Goal: Task Accomplishment & Management: Manage account settings

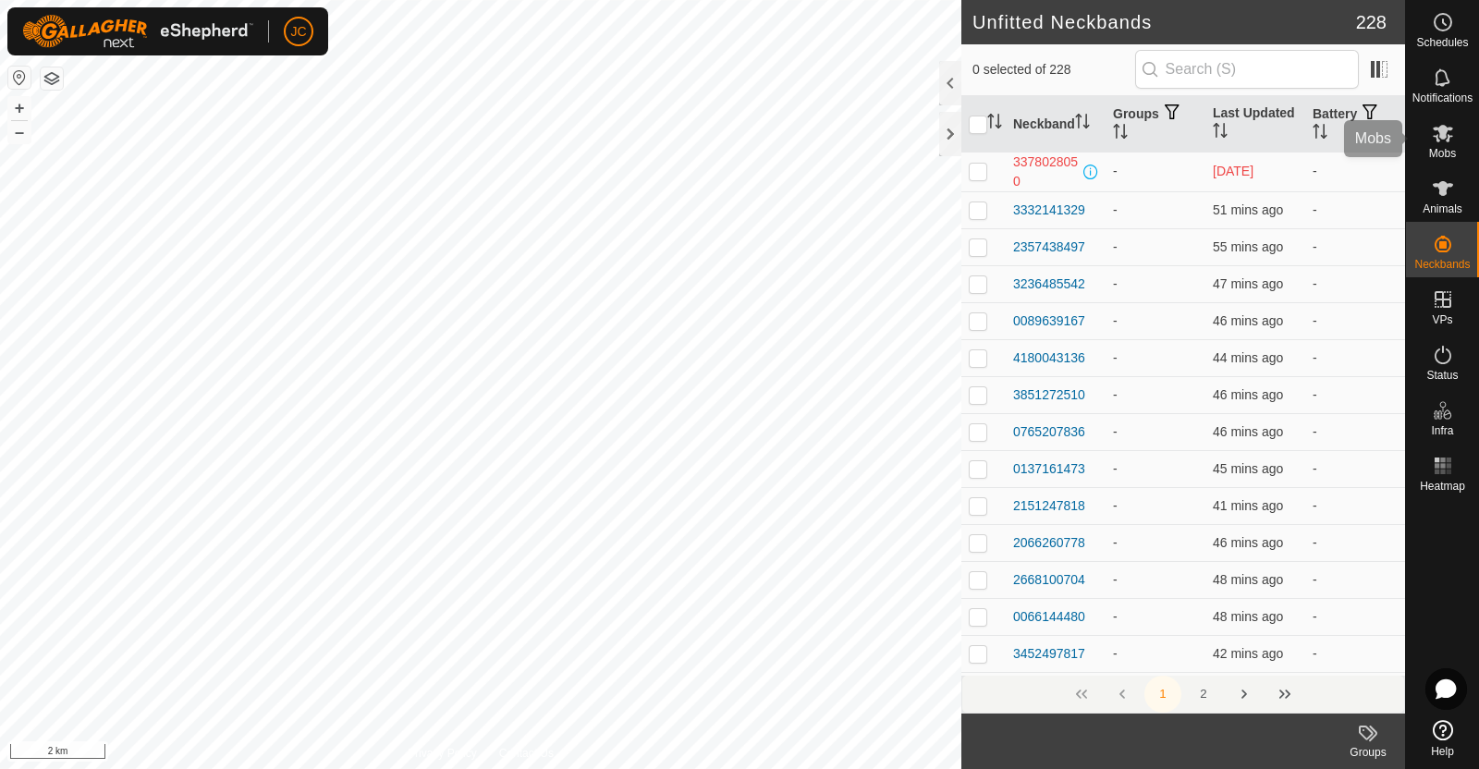
click at [1444, 133] on icon at bounding box center [1442, 134] width 20 height 18
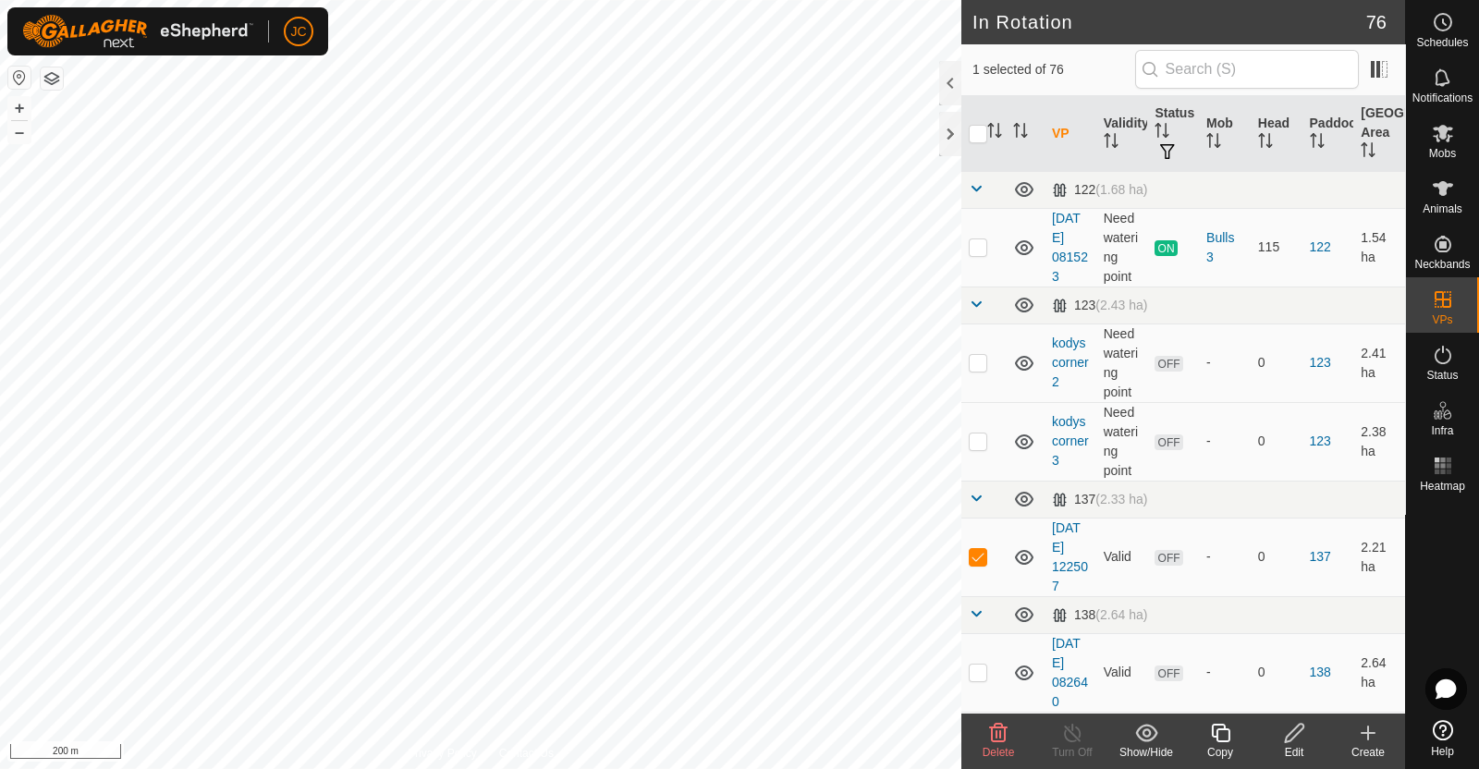
click at [1005, 741] on icon at bounding box center [998, 733] width 22 height 22
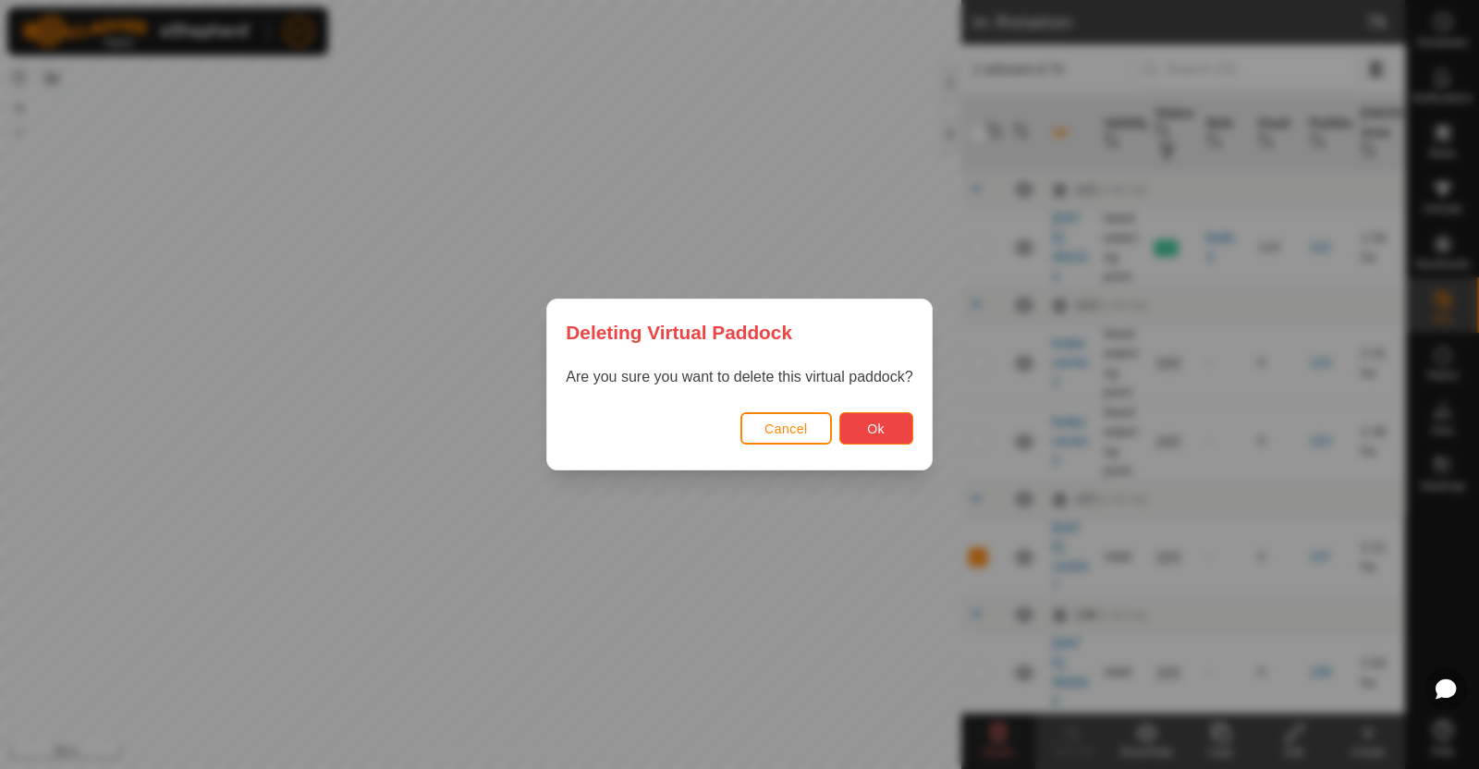
click at [864, 438] on button "Ok" at bounding box center [876, 428] width 74 height 32
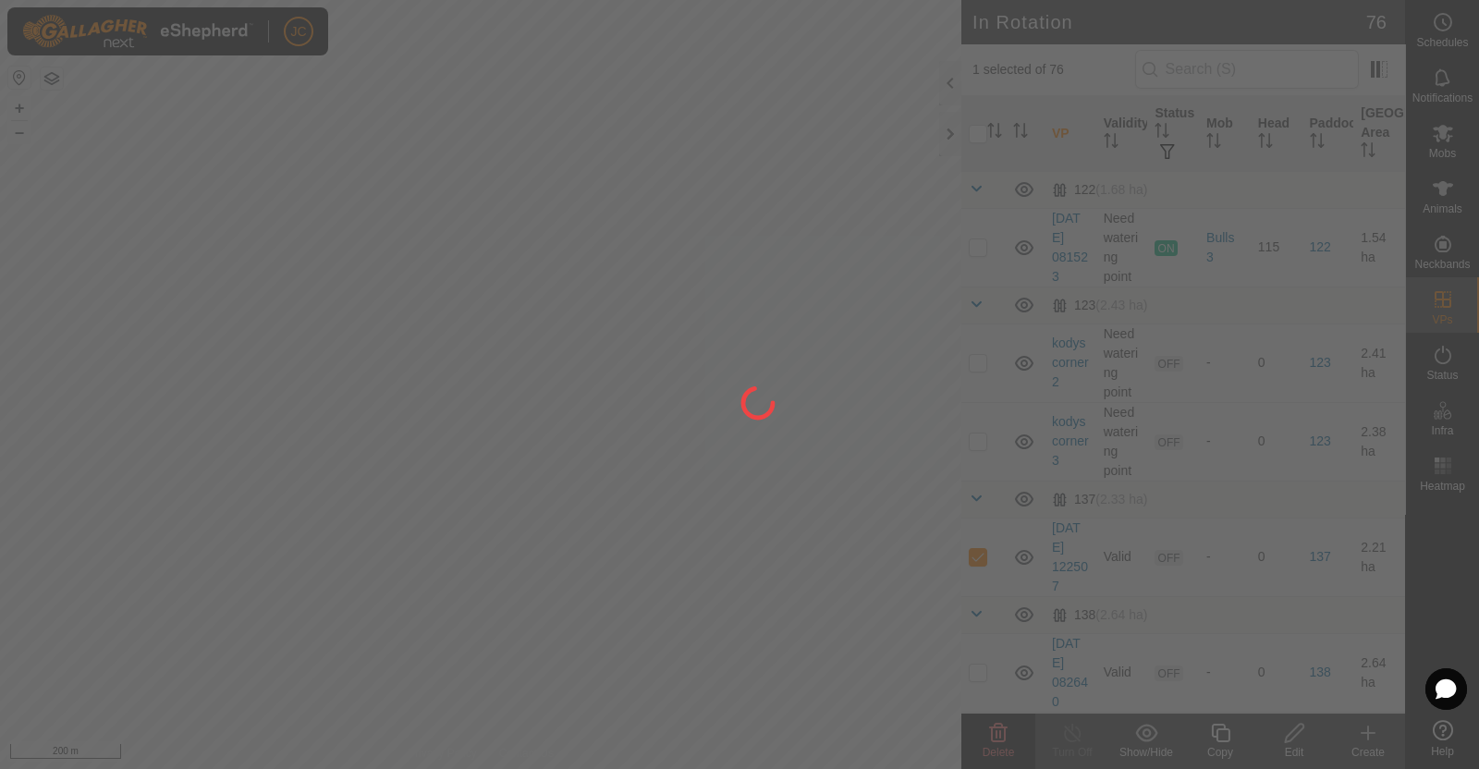
checkbox input "false"
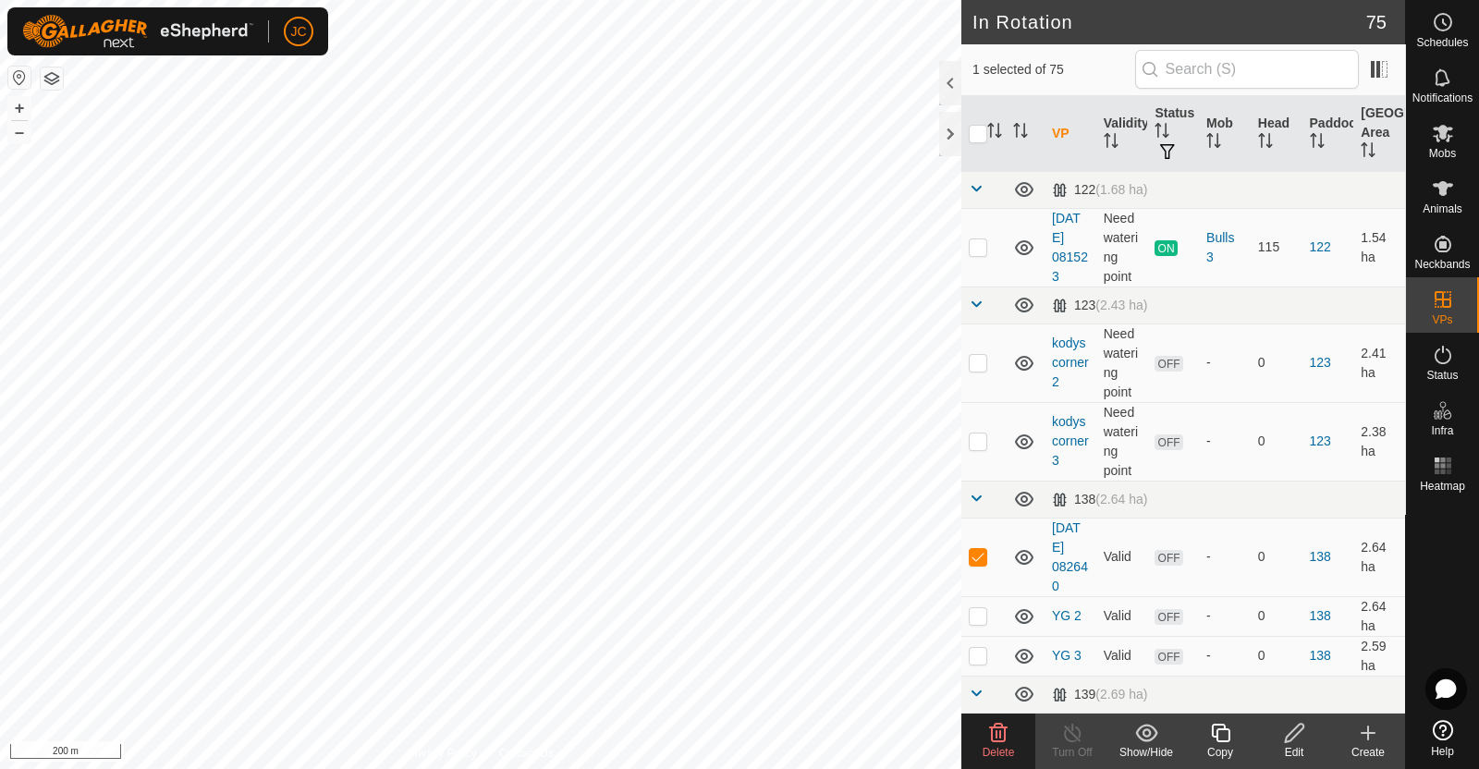
click at [992, 750] on span "Delete" at bounding box center [998, 752] width 32 height 13
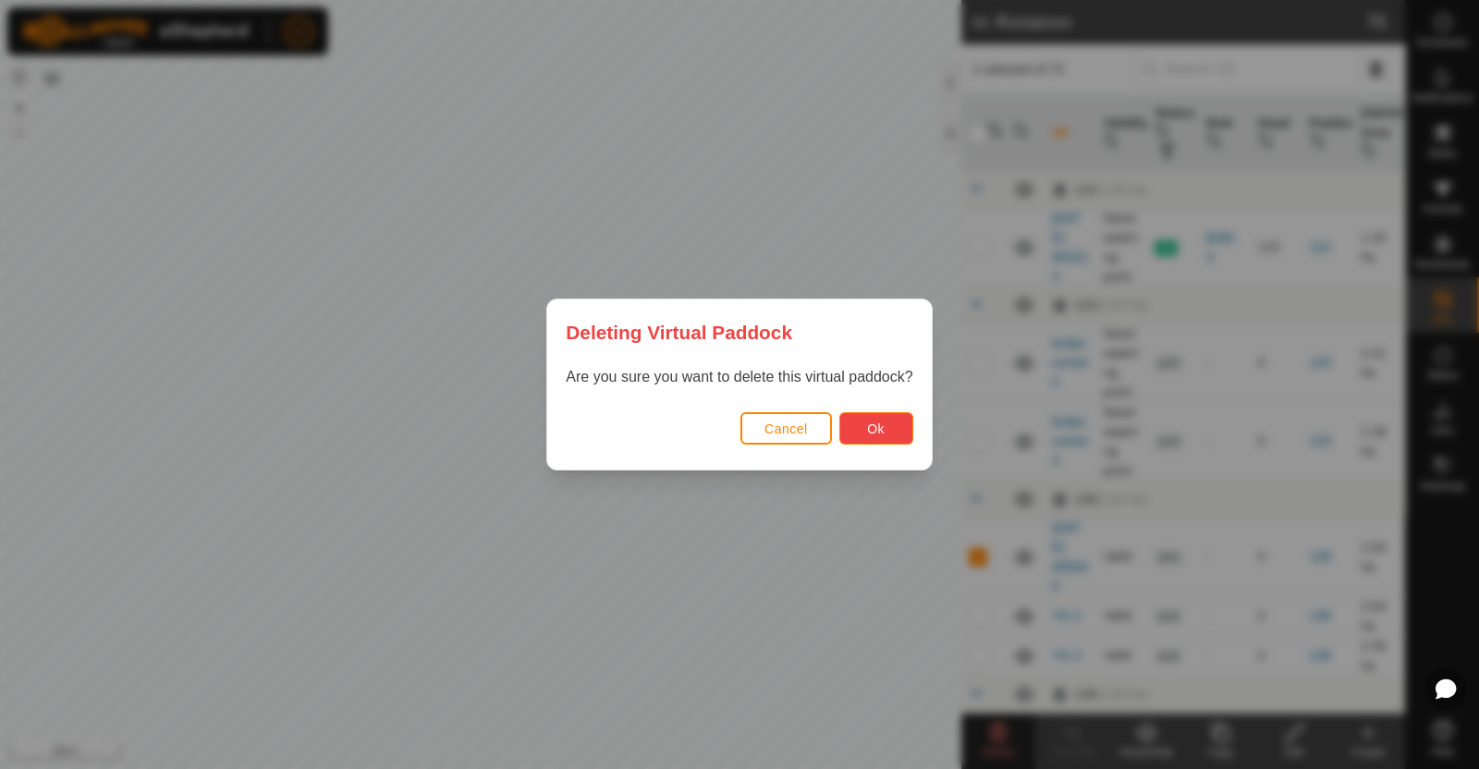
click at [892, 414] on button "Ok" at bounding box center [876, 428] width 74 height 32
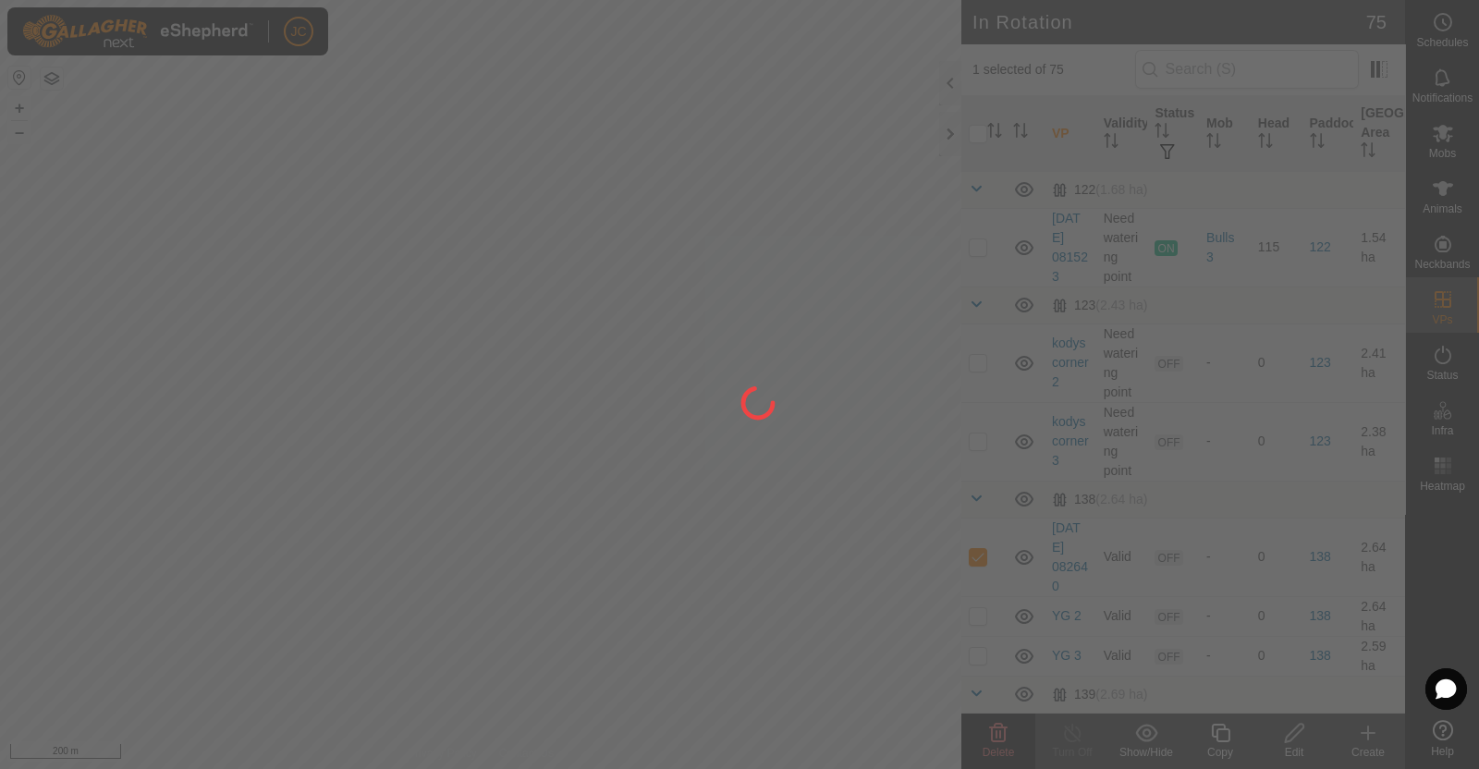
checkbox input "false"
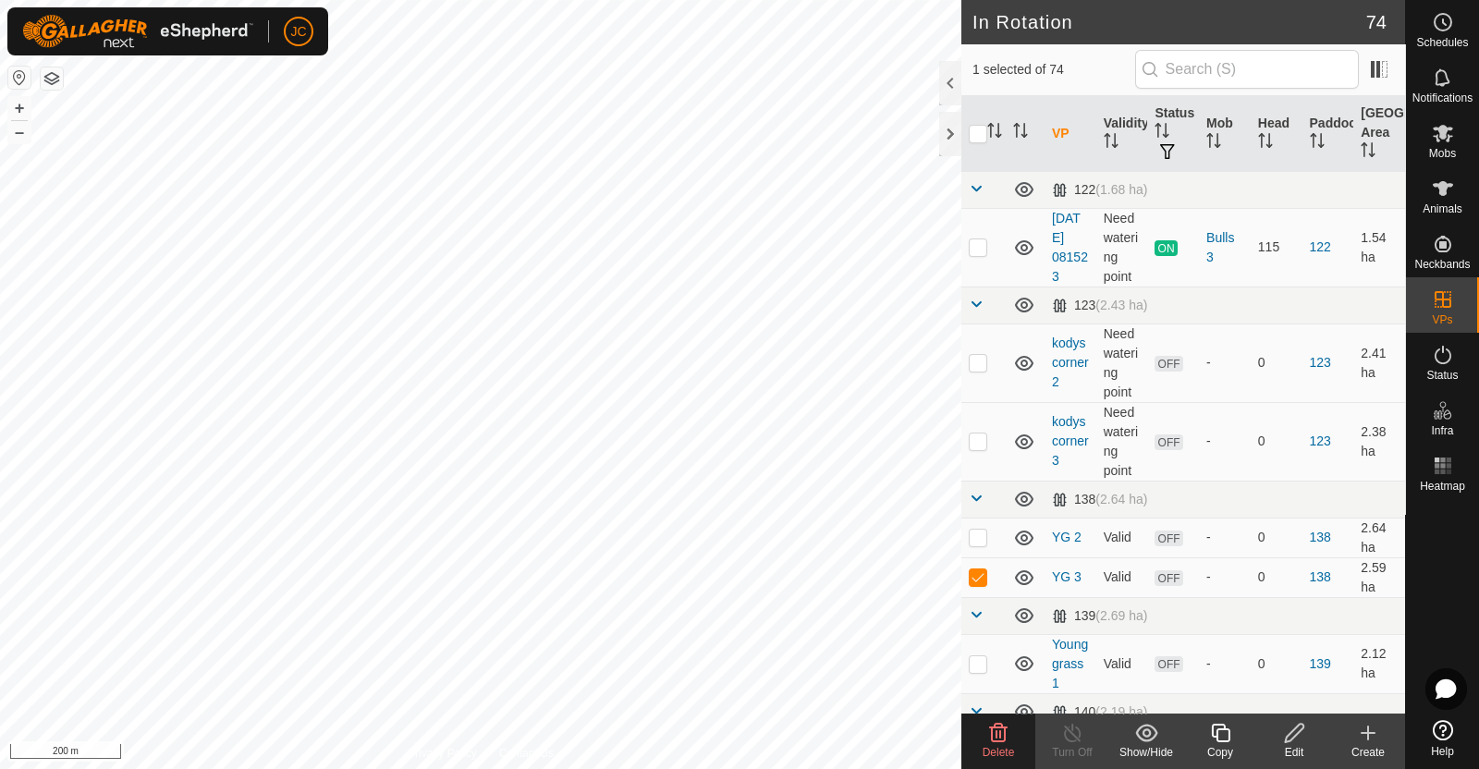
click at [1003, 735] on icon at bounding box center [998, 733] width 22 height 22
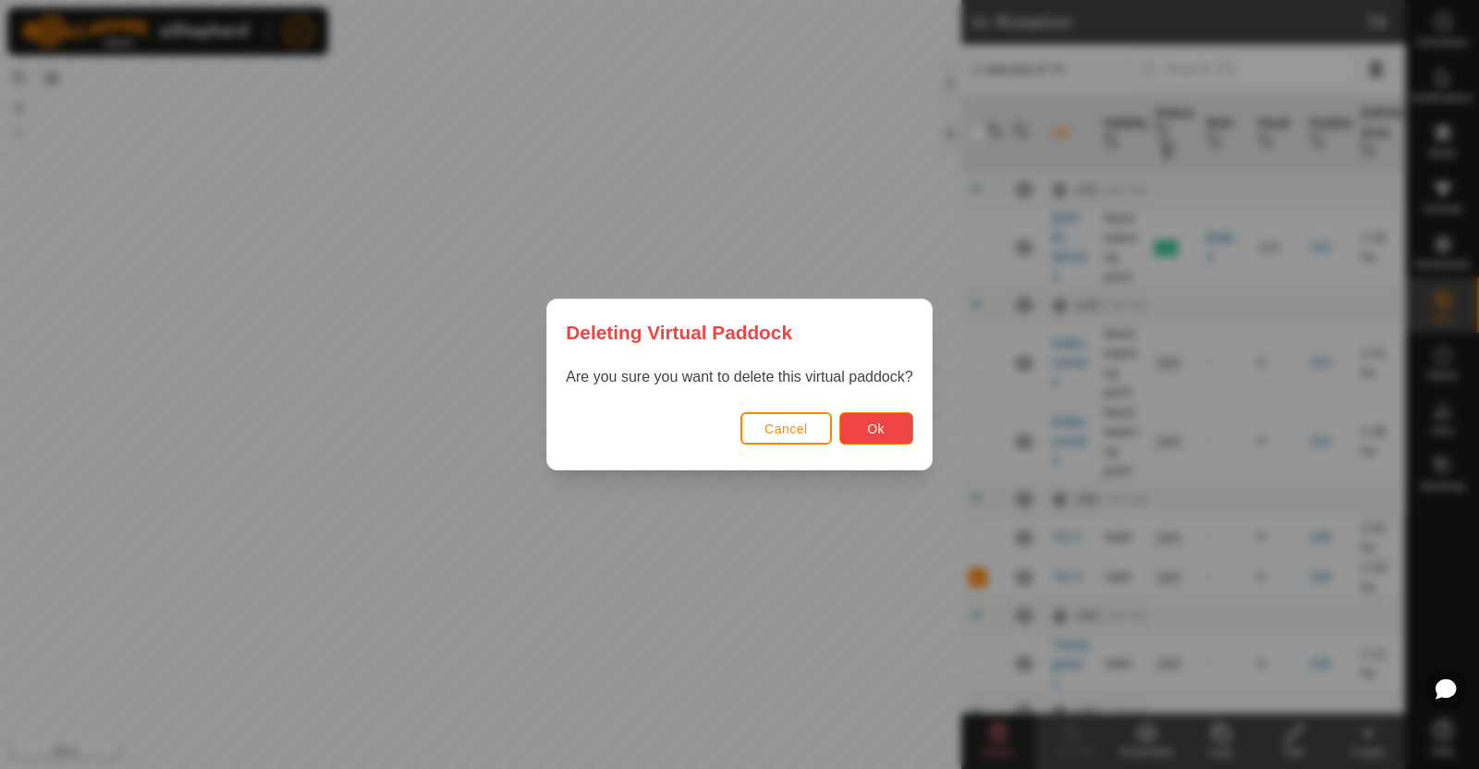
click at [859, 417] on button "Ok" at bounding box center [876, 428] width 74 height 32
checkbox input "false"
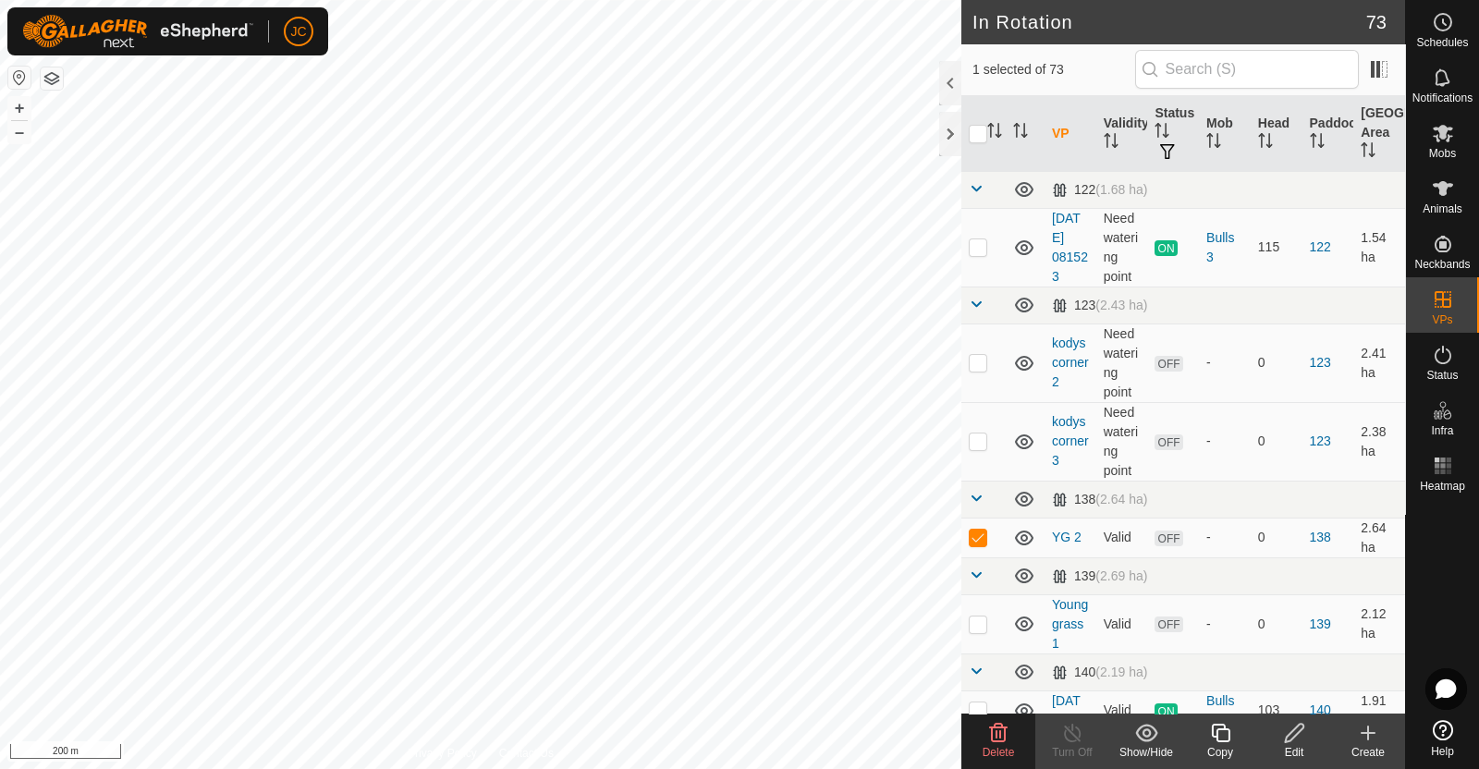
click at [996, 733] on icon at bounding box center [999, 733] width 18 height 18
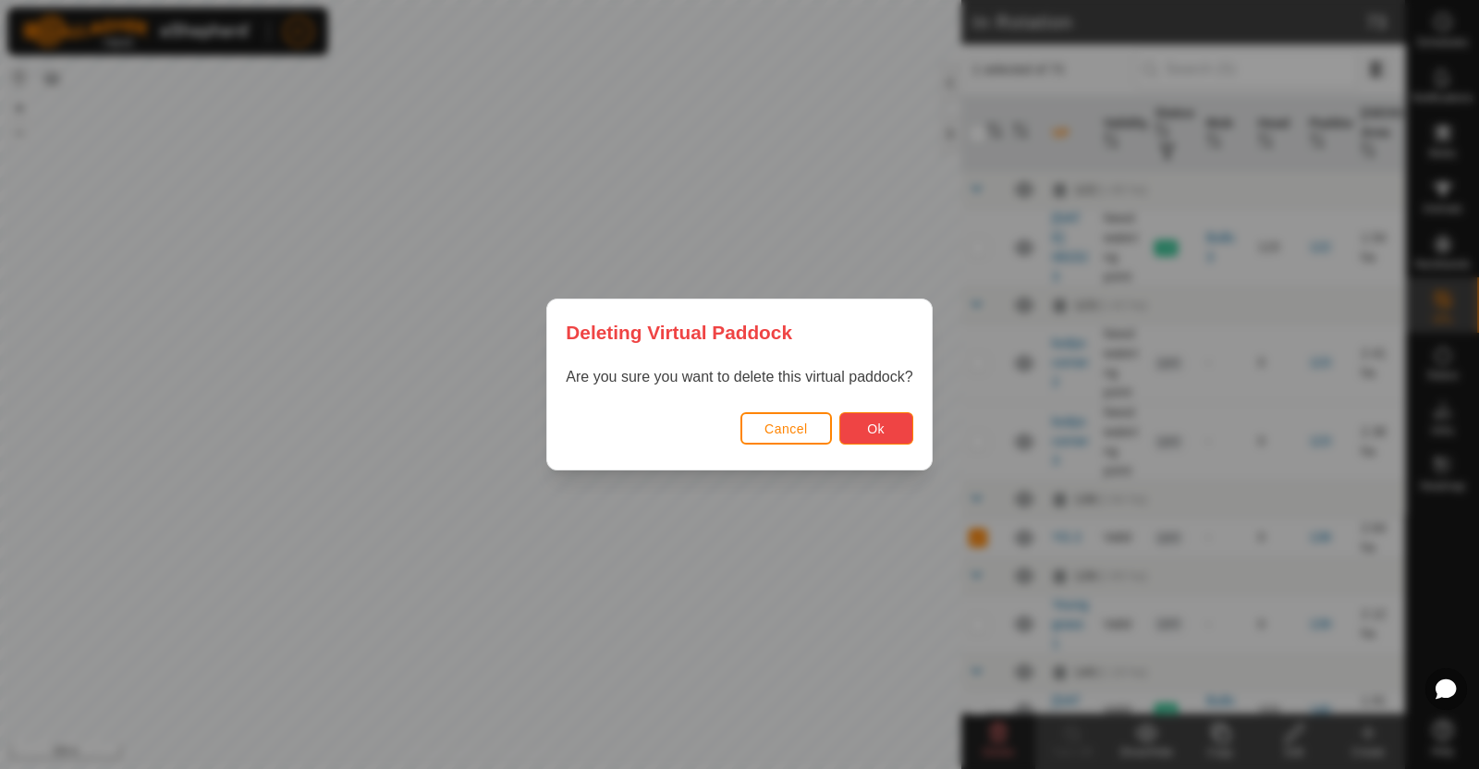
click at [883, 434] on span "Ok" at bounding box center [876, 428] width 18 height 15
checkbox input "false"
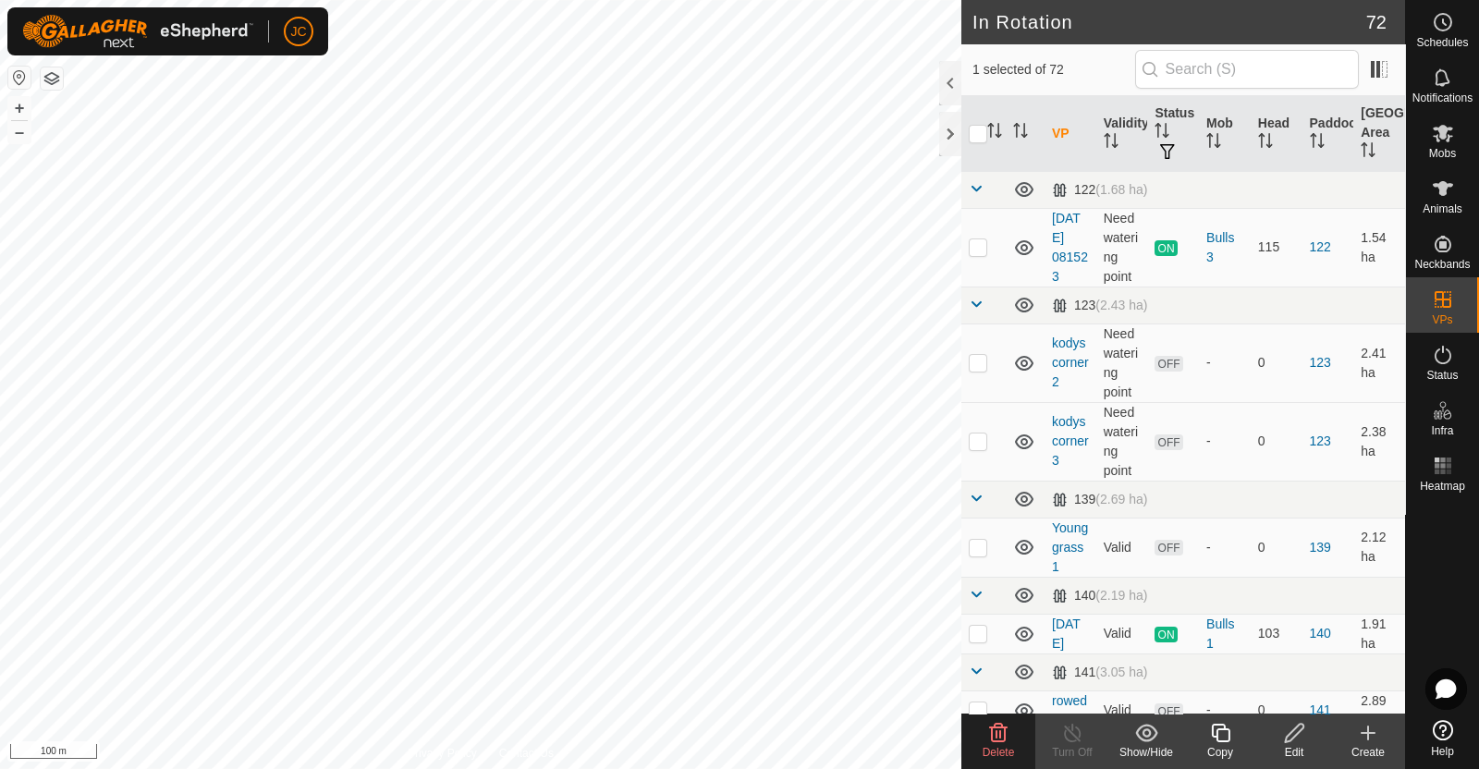
click at [1010, 742] on delete-svg-icon at bounding box center [998, 733] width 74 height 22
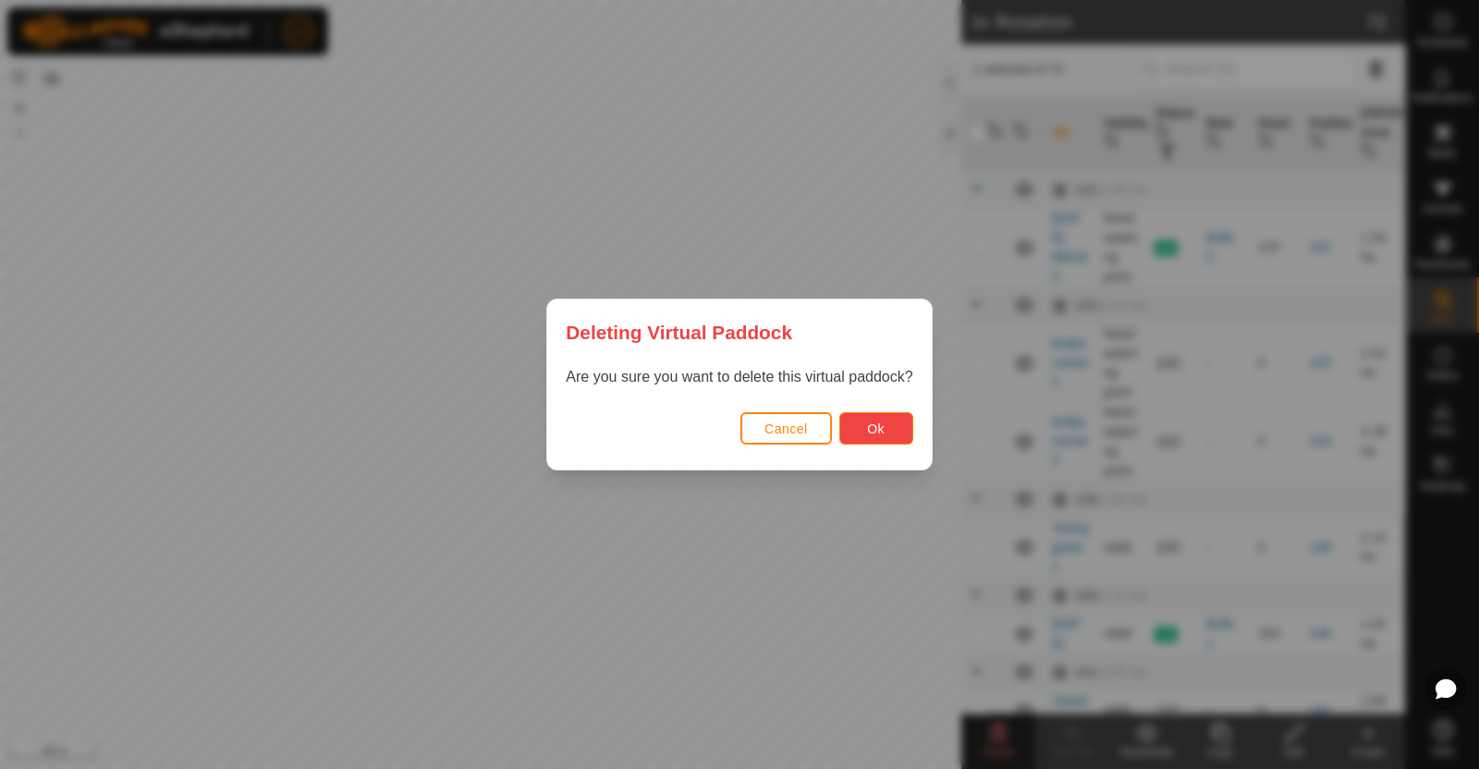
click at [877, 433] on span "Ok" at bounding box center [876, 428] width 18 height 15
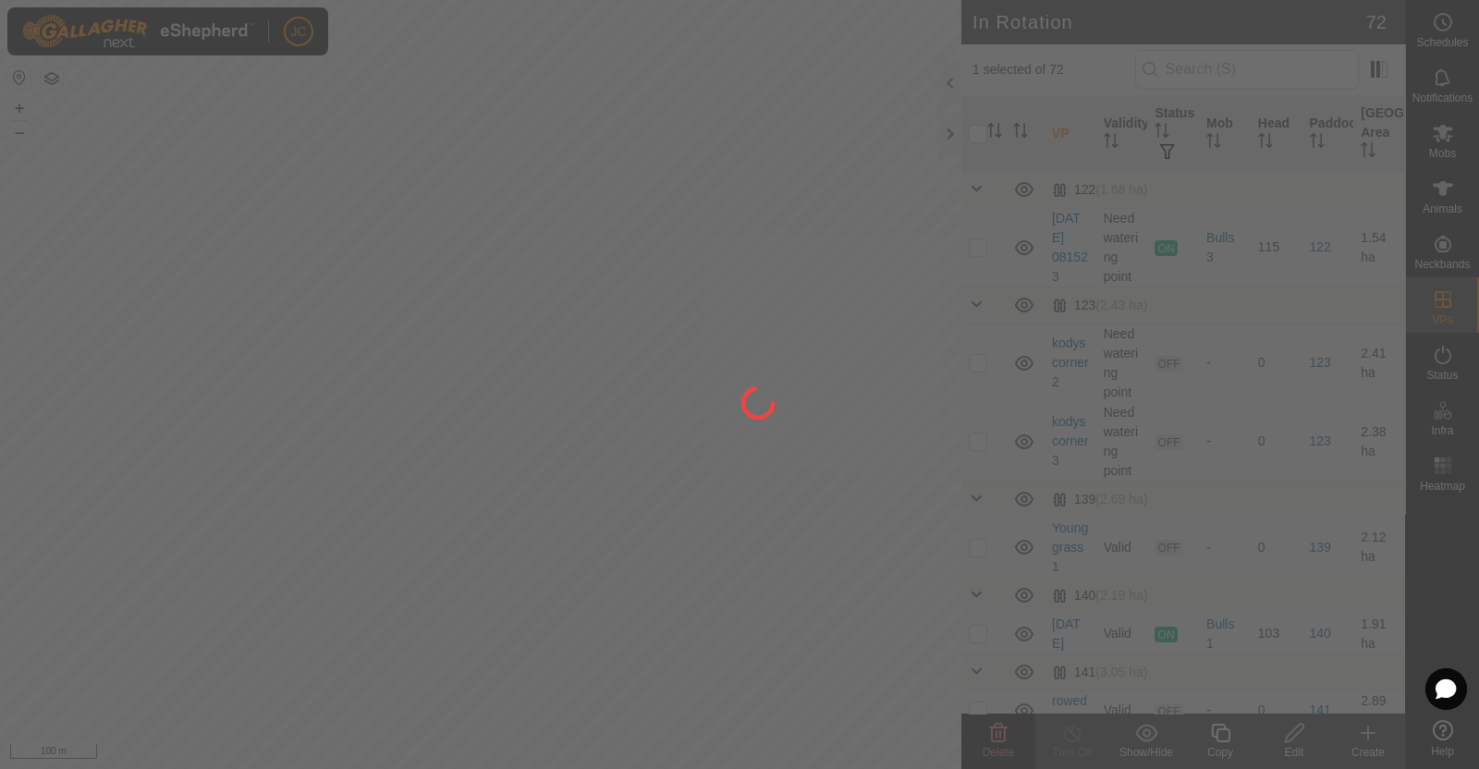
checkbox input "false"
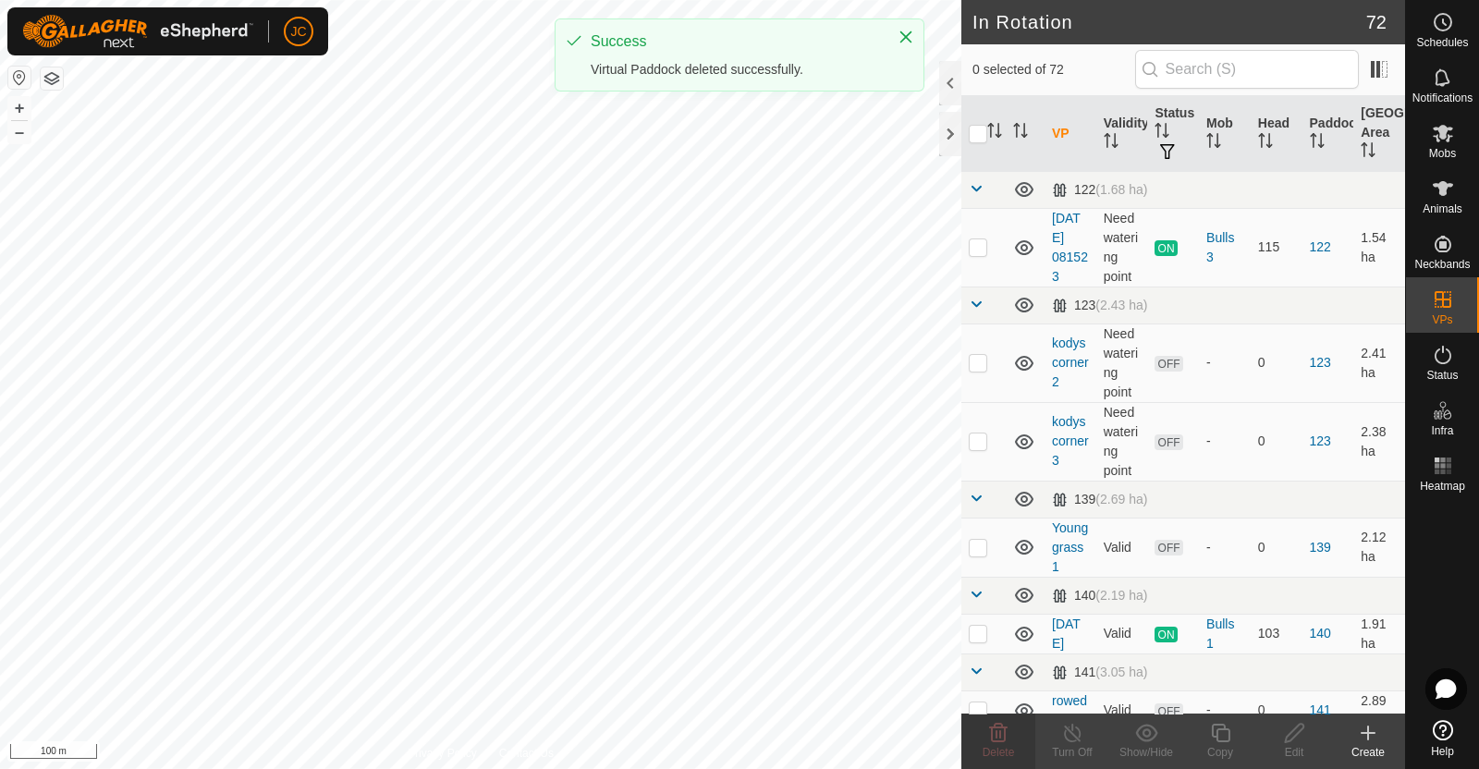
checkbox input "true"
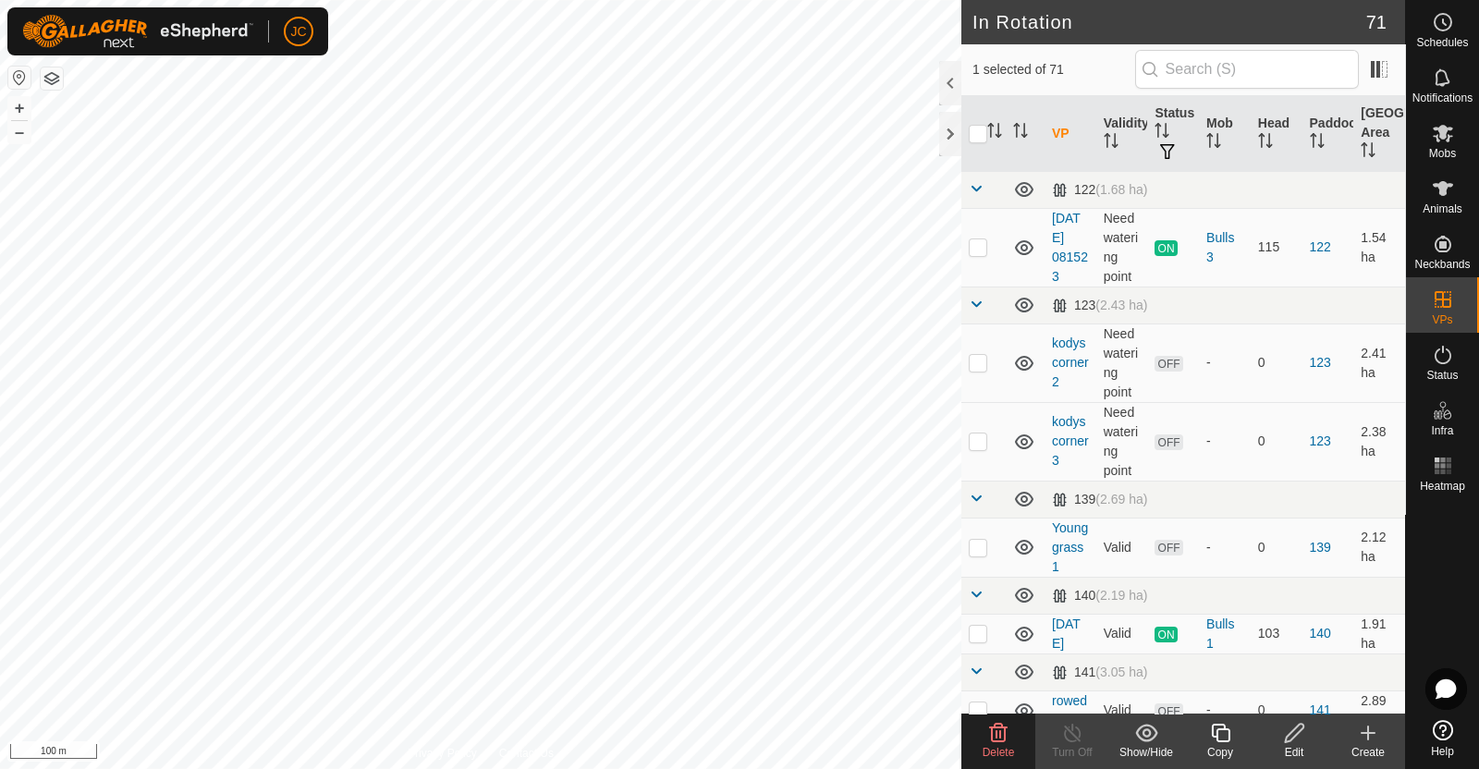
click at [1001, 754] on span "Delete" at bounding box center [998, 752] width 32 height 13
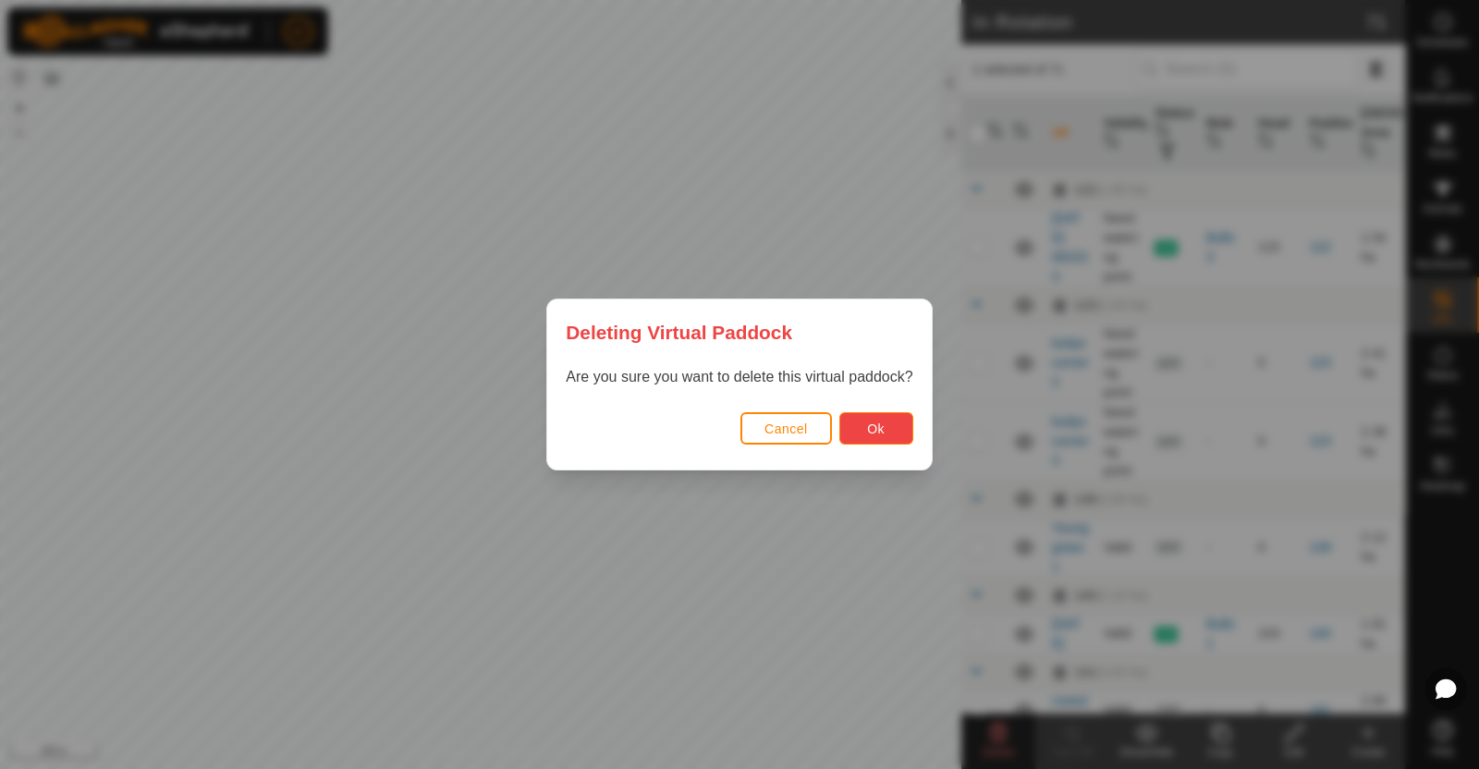
click at [892, 428] on button "Ok" at bounding box center [876, 428] width 74 height 32
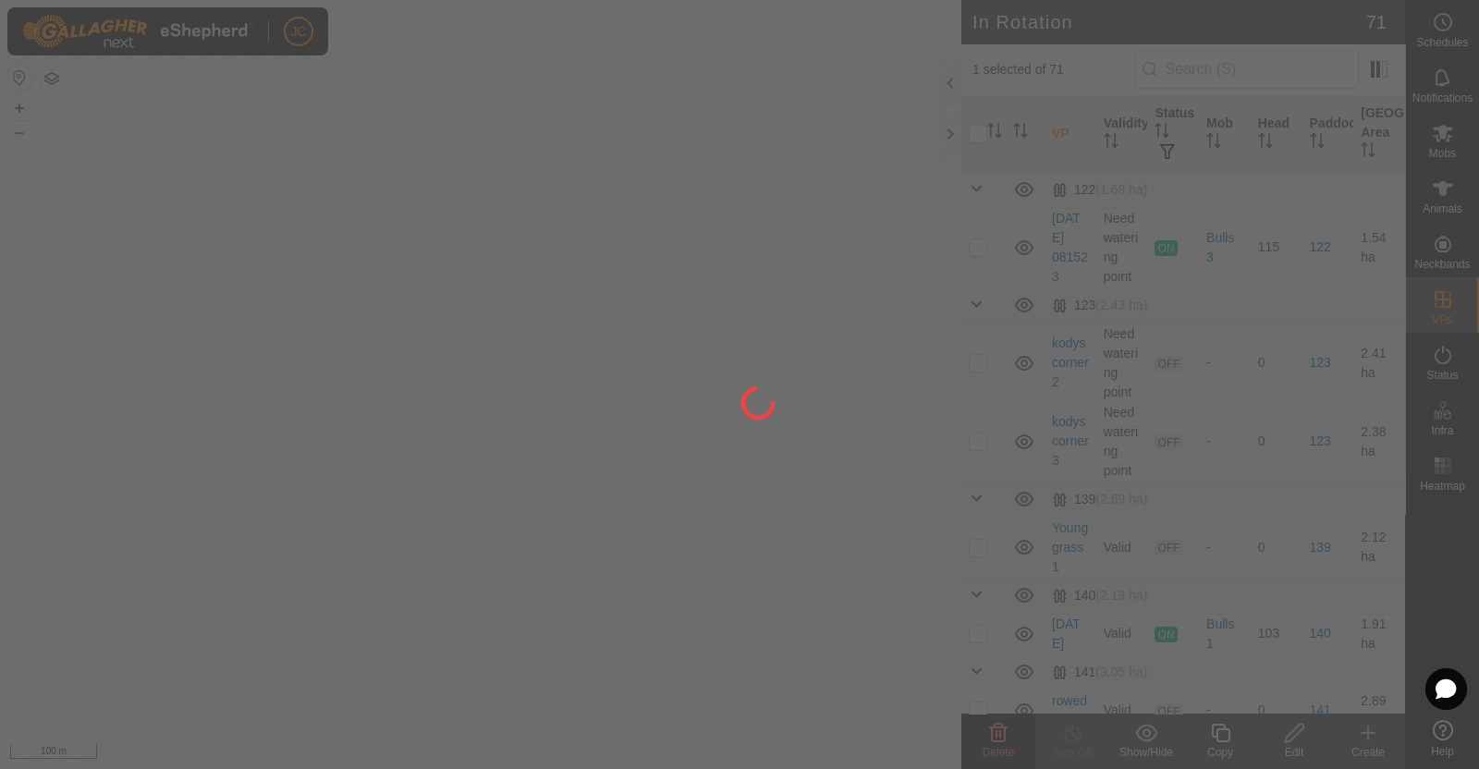
checkbox input "false"
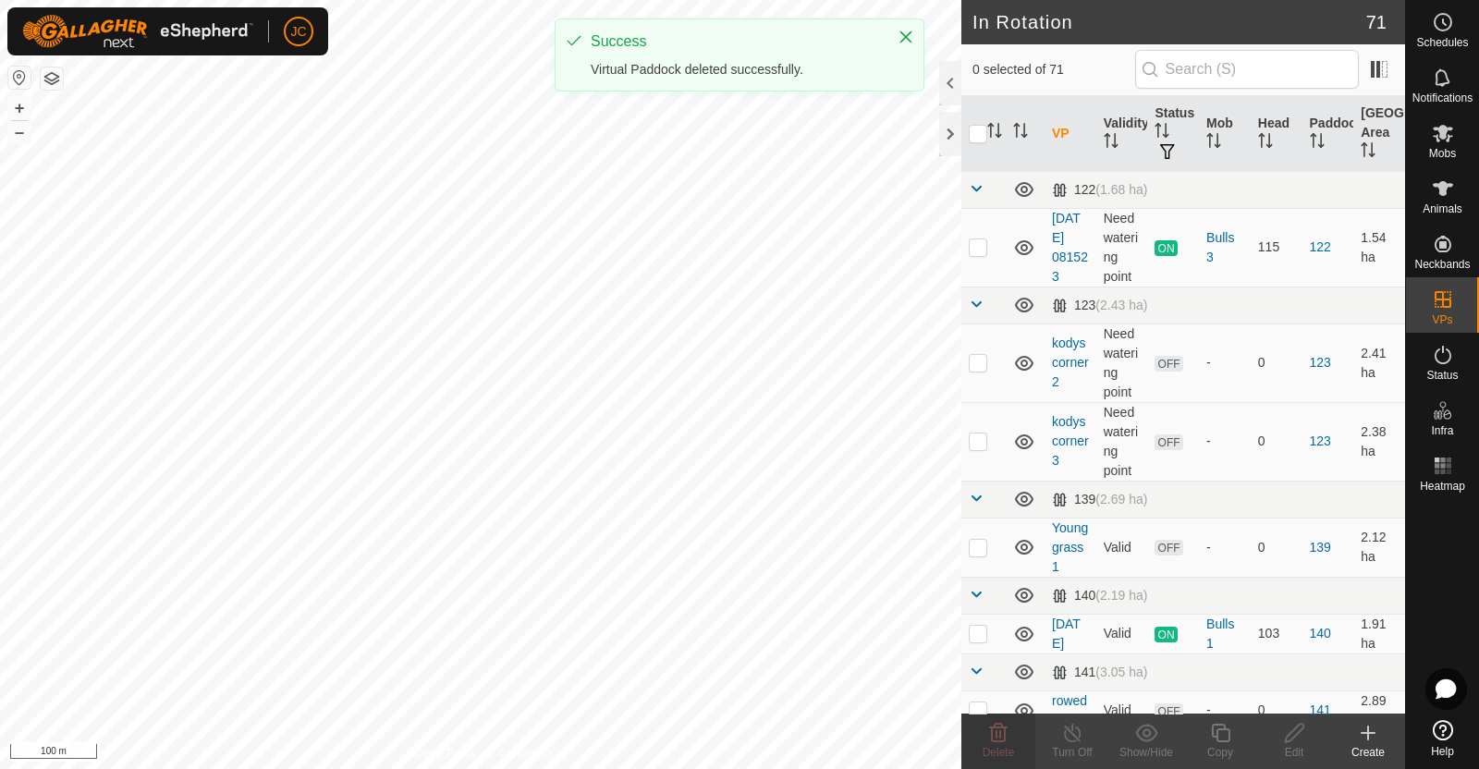
checkbox input "true"
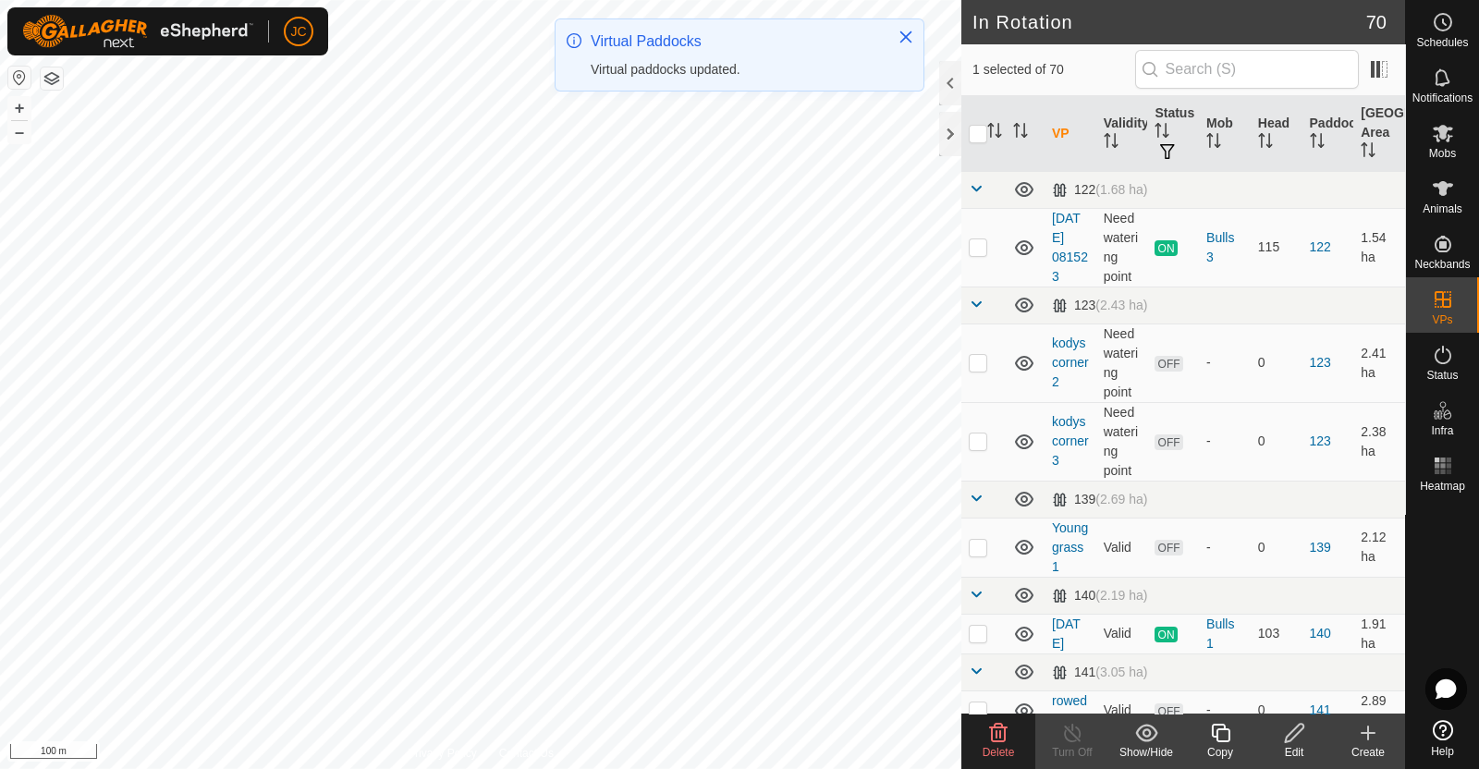
click at [1009, 746] on span "Delete" at bounding box center [998, 752] width 32 height 13
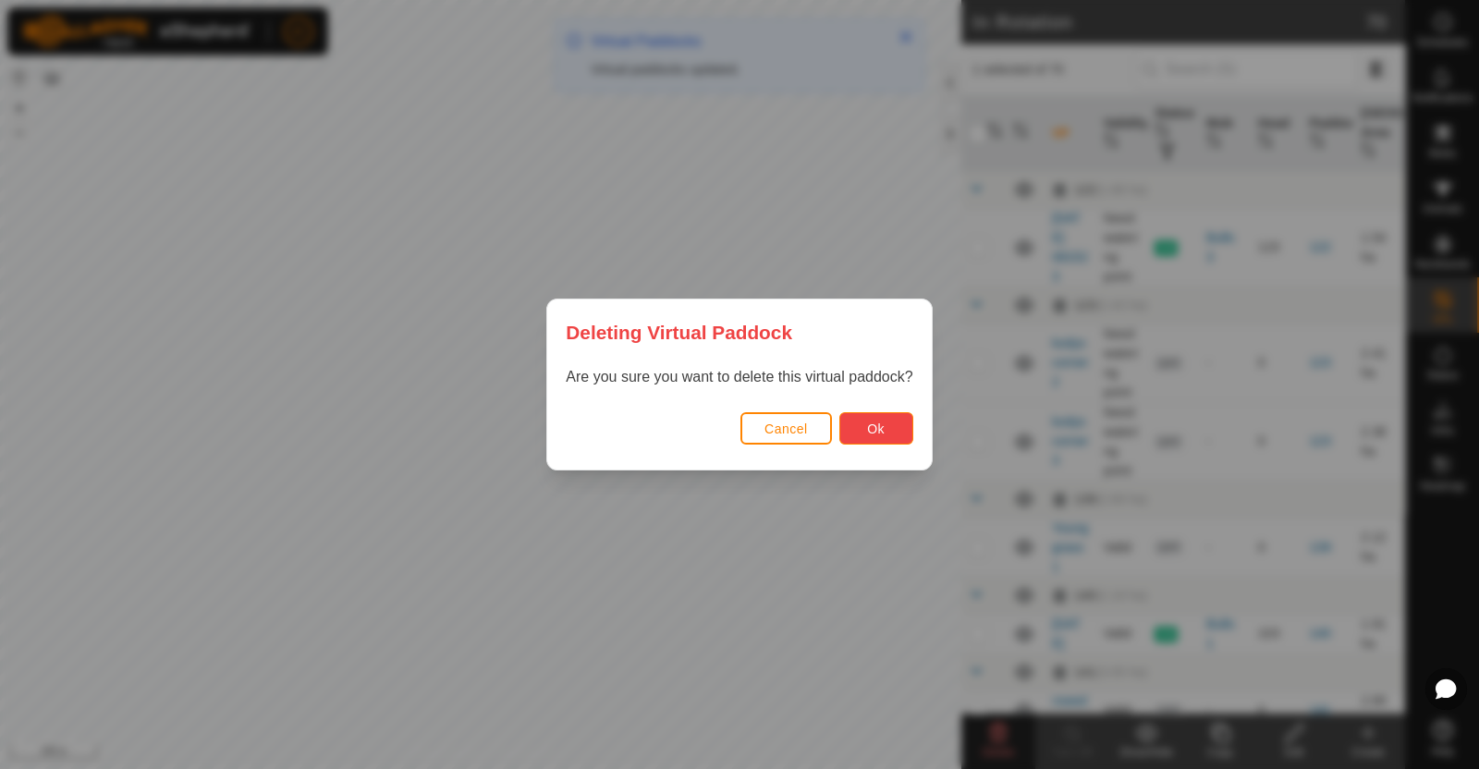
click at [863, 422] on button "Ok" at bounding box center [876, 428] width 74 height 32
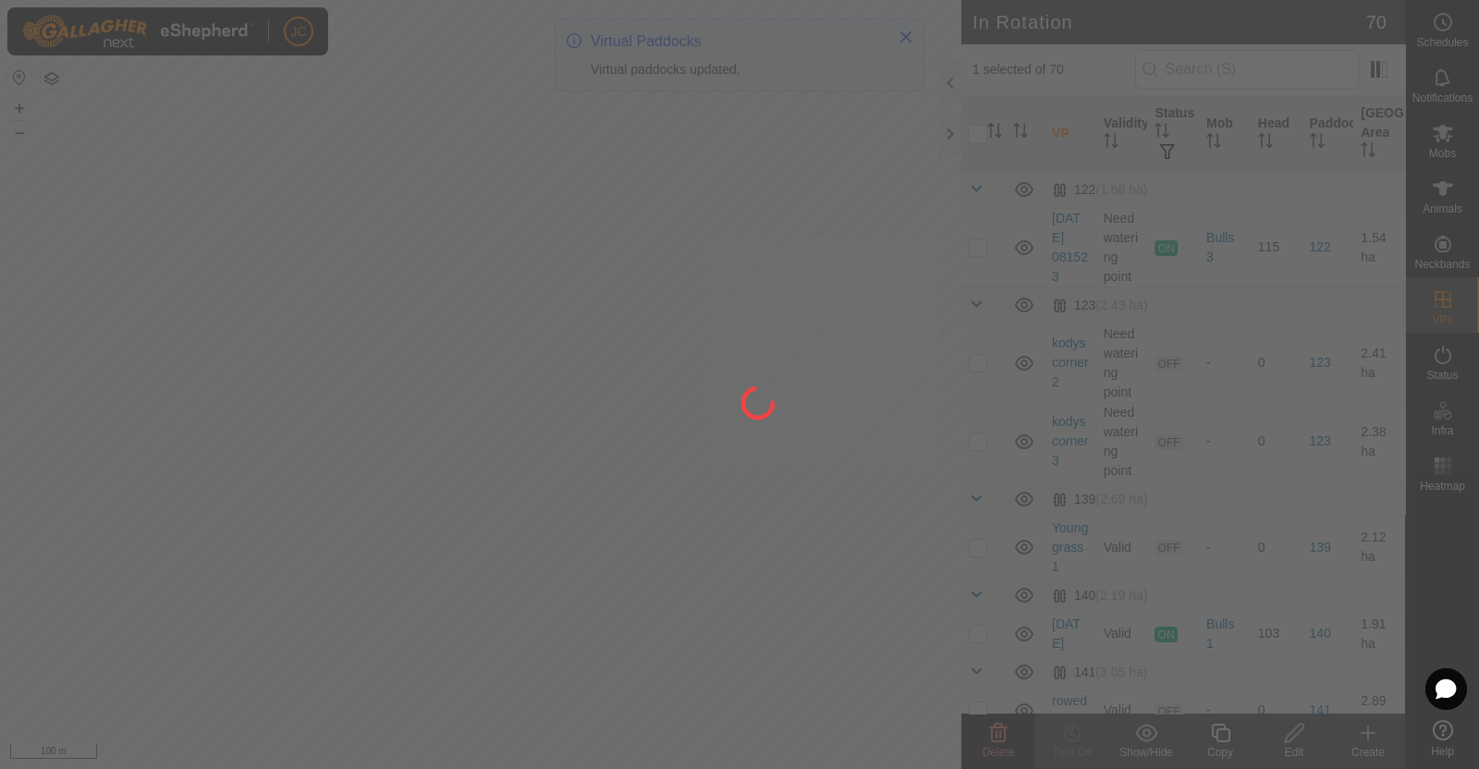
checkbox input "false"
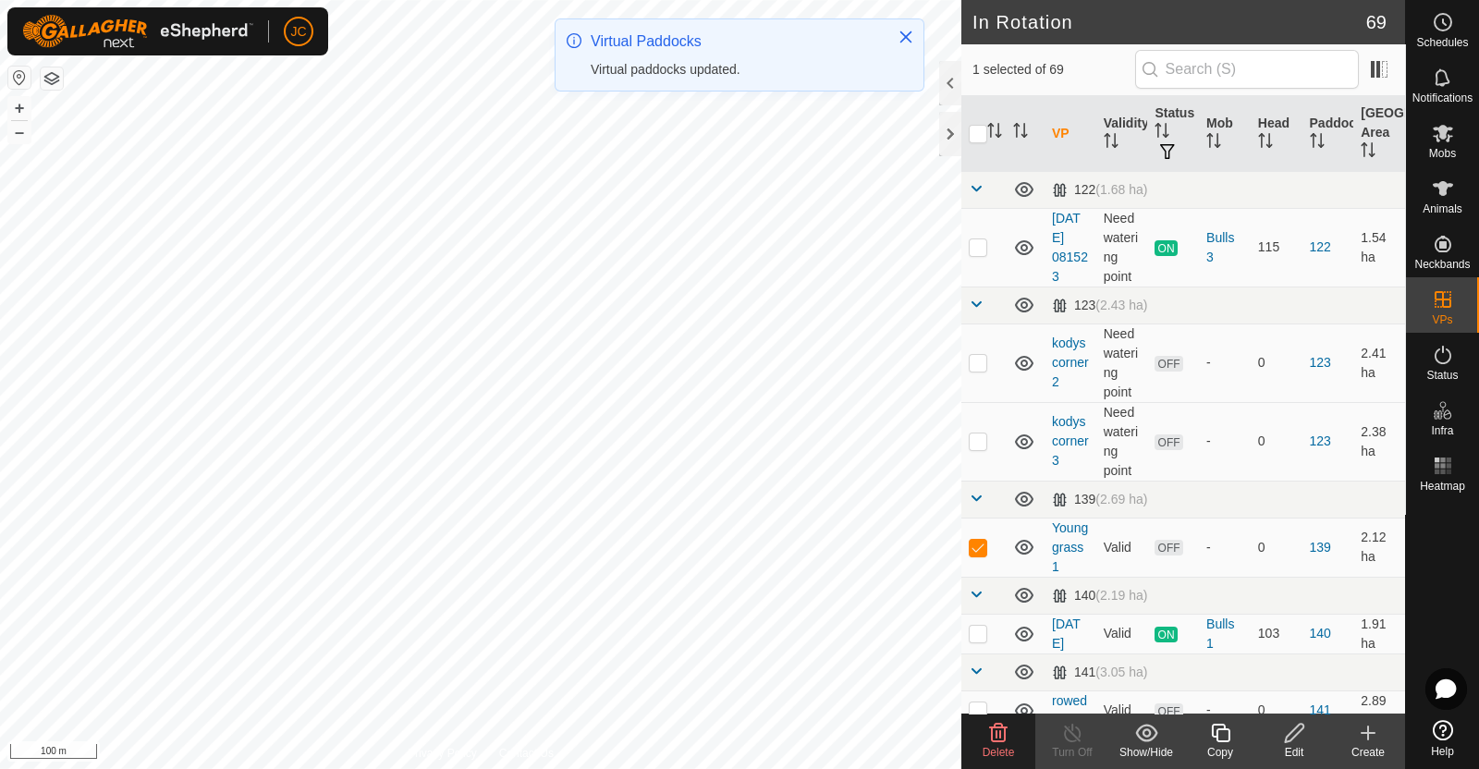
click at [1003, 739] on icon at bounding box center [998, 733] width 22 height 22
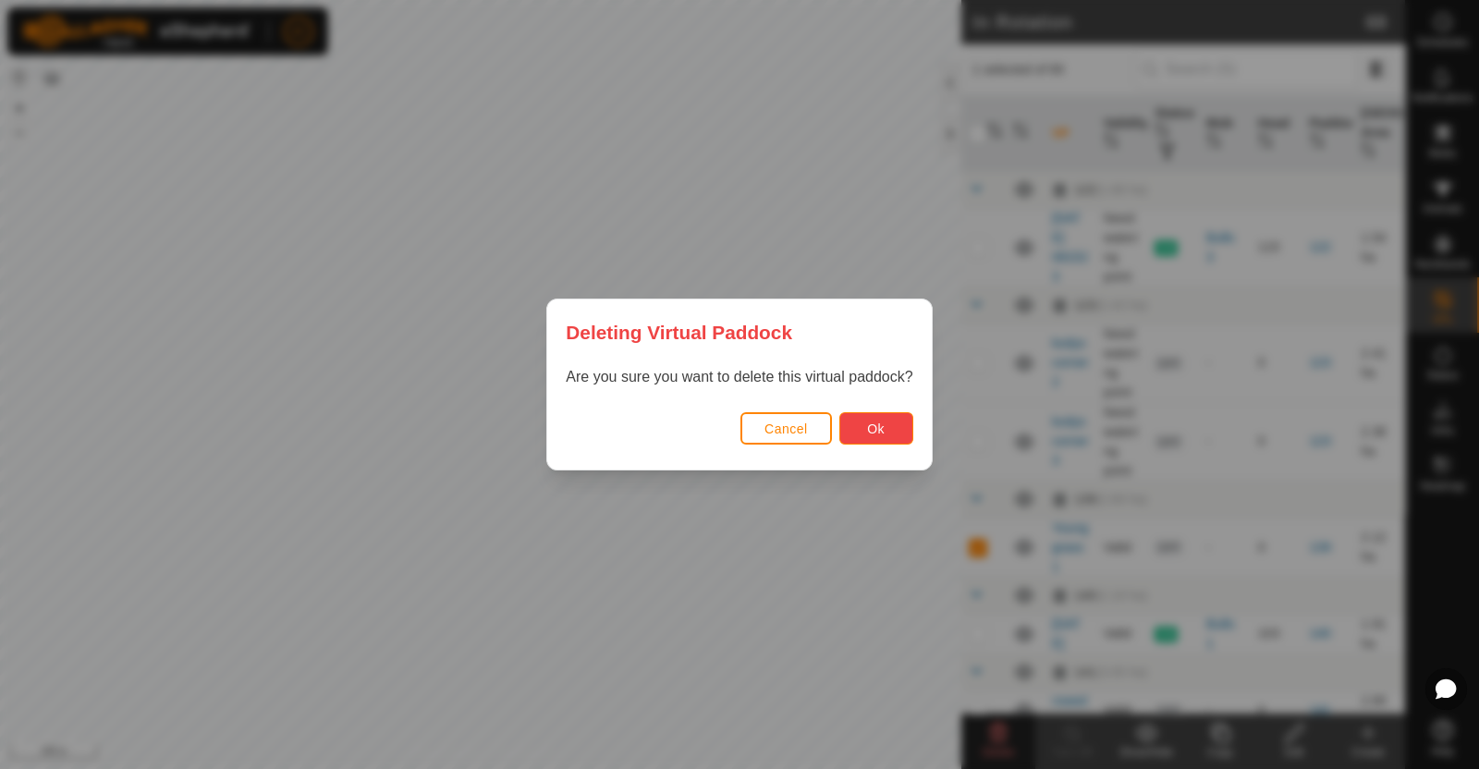
click at [859, 432] on button "Ok" at bounding box center [876, 428] width 74 height 32
checkbox input "false"
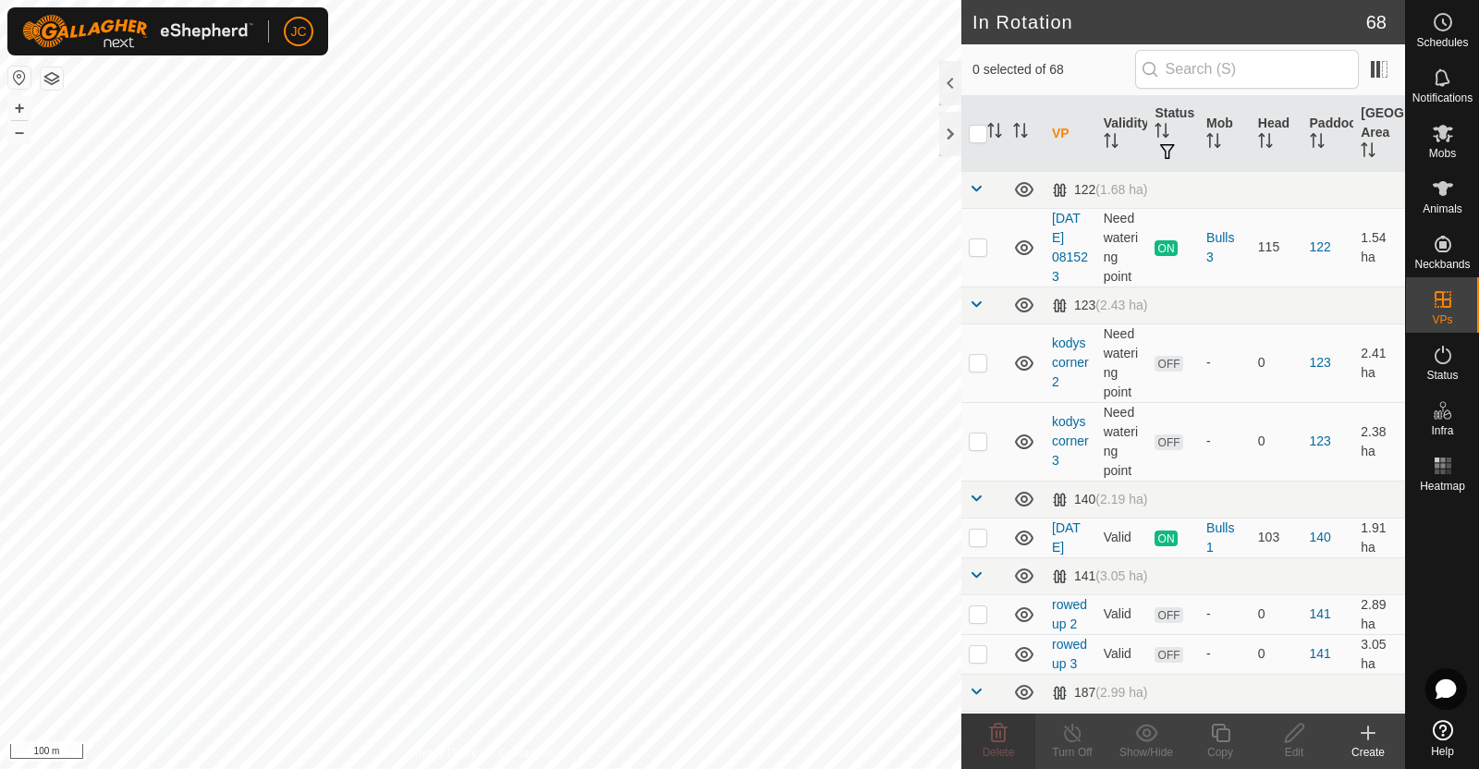
checkbox input "true"
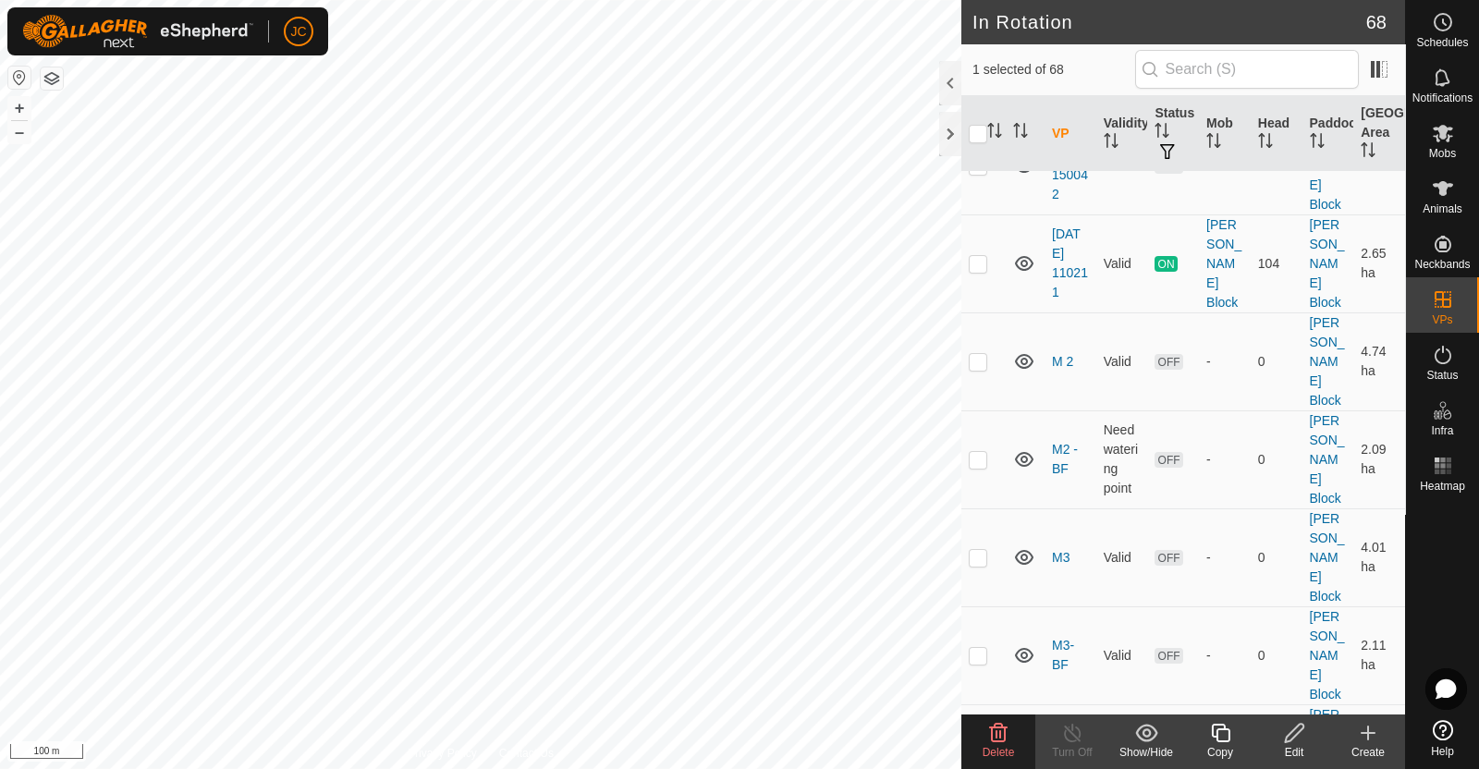
scroll to position [3890, 0]
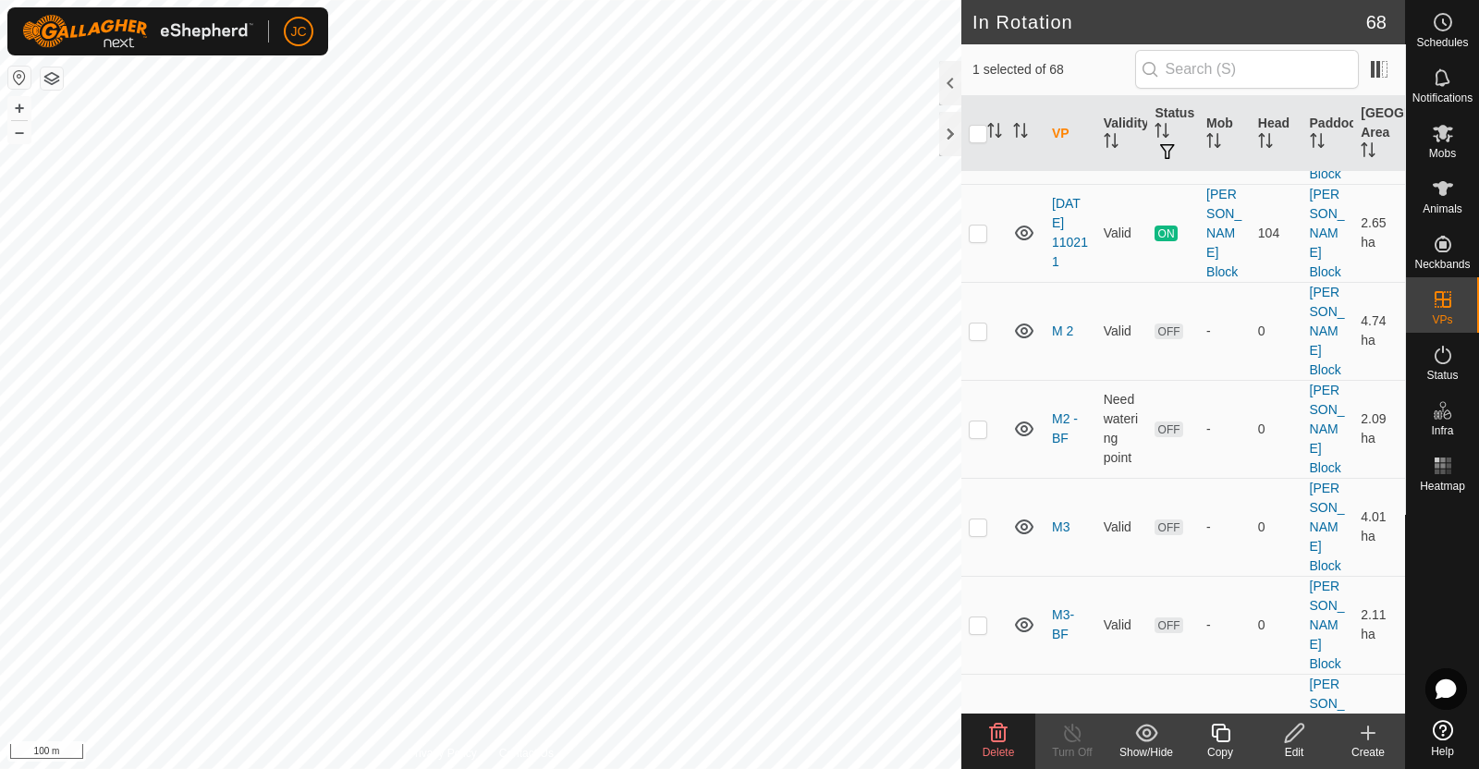
checkbox input "true"
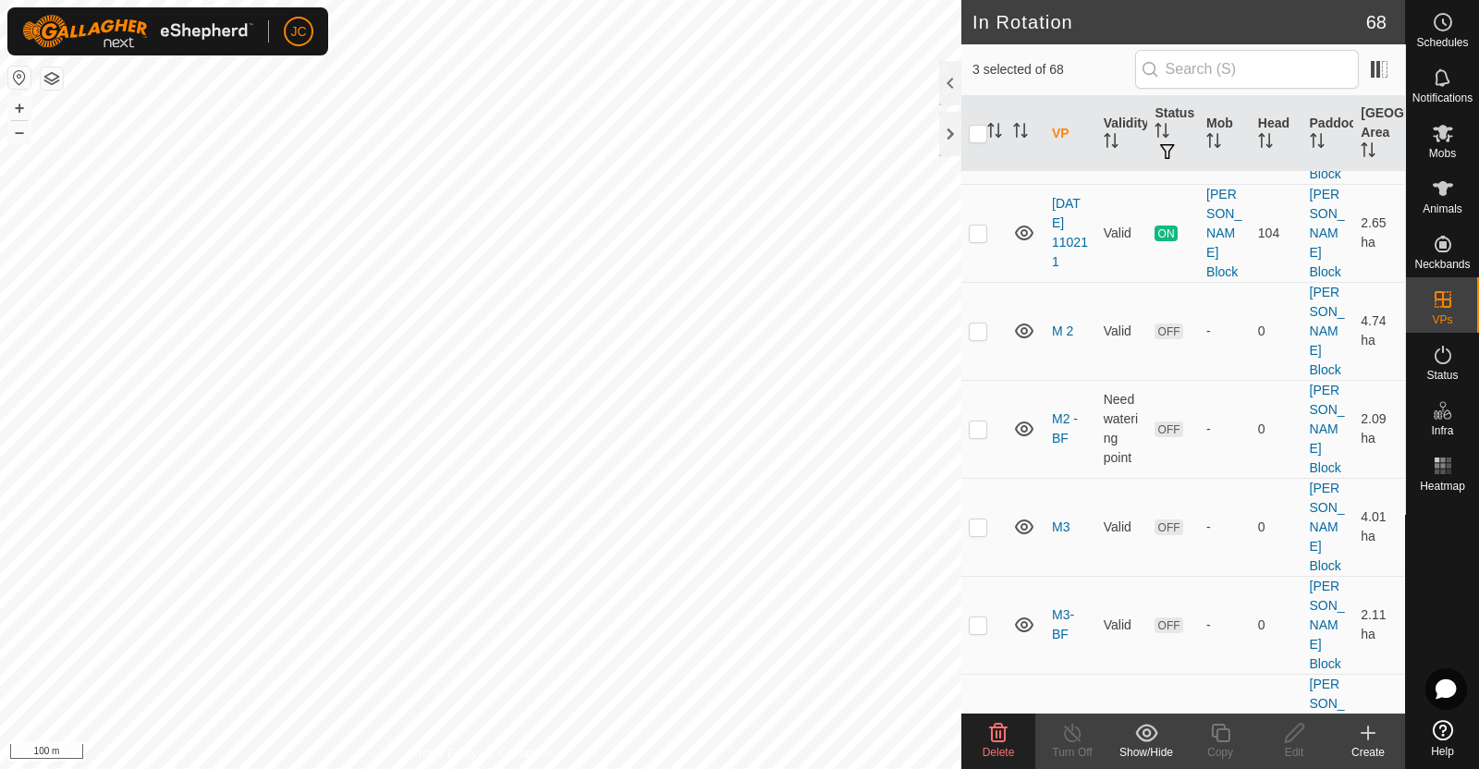
checkbox input "true"
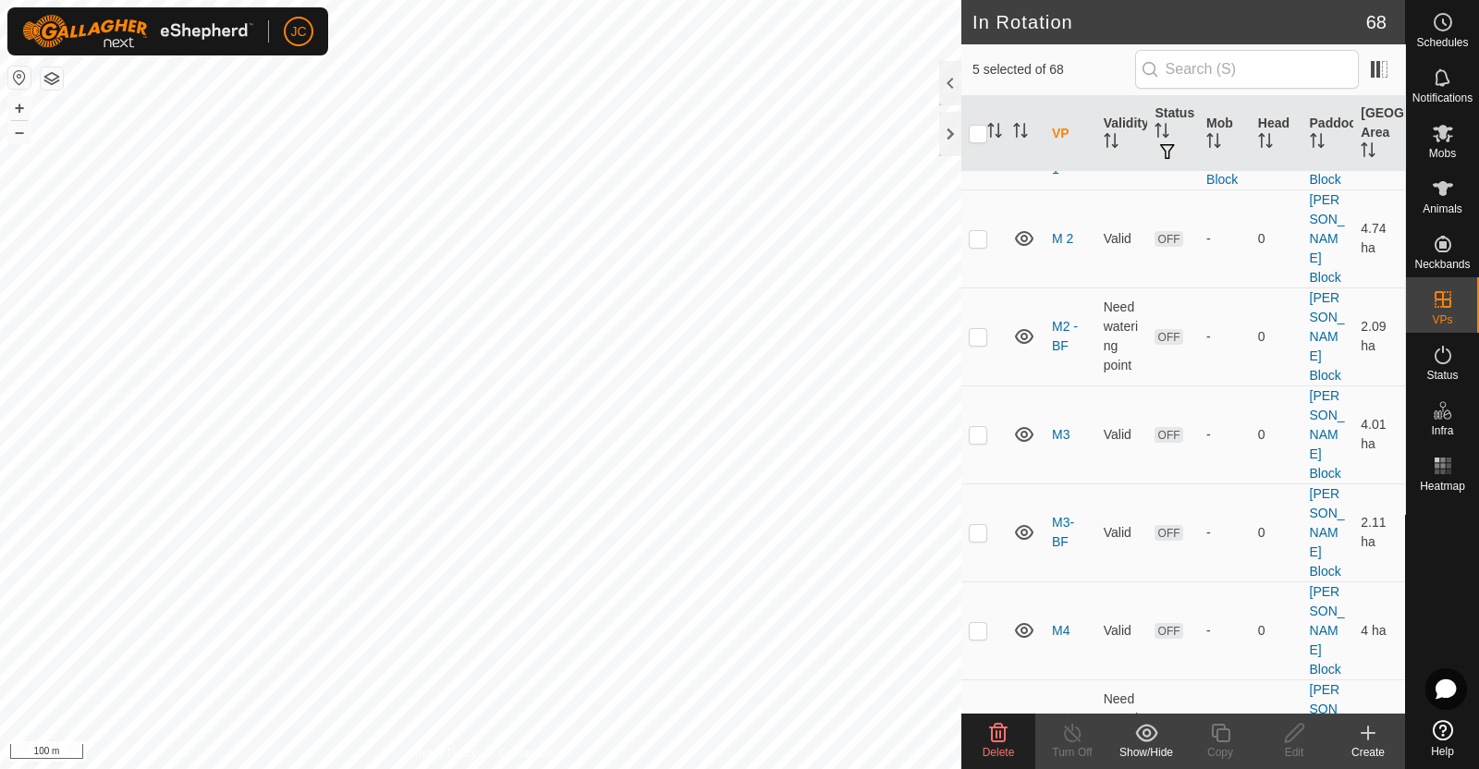
scroll to position [4000, 0]
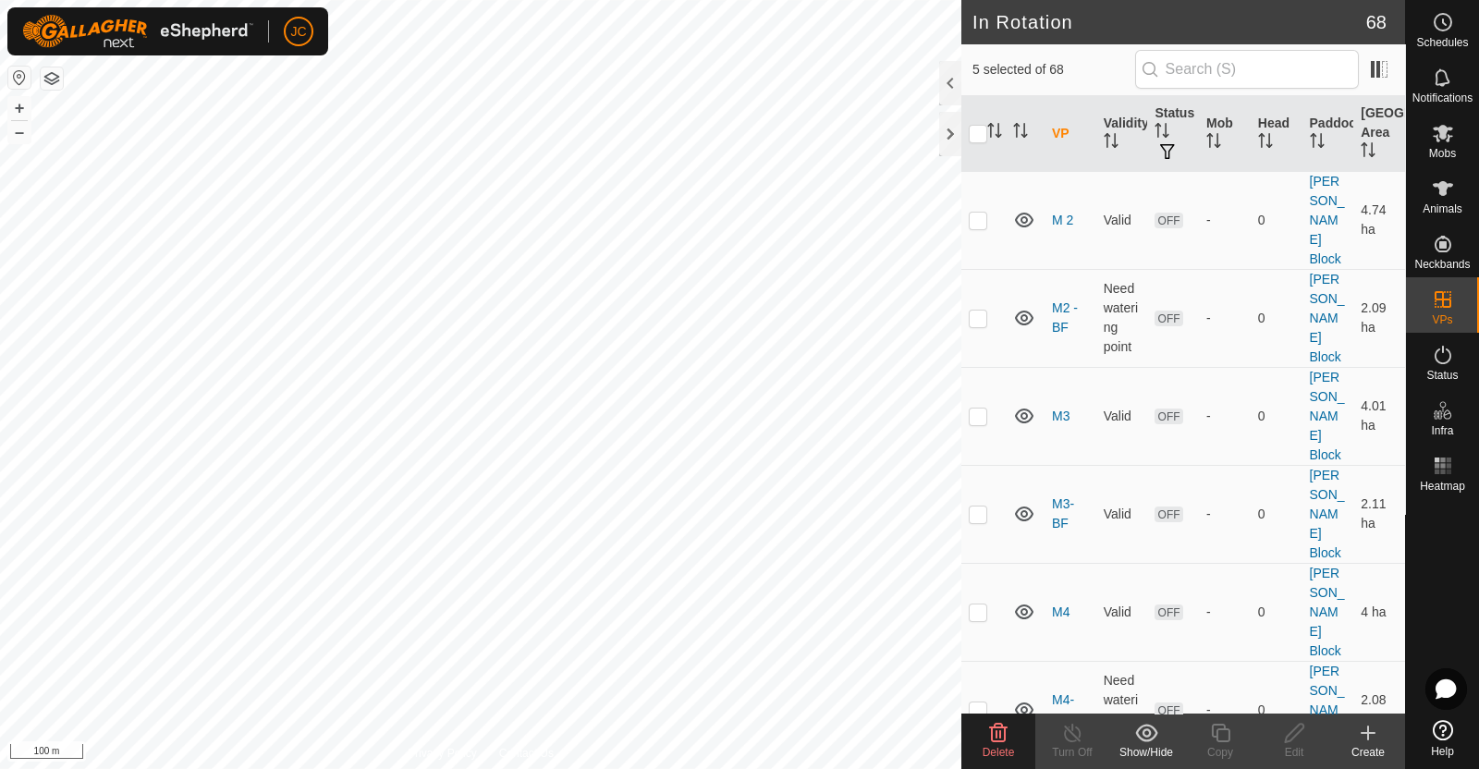
click at [993, 739] on icon at bounding box center [998, 733] width 22 height 22
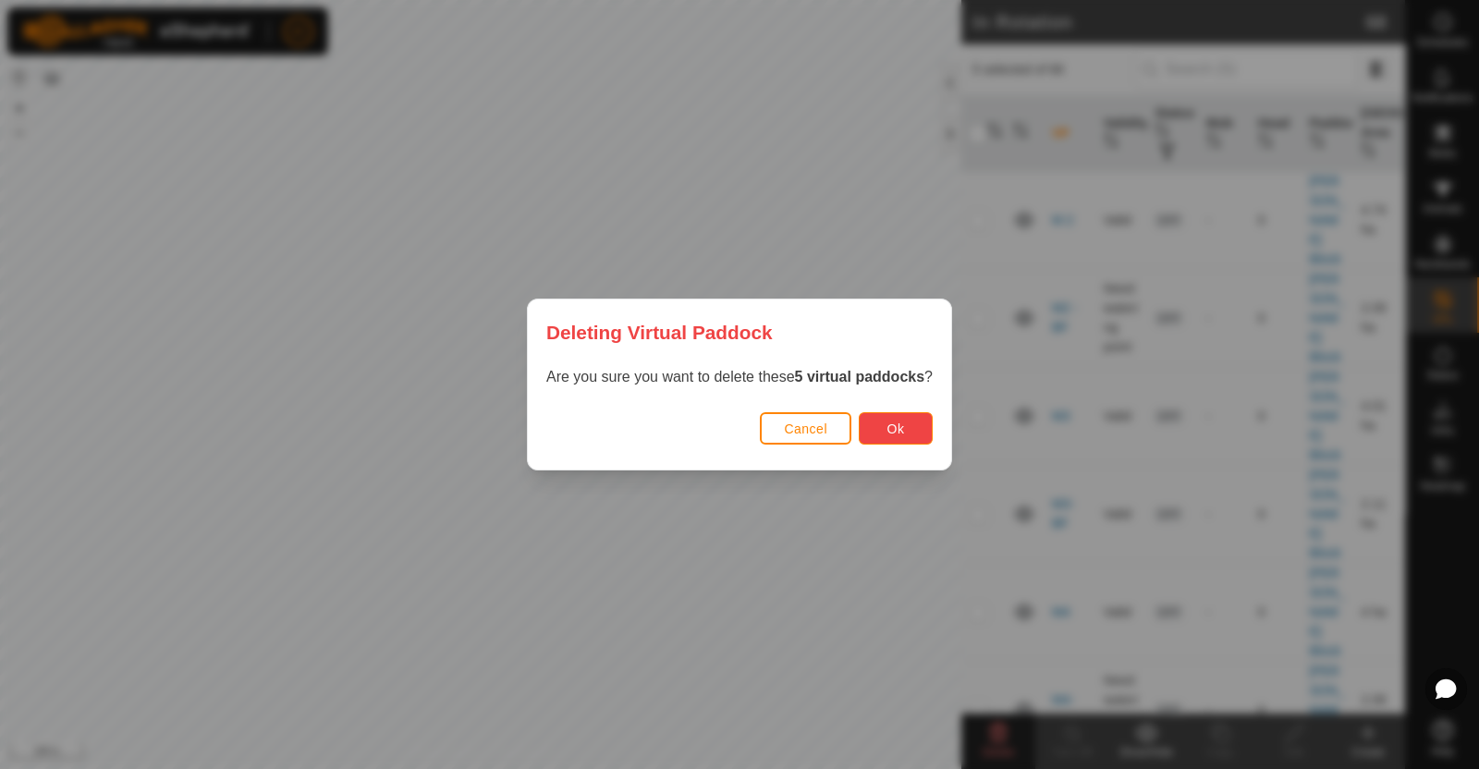
click at [910, 432] on button "Ok" at bounding box center [895, 428] width 74 height 32
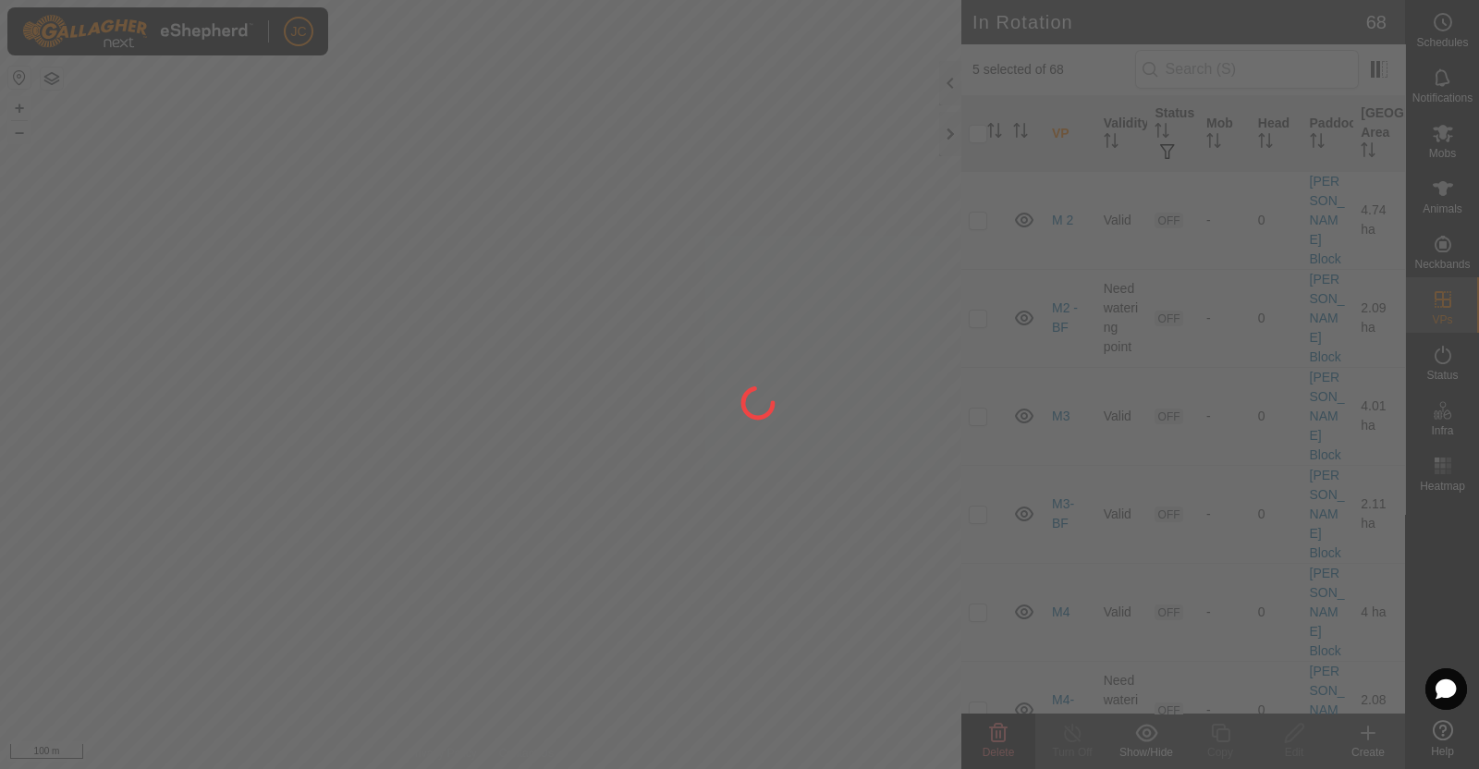
checkbox input "false"
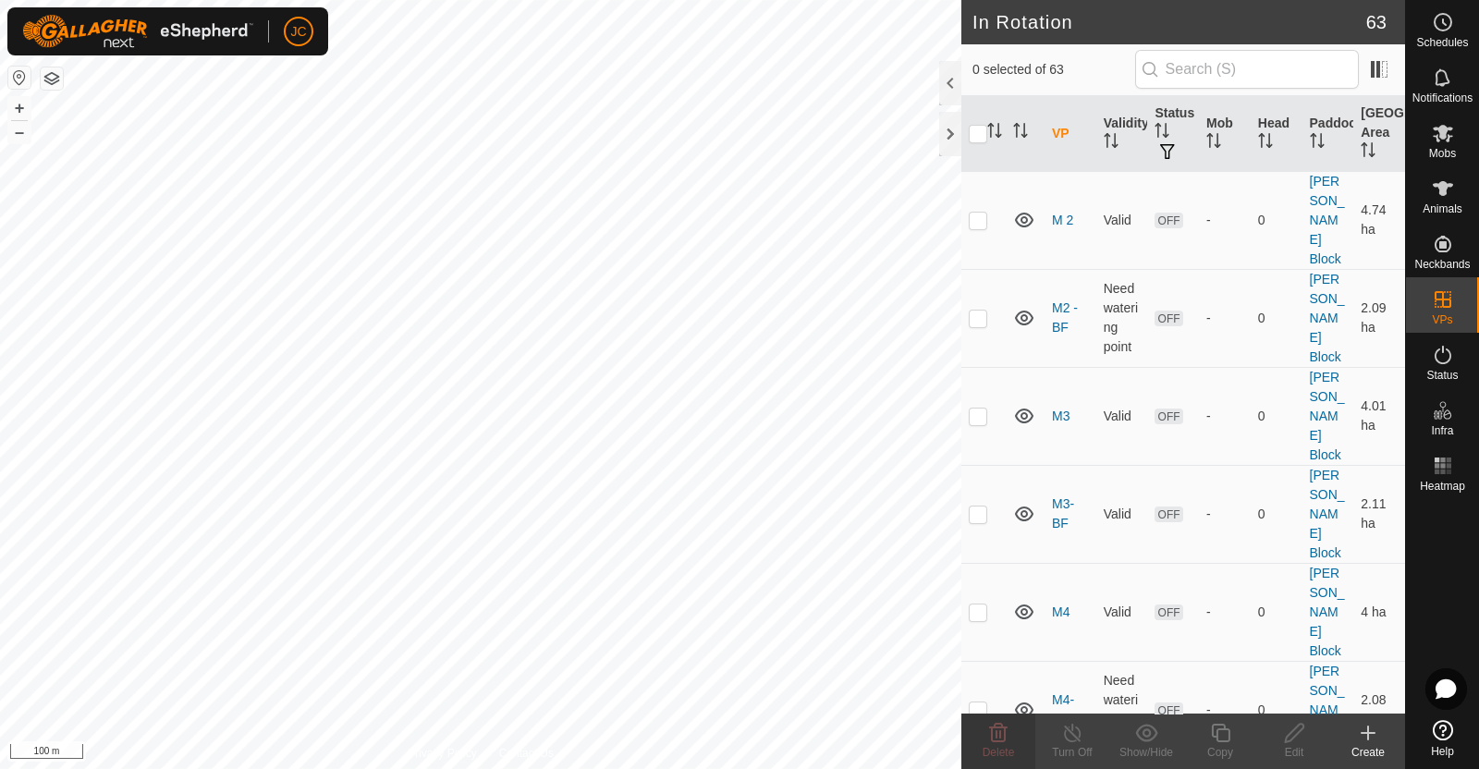
checkbox input "true"
checkbox input "false"
checkbox input "true"
checkbox input "false"
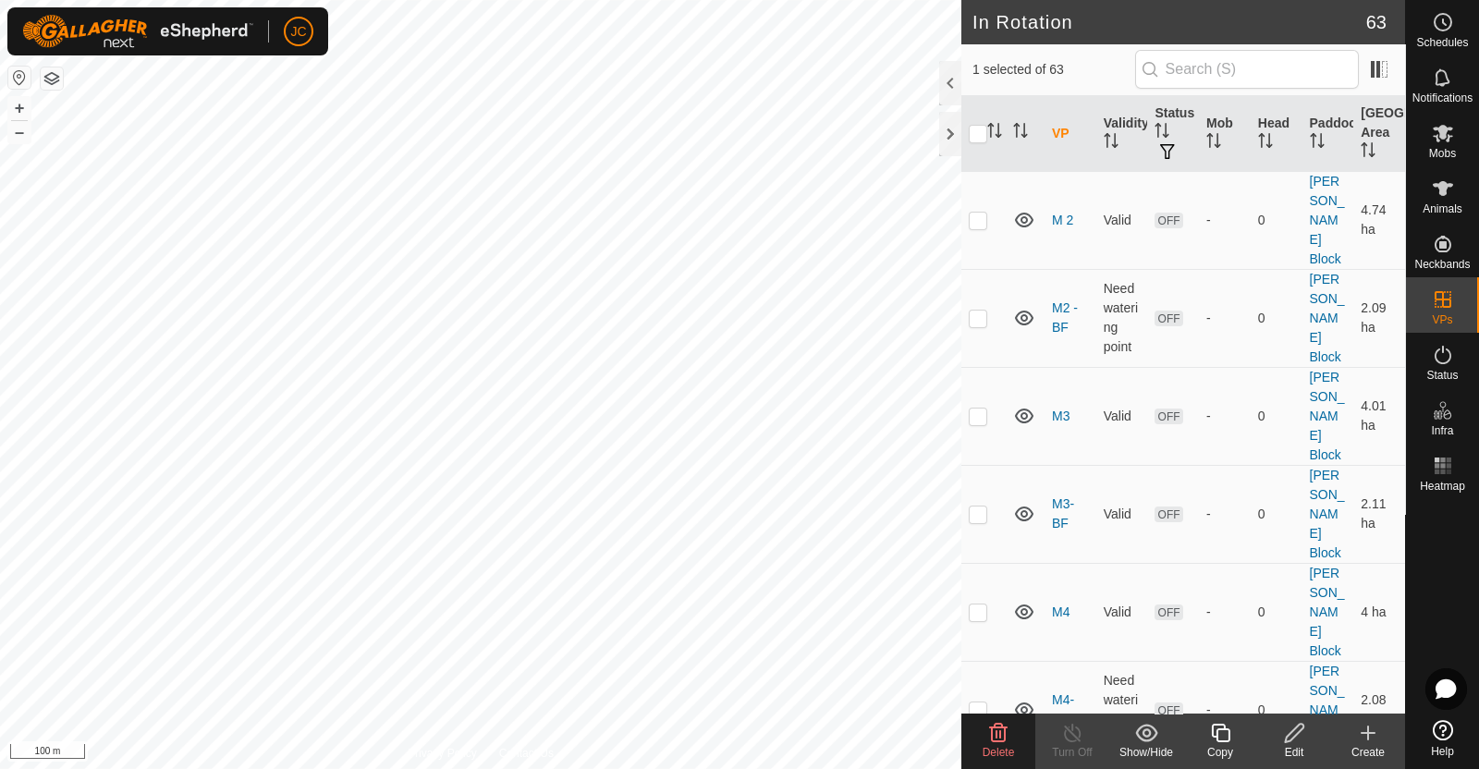
click at [1294, 737] on icon at bounding box center [1294, 733] width 23 height 22
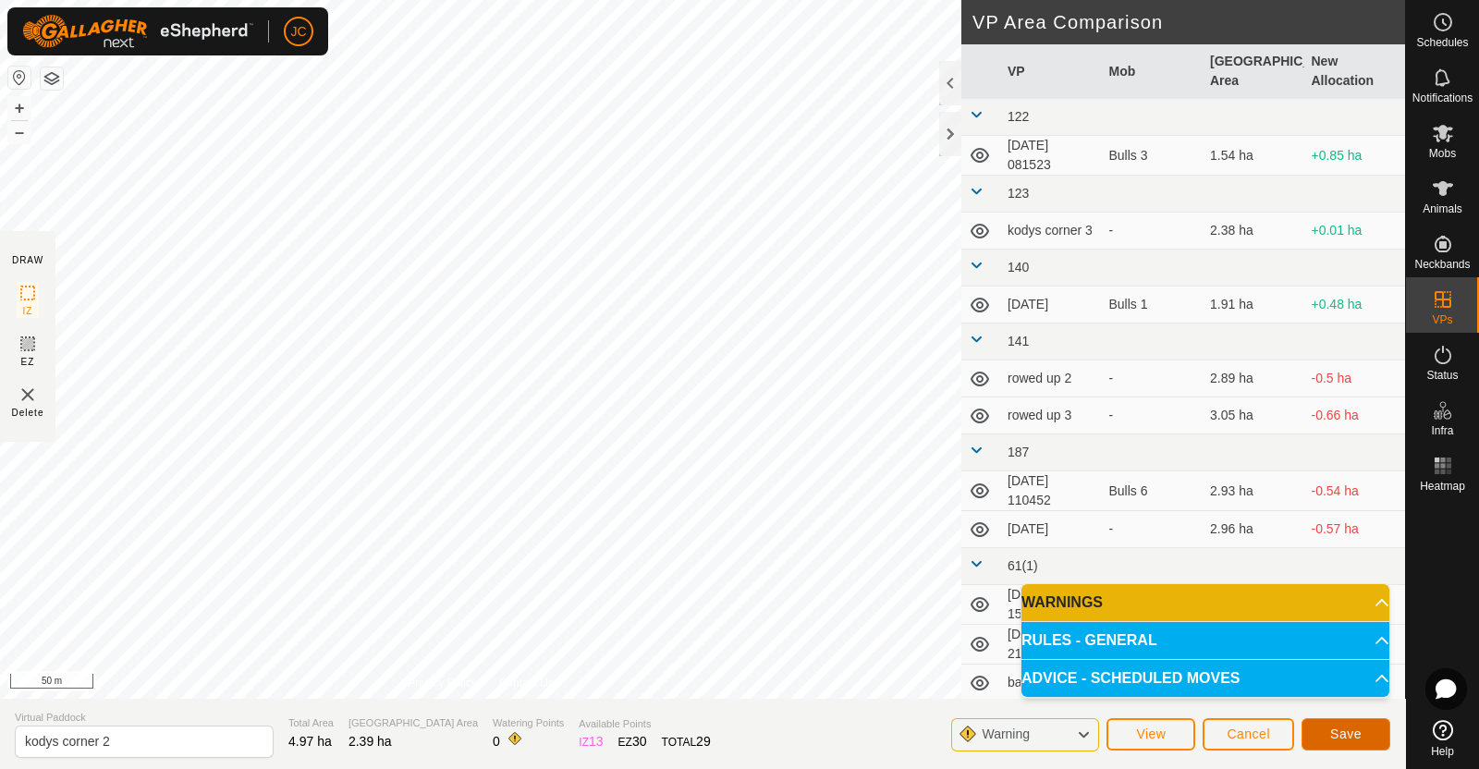
click at [1324, 737] on button "Save" at bounding box center [1345, 734] width 89 height 32
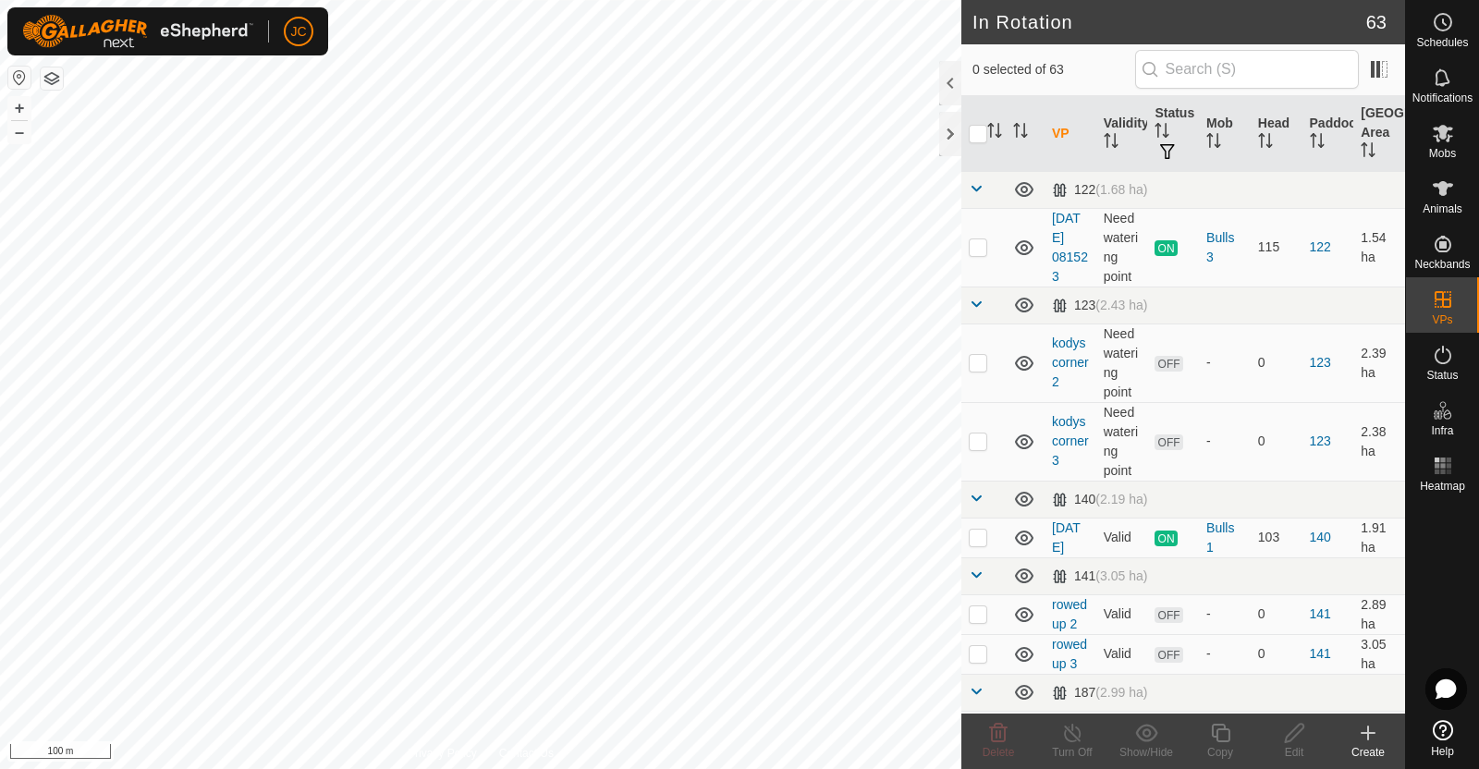
checkbox input "true"
checkbox input "false"
checkbox input "true"
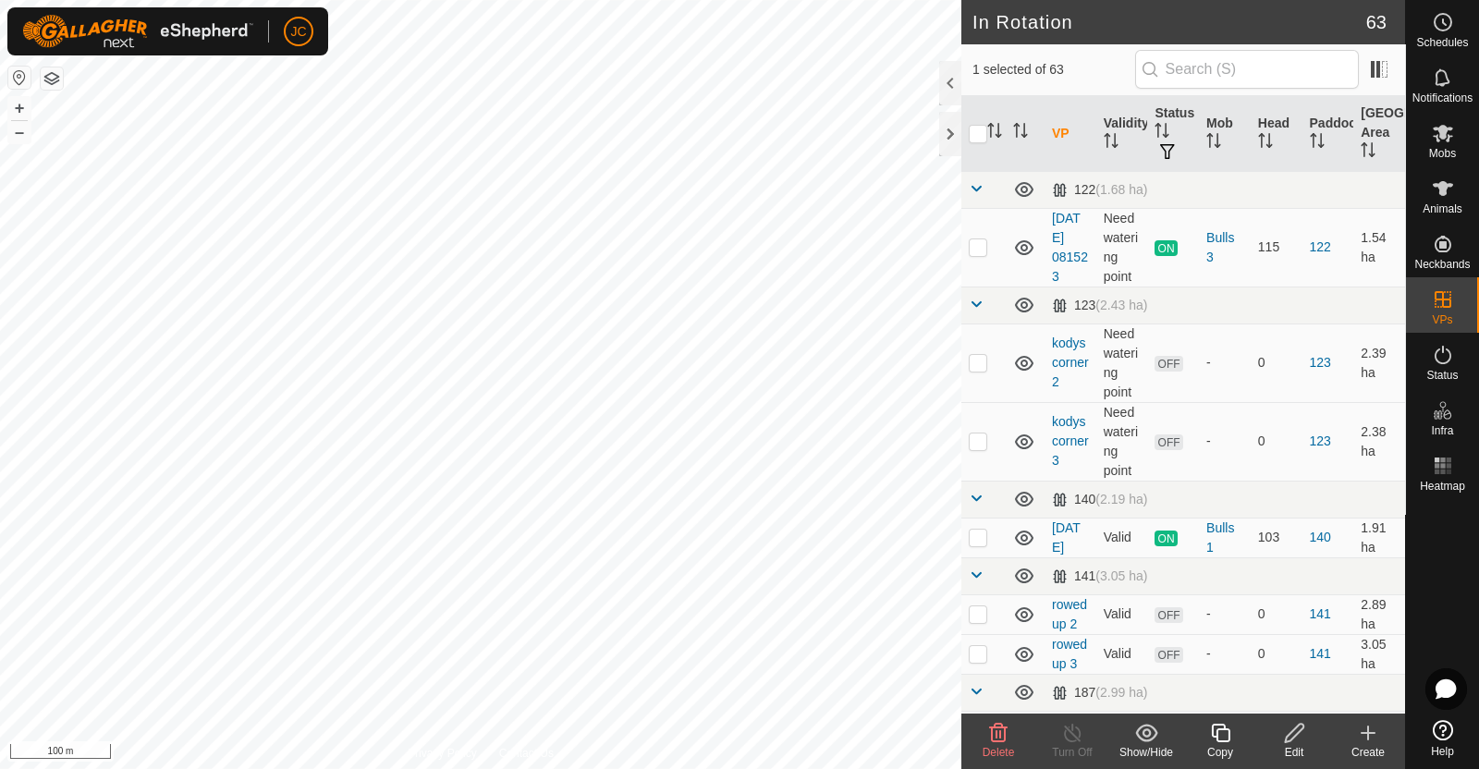
checkbox input "true"
checkbox input "false"
checkbox input "true"
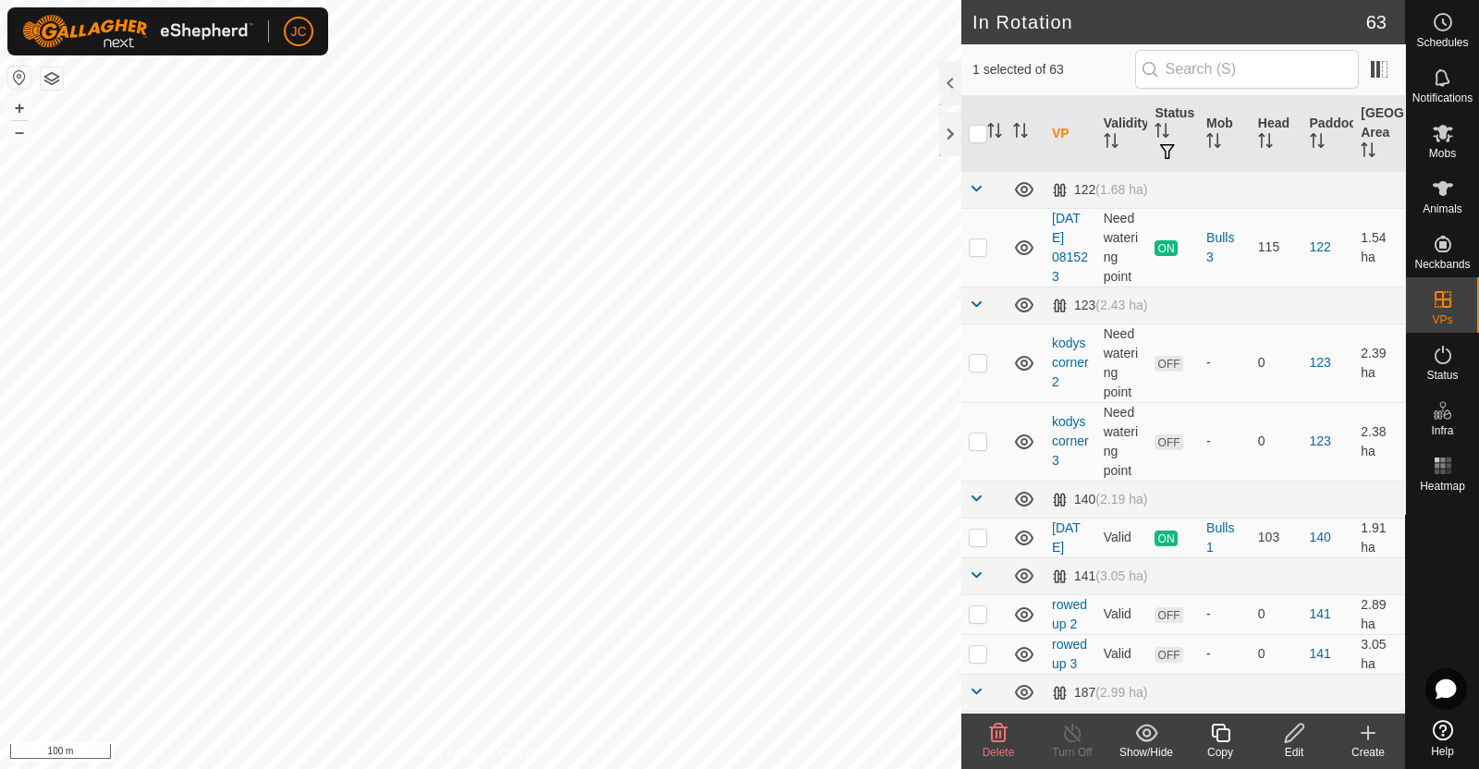
checkbox input "false"
checkbox input "true"
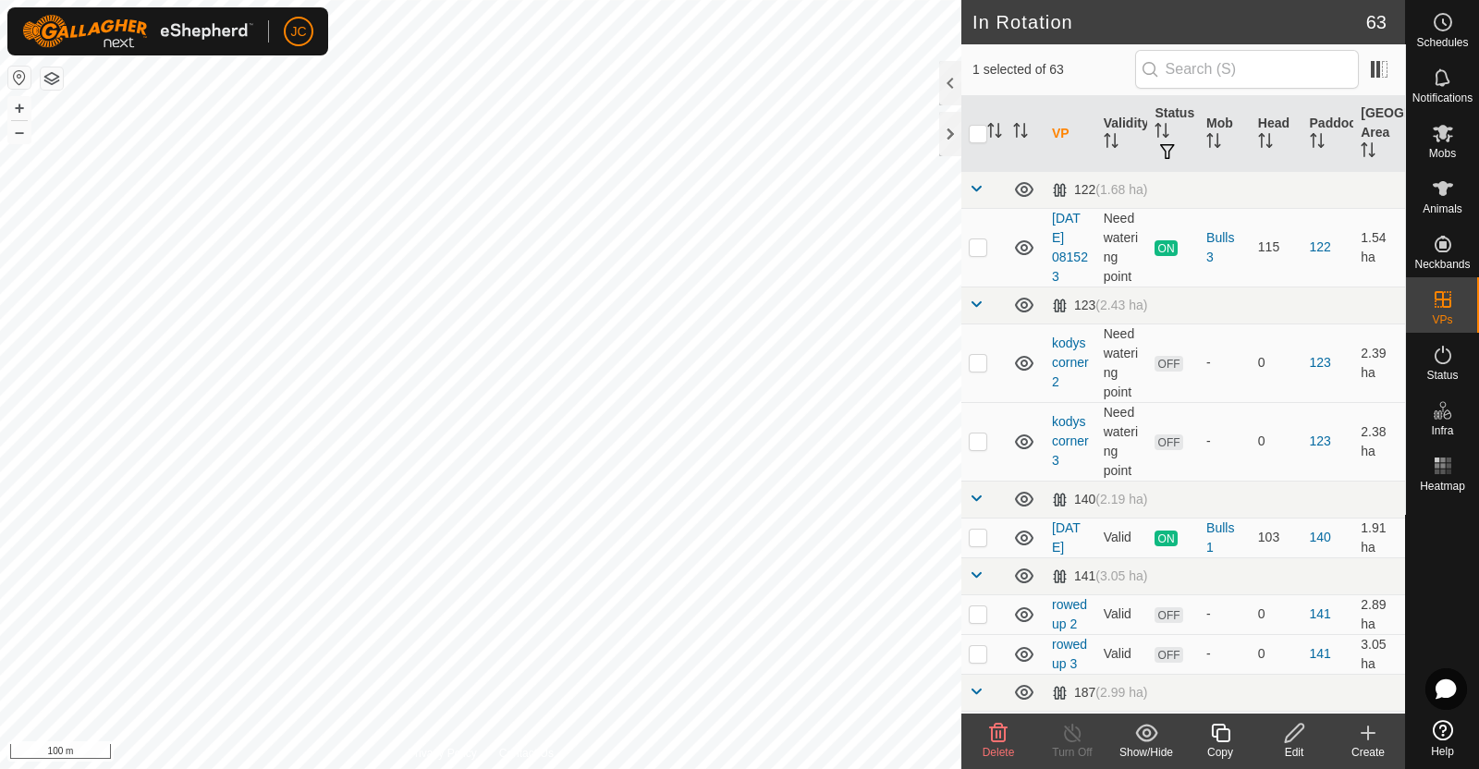
checkbox input "false"
click at [871, 768] on html "JC Schedules Notifications Mobs Animals Neckbands VPs Status Infra Heatmap Help…" at bounding box center [739, 384] width 1479 height 769
checkbox input "true"
checkbox input "false"
checkbox input "true"
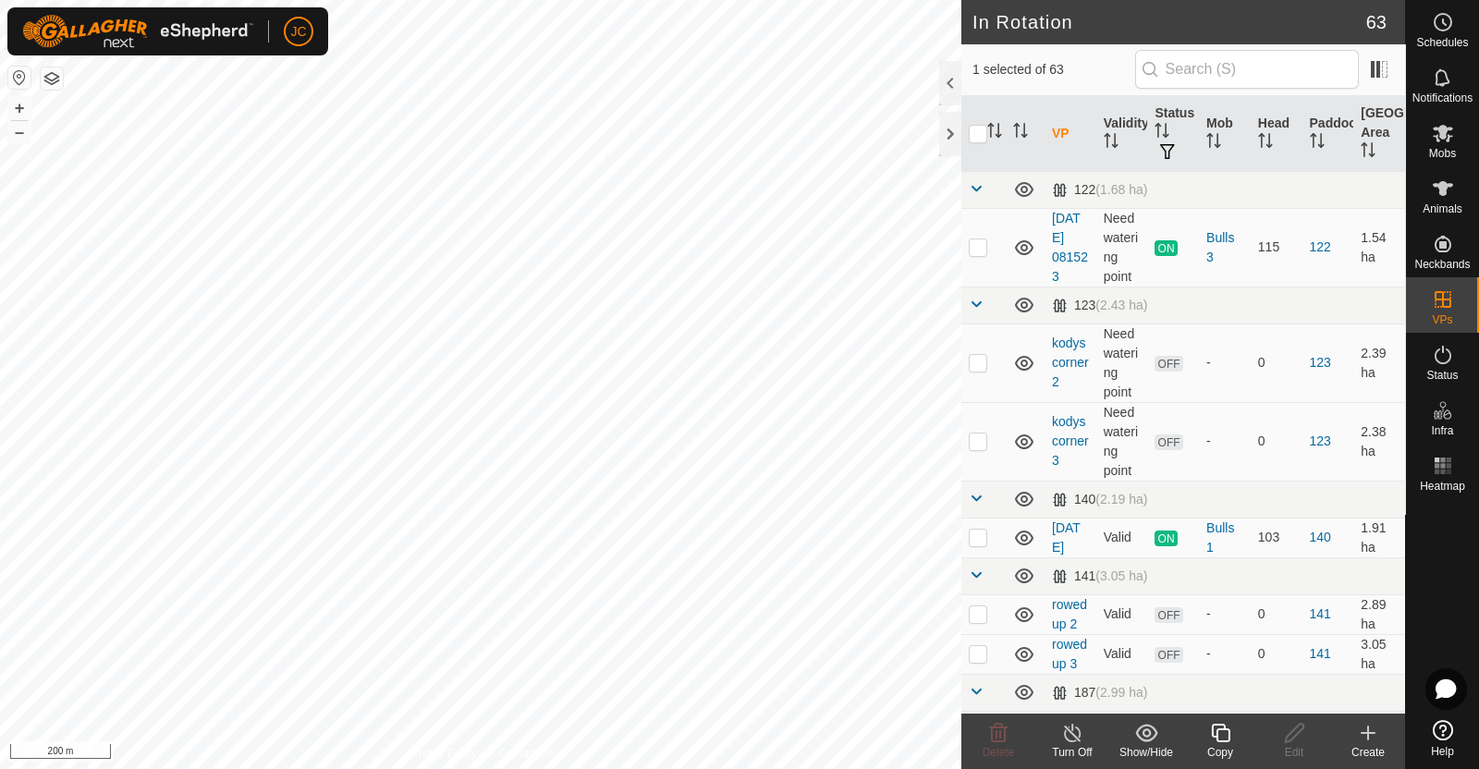
checkbox input "false"
click at [1007, 729] on icon at bounding box center [998, 733] width 22 height 22
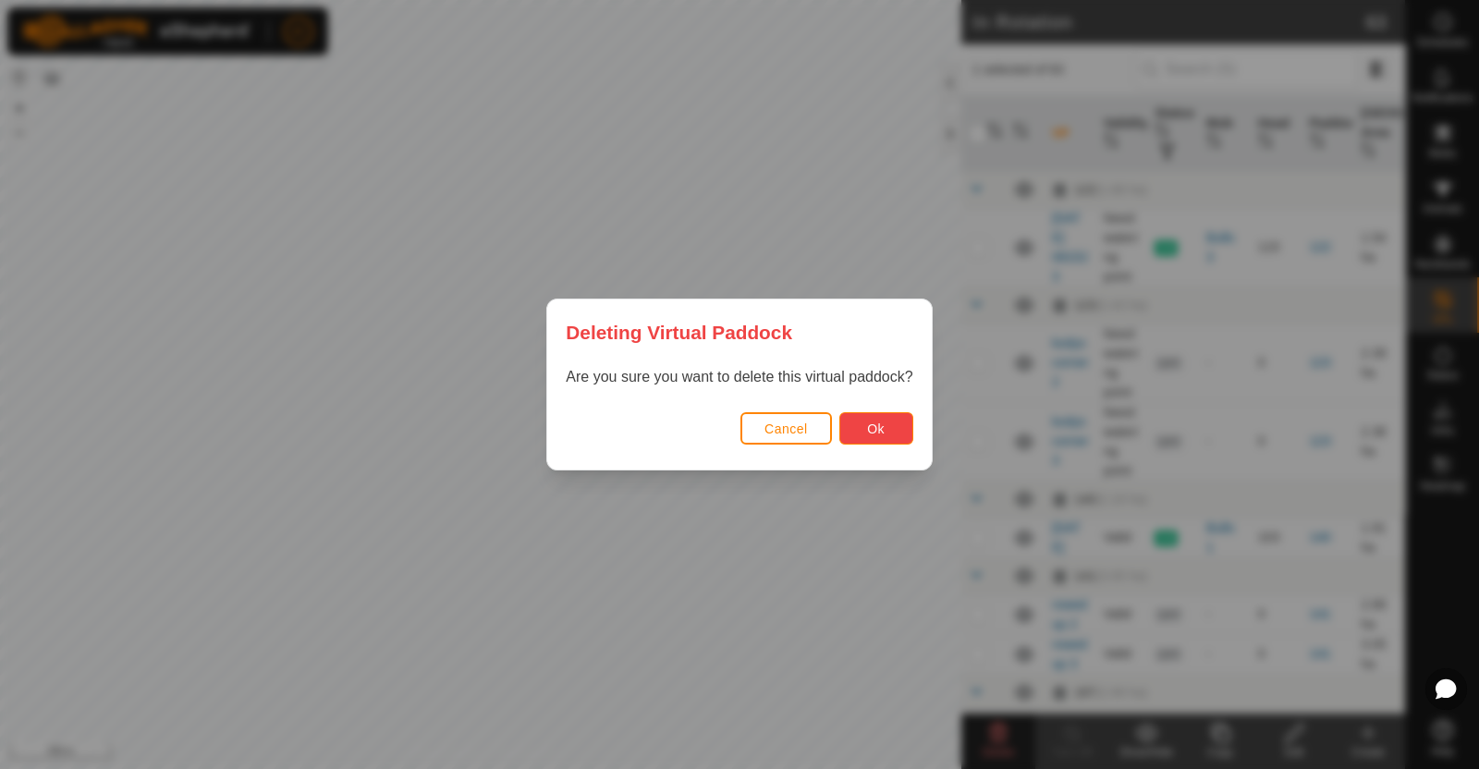
click at [878, 430] on span "Ok" at bounding box center [876, 428] width 18 height 15
checkbox input "false"
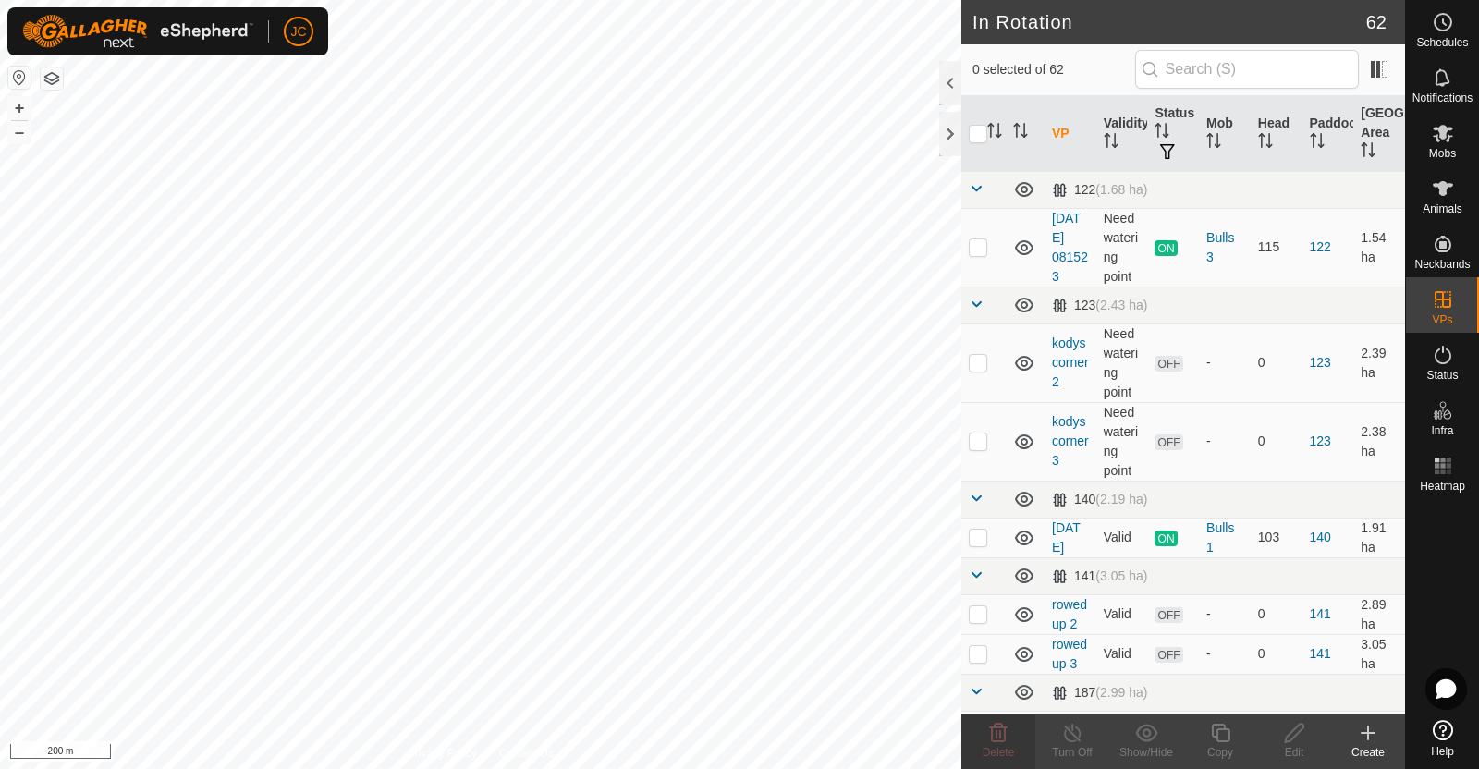
checkbox input "true"
checkbox input "false"
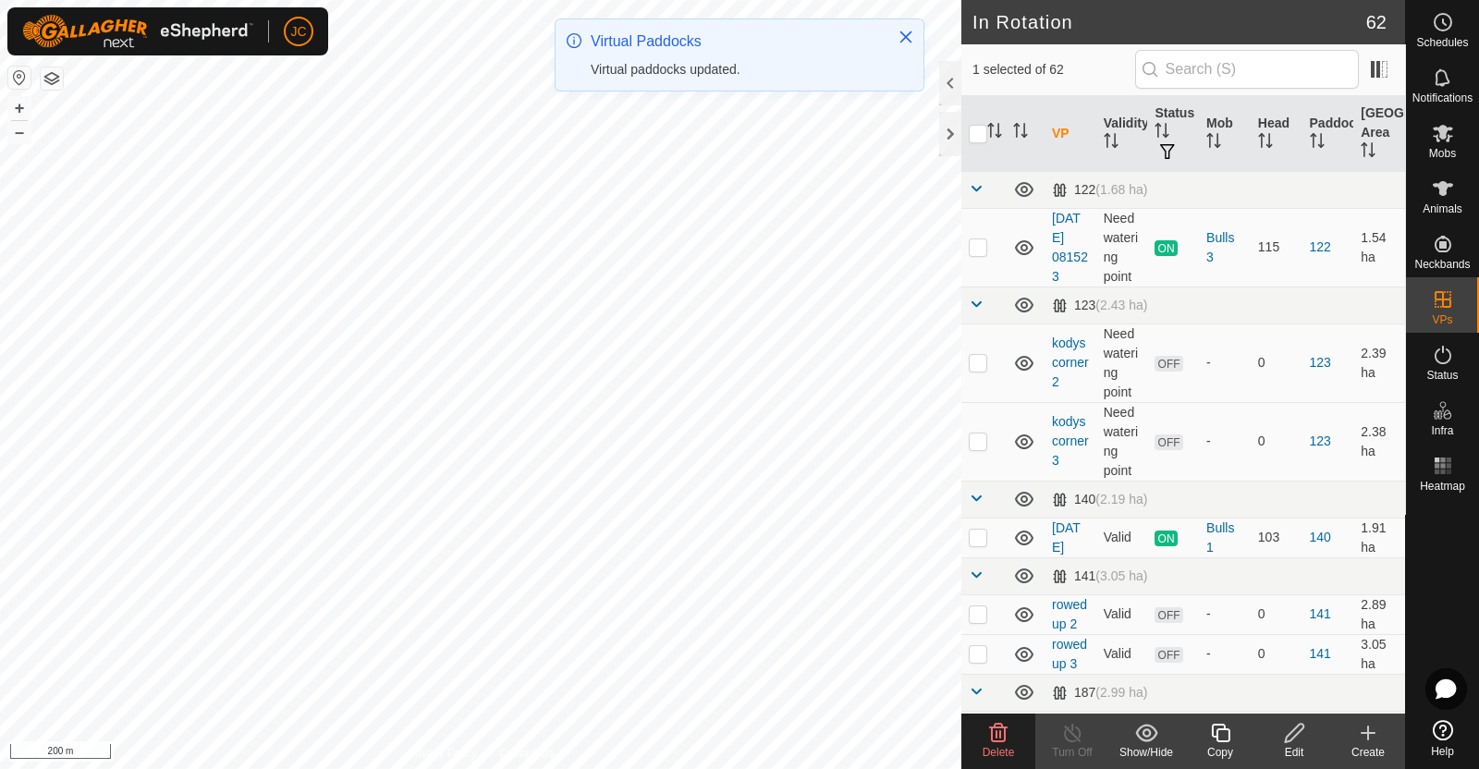
click at [996, 727] on icon at bounding box center [999, 733] width 18 height 18
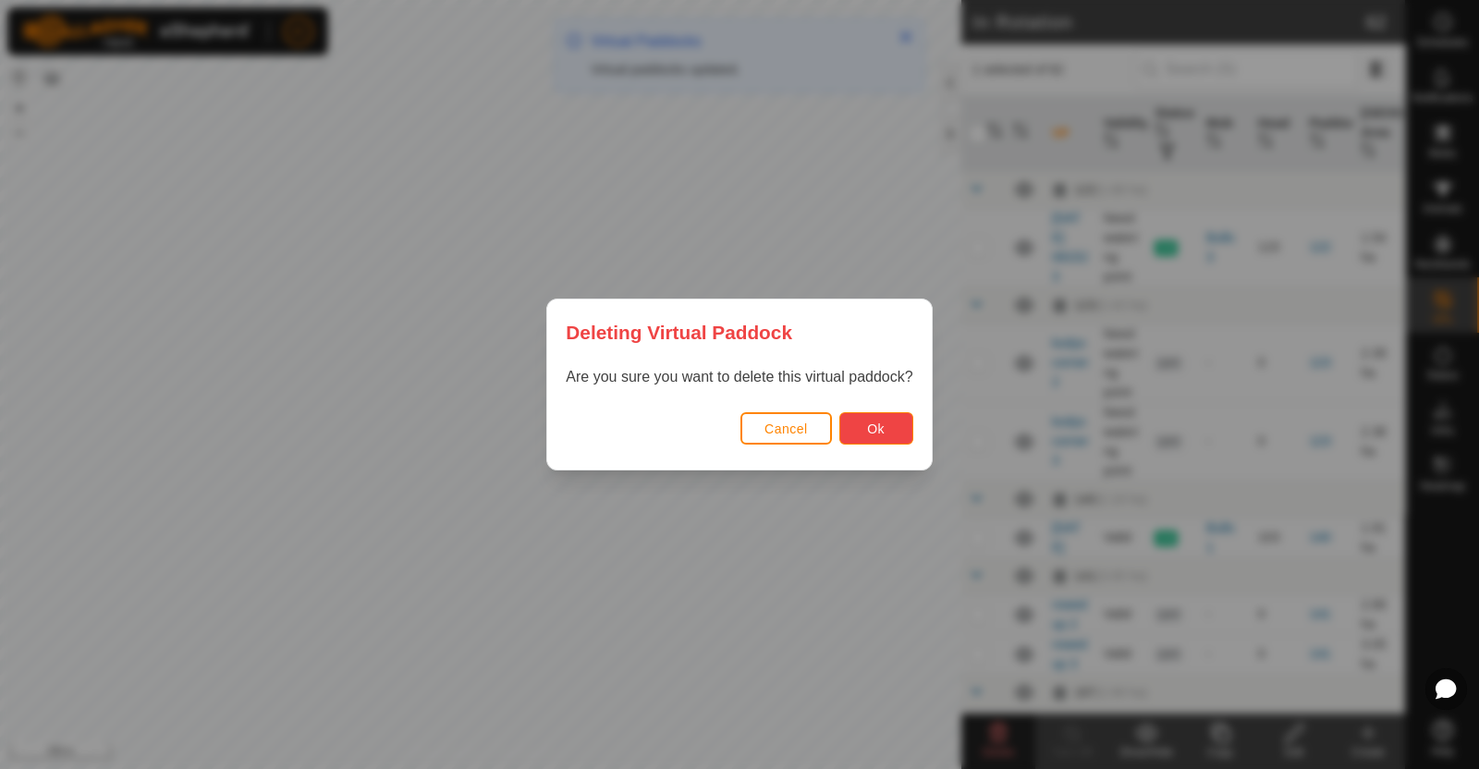
click at [860, 436] on button "Ok" at bounding box center [876, 428] width 74 height 32
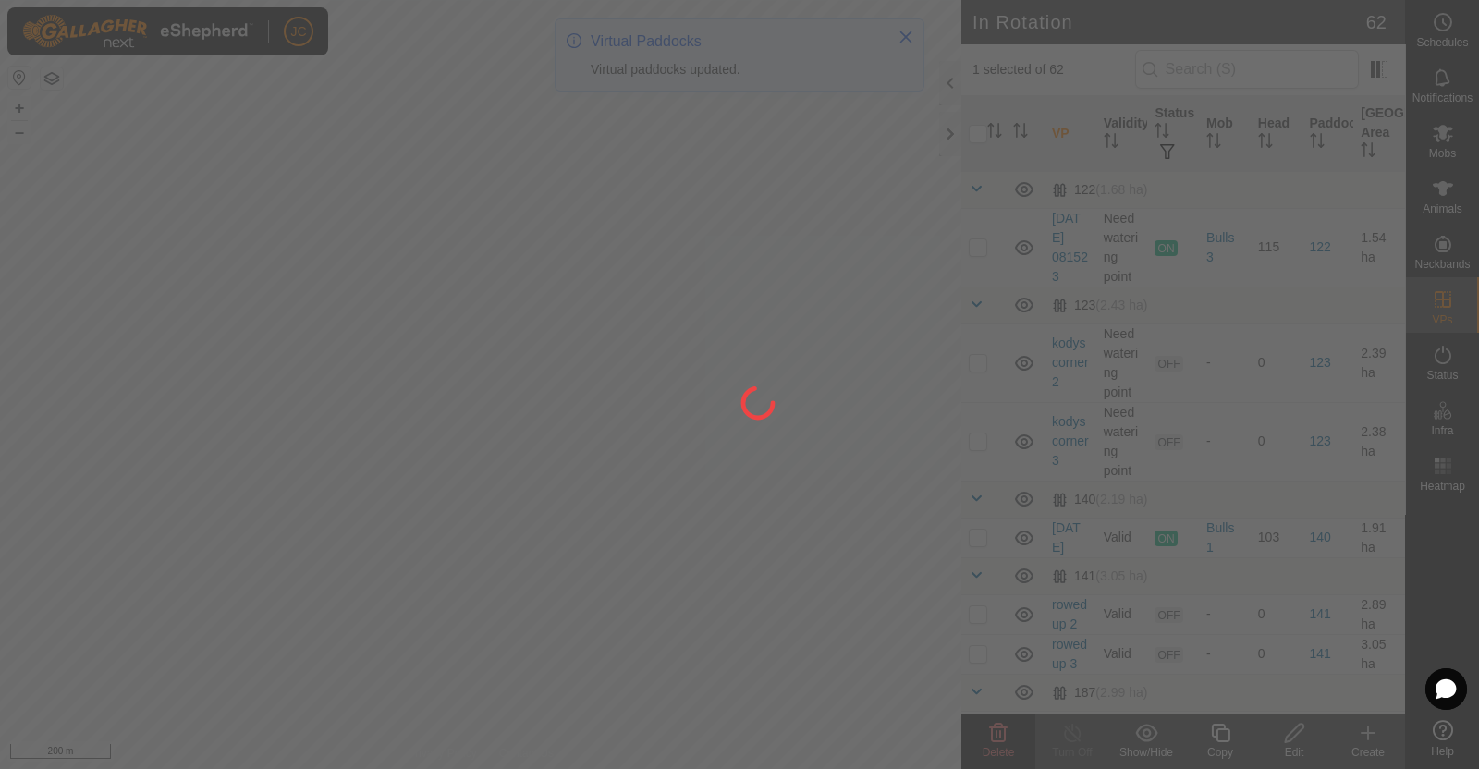
checkbox input "false"
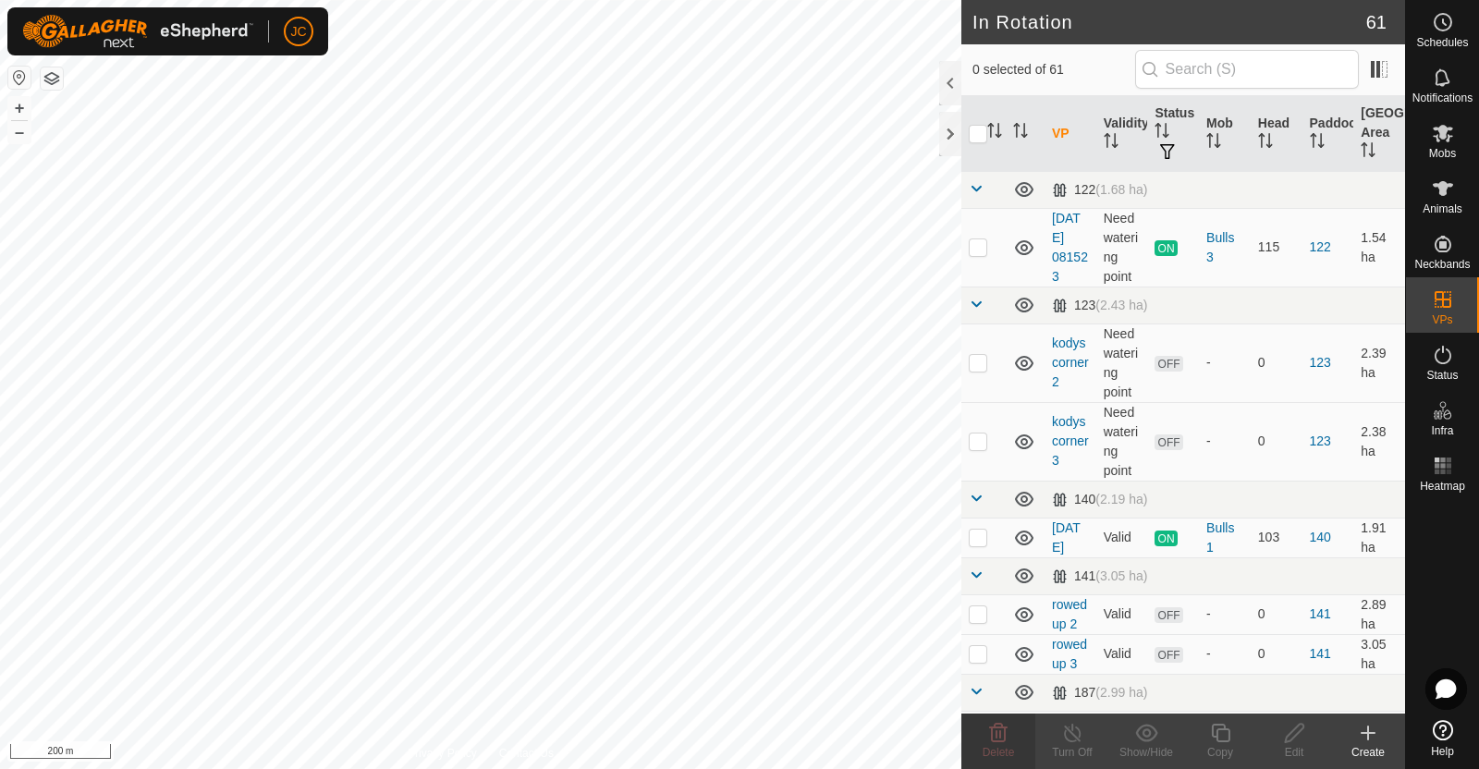
checkbox input "true"
checkbox input "false"
click at [998, 724] on icon at bounding box center [998, 733] width 22 height 22
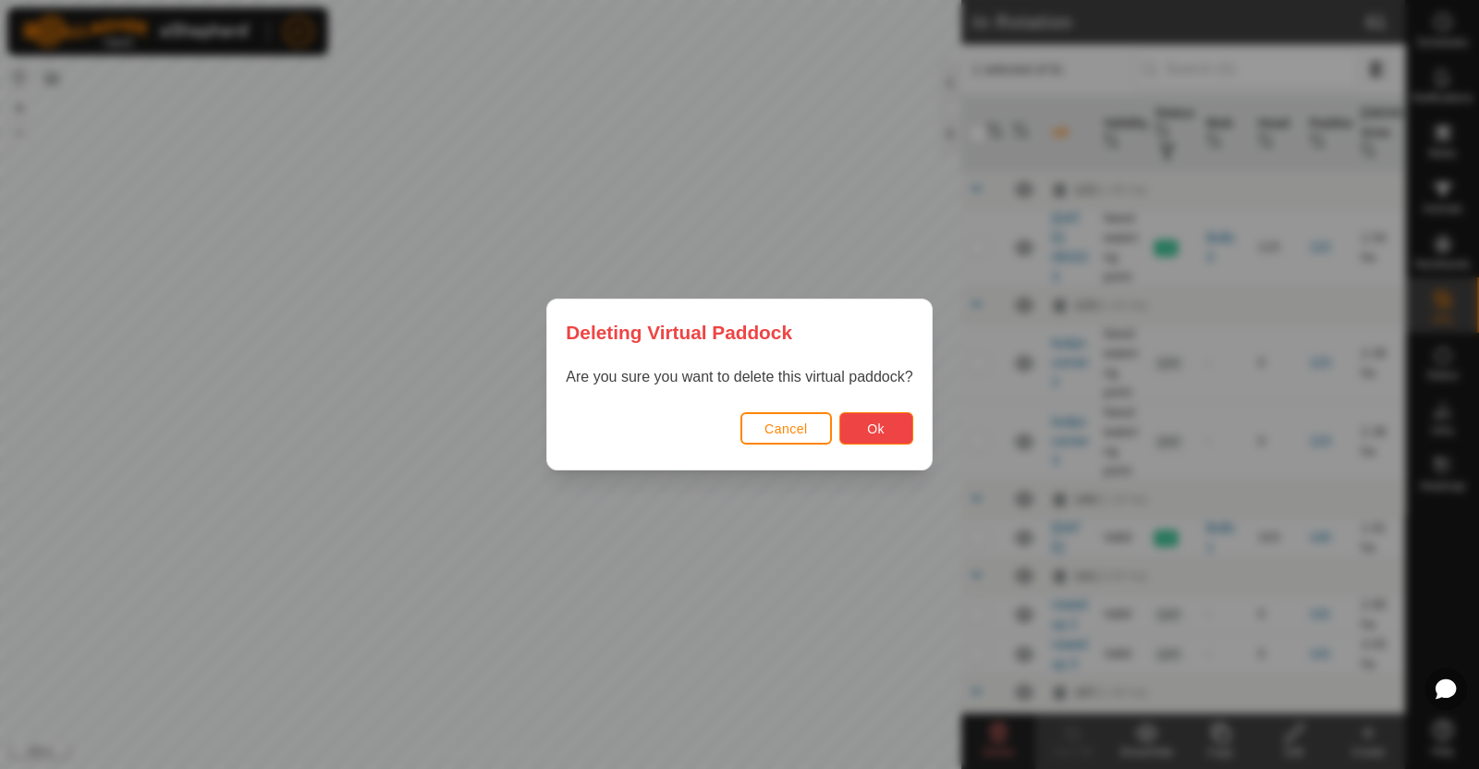
click at [890, 430] on button "Ok" at bounding box center [876, 428] width 74 height 32
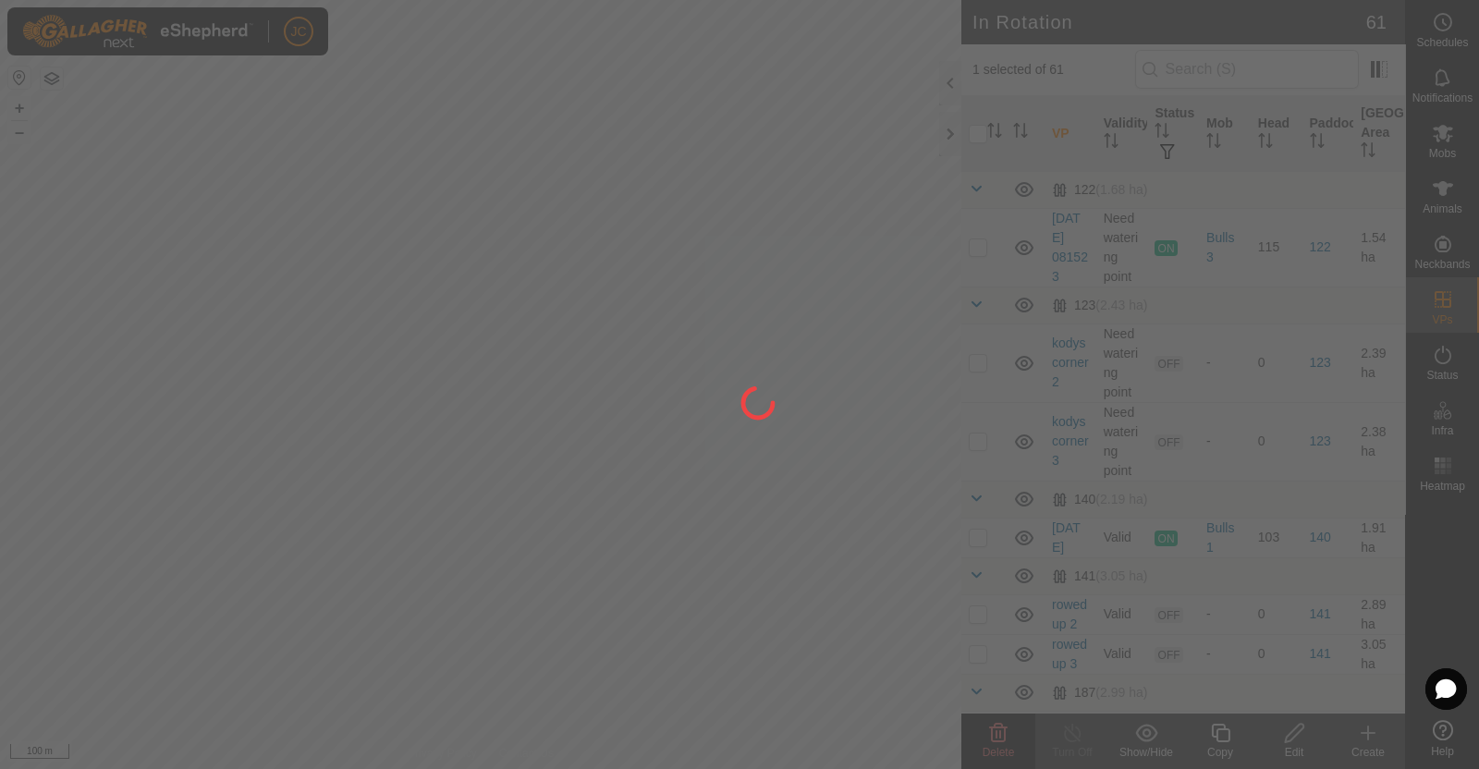
checkbox input "false"
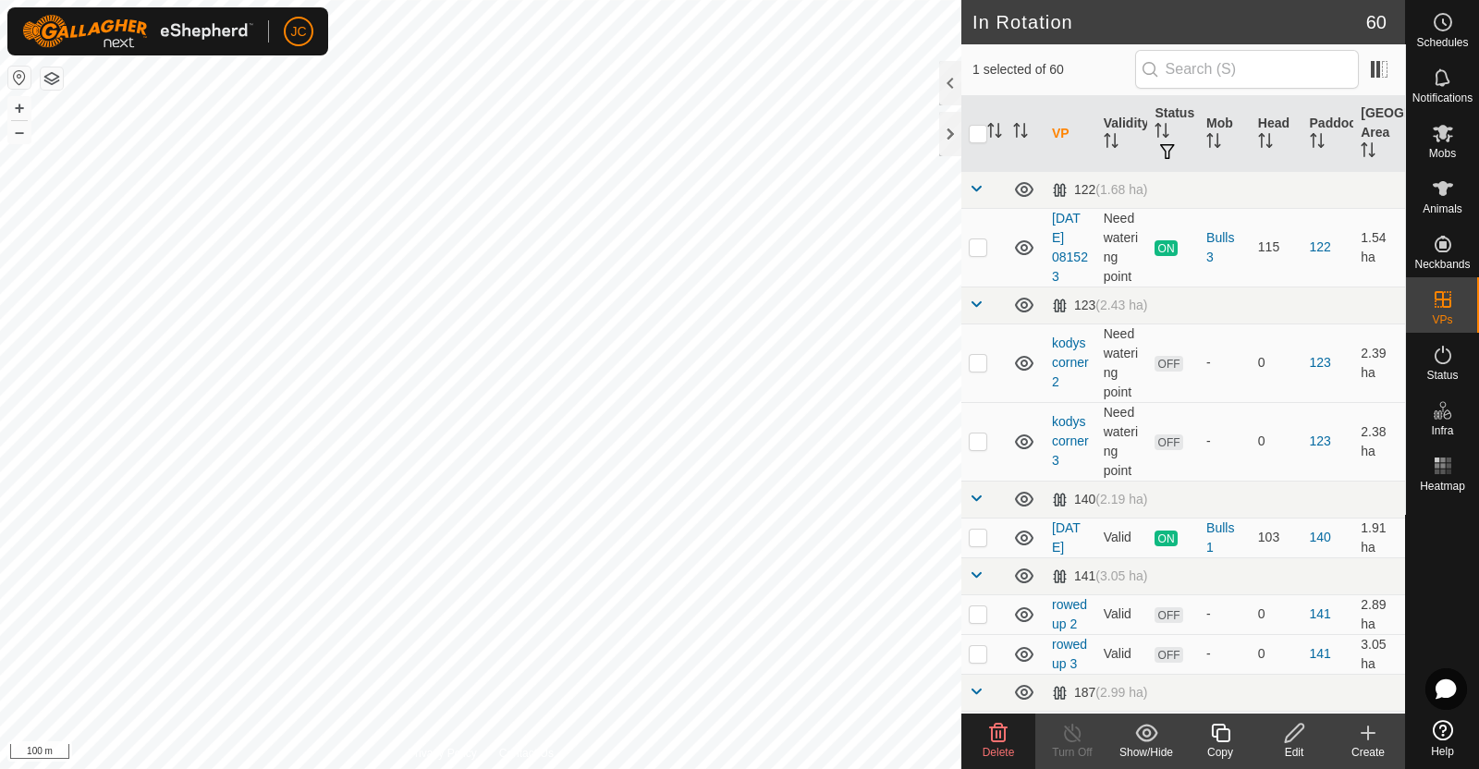
click at [1004, 746] on span "Delete" at bounding box center [998, 752] width 32 height 13
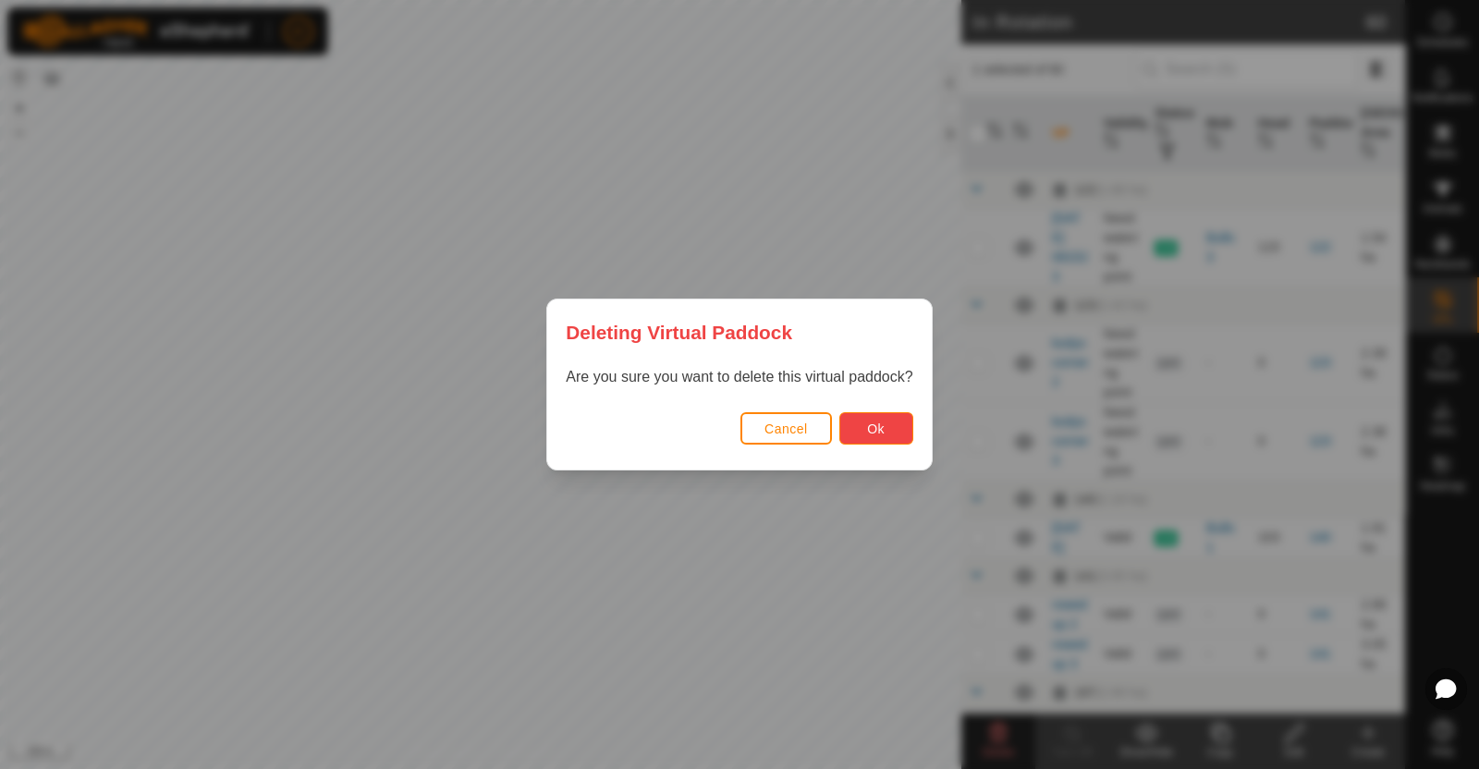
click at [874, 434] on span "Ok" at bounding box center [876, 428] width 18 height 15
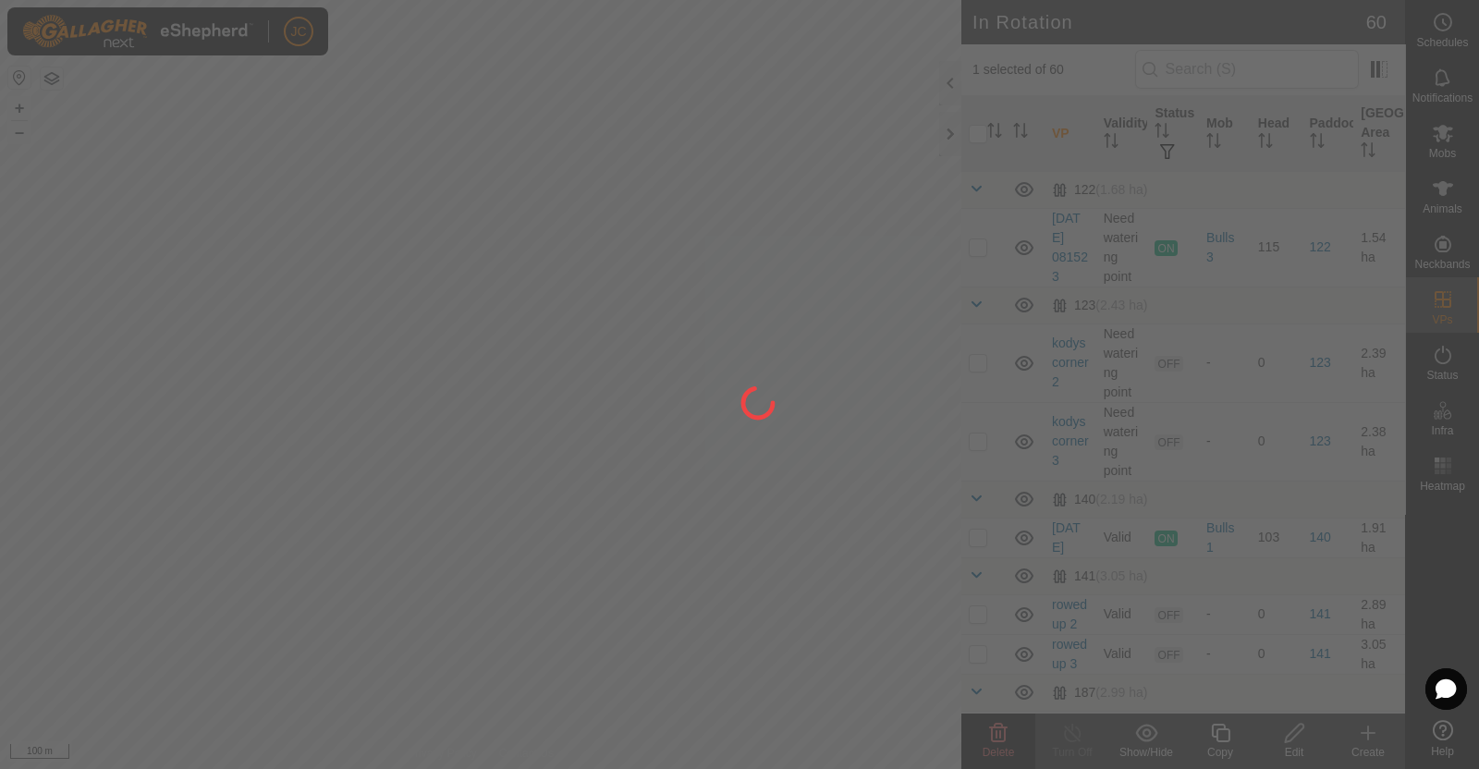
checkbox input "false"
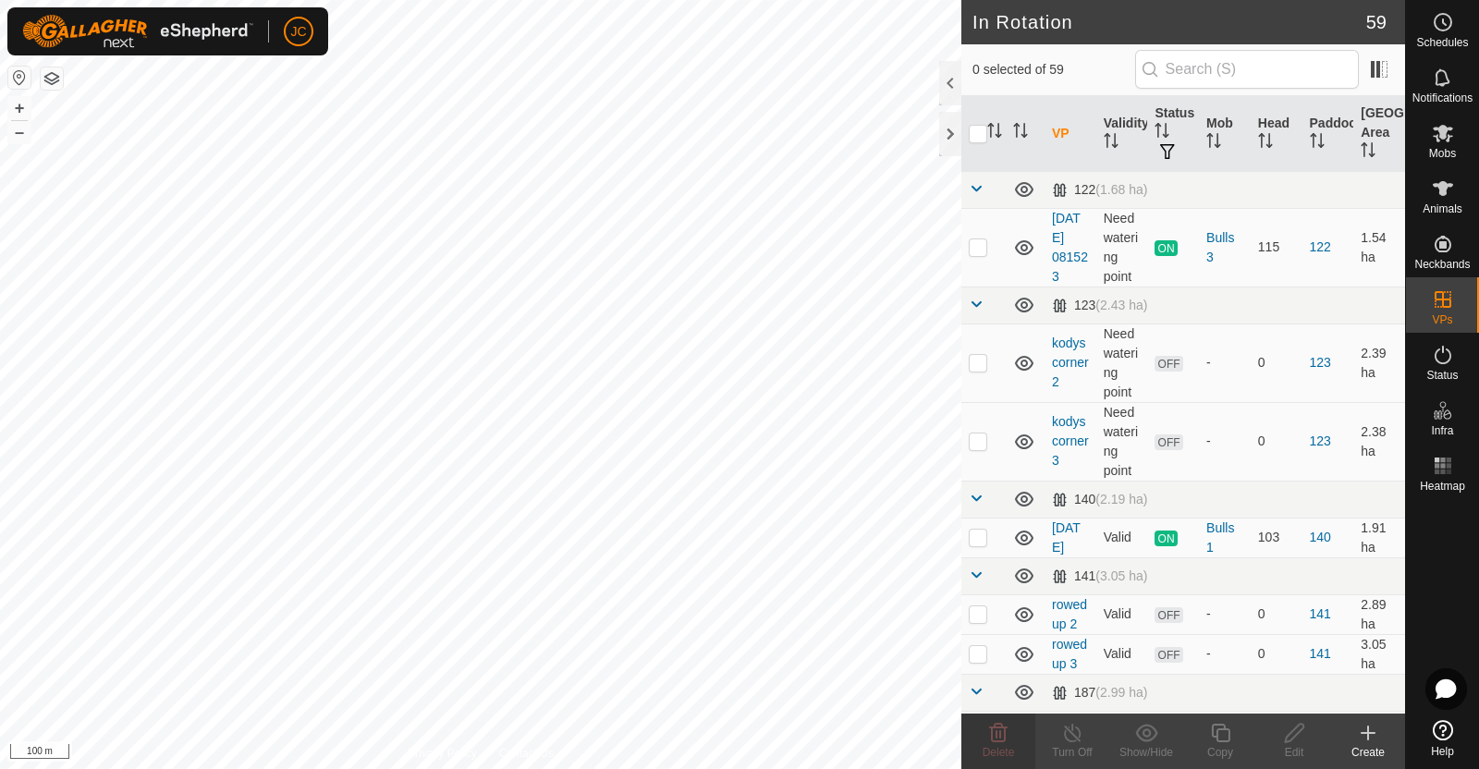
checkbox input "true"
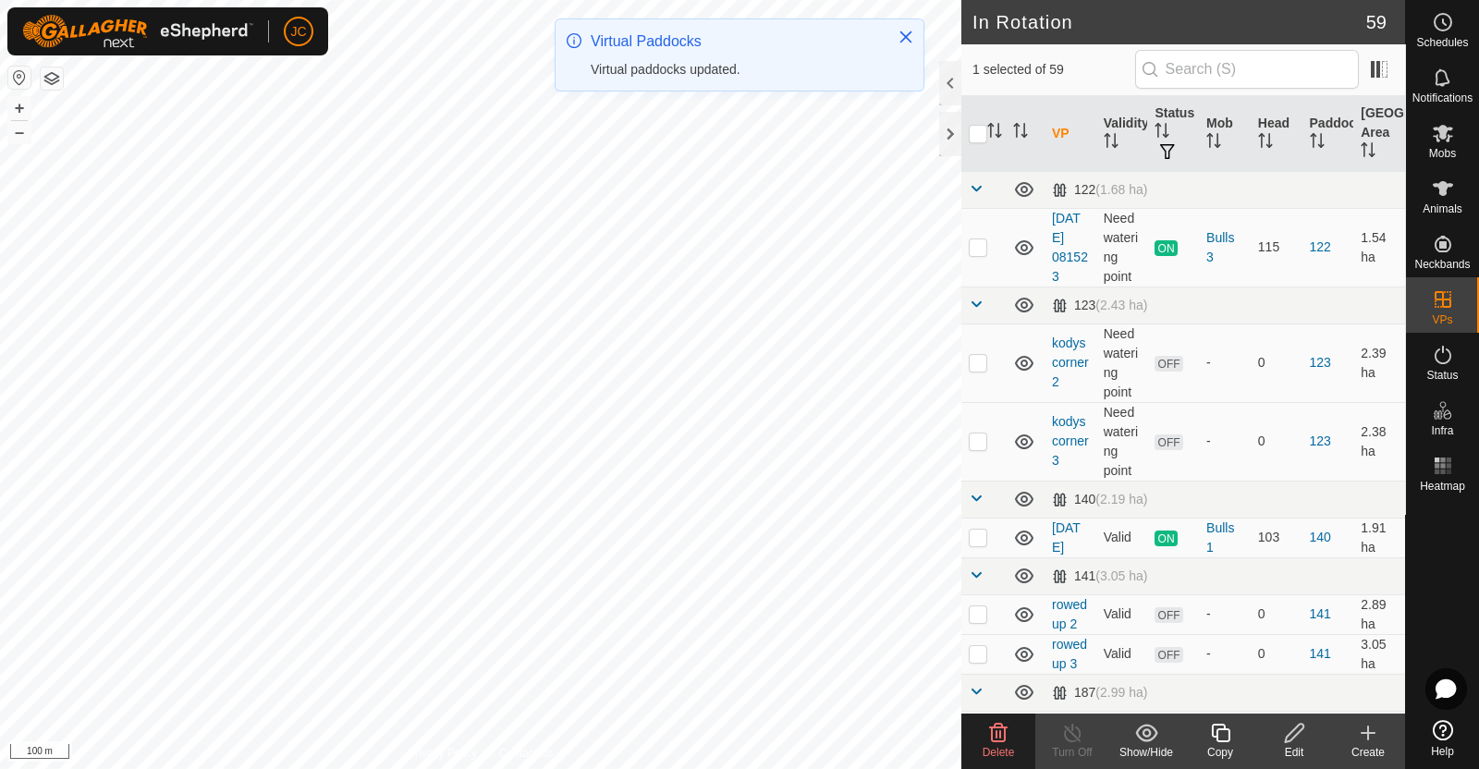
click at [992, 737] on icon at bounding box center [999, 733] width 18 height 18
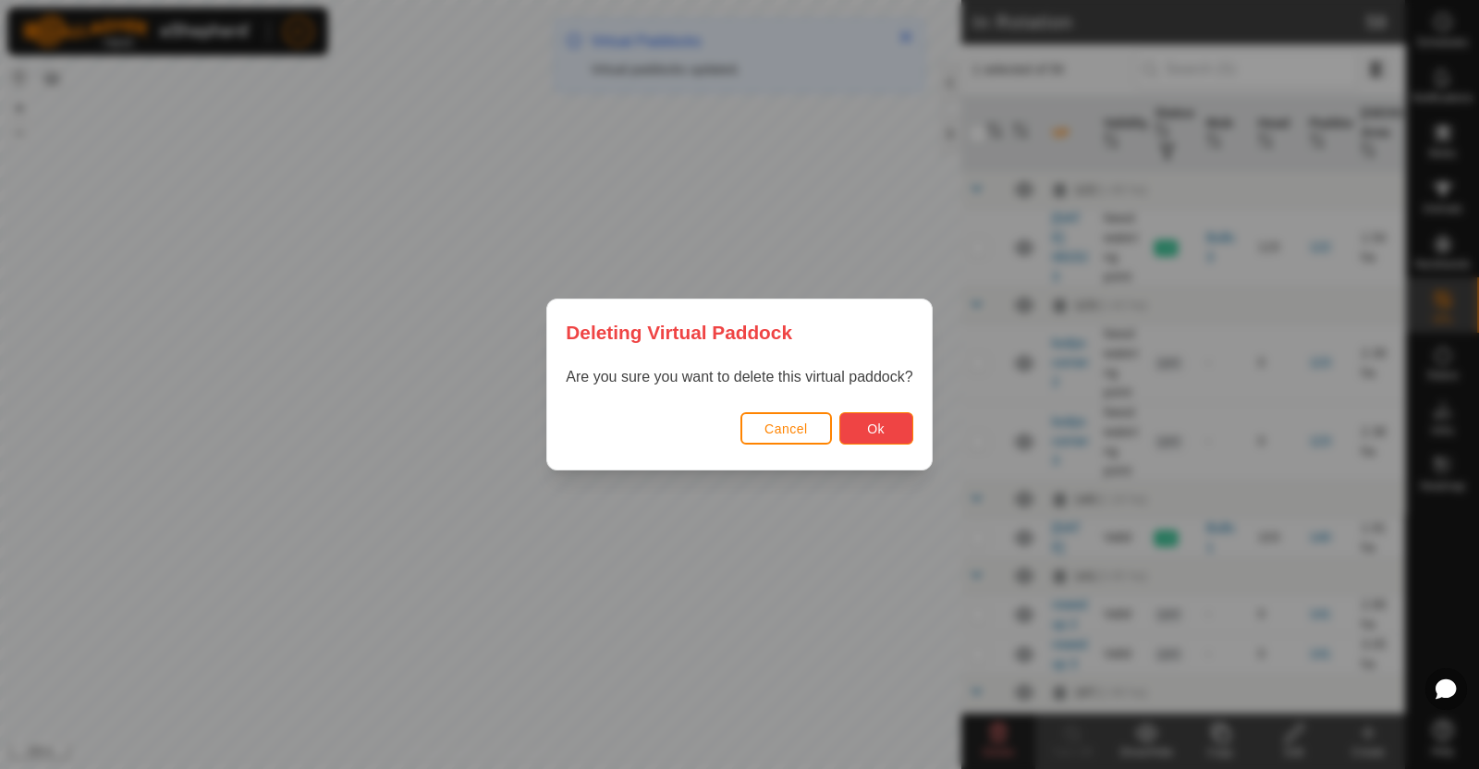
click at [873, 430] on span "Ok" at bounding box center [876, 428] width 18 height 15
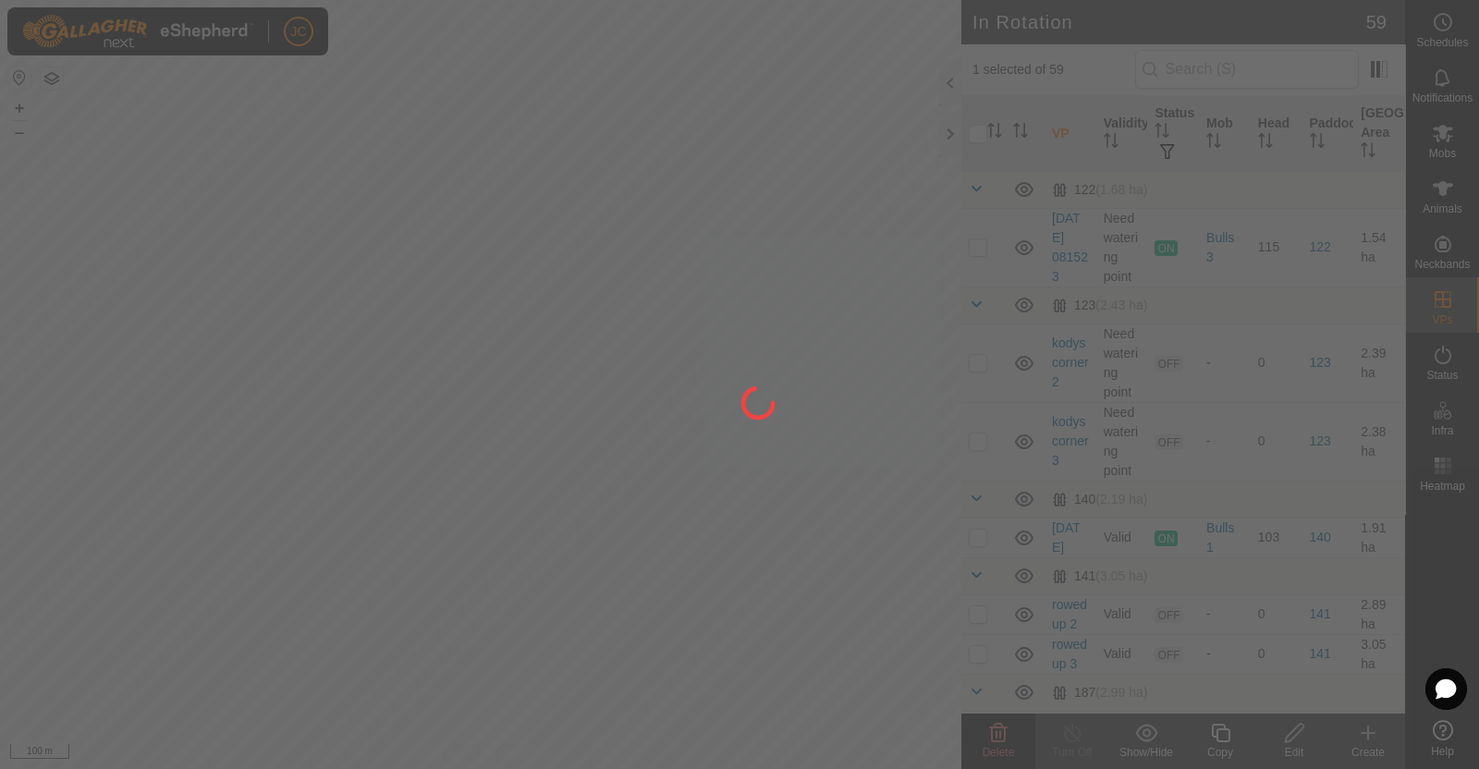
checkbox input "false"
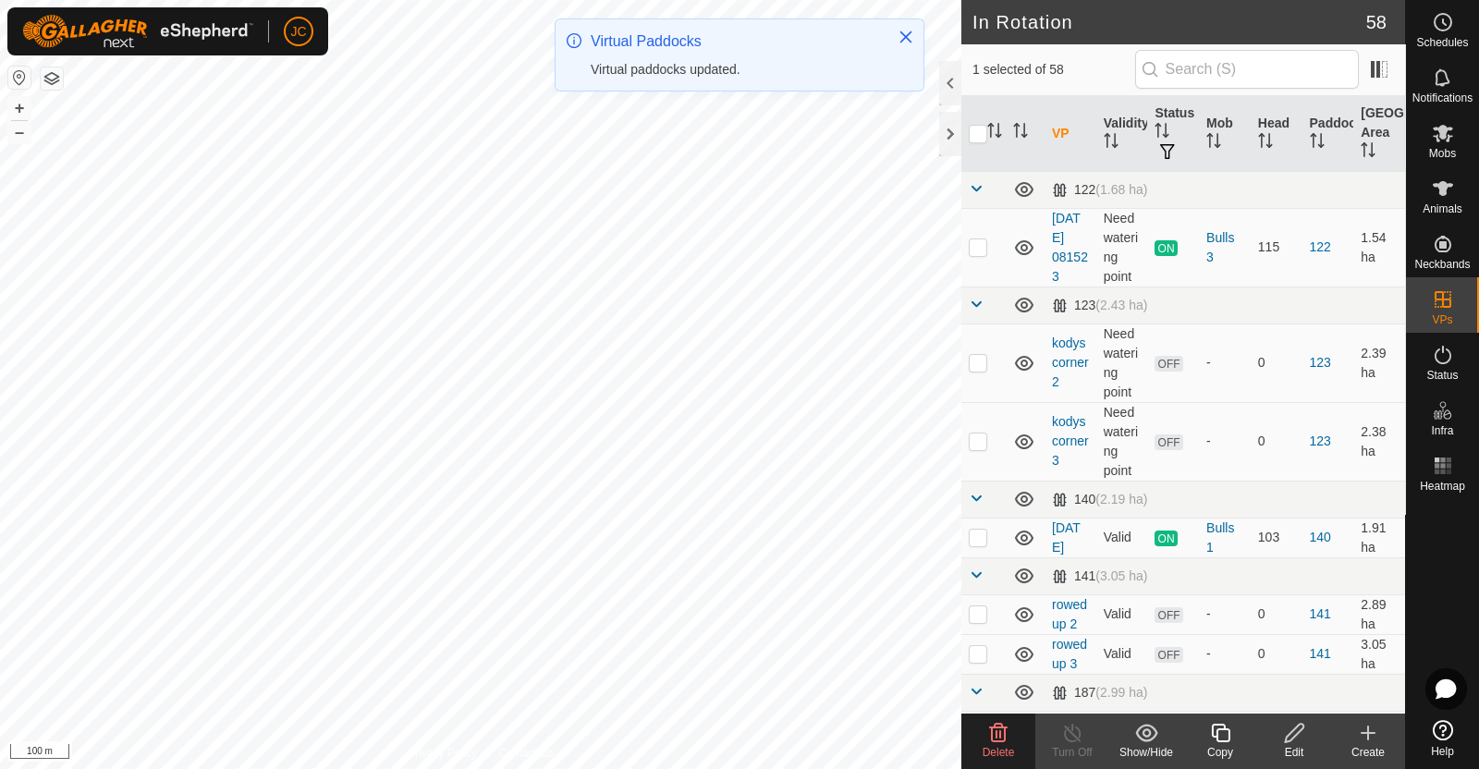
checkbox input "false"
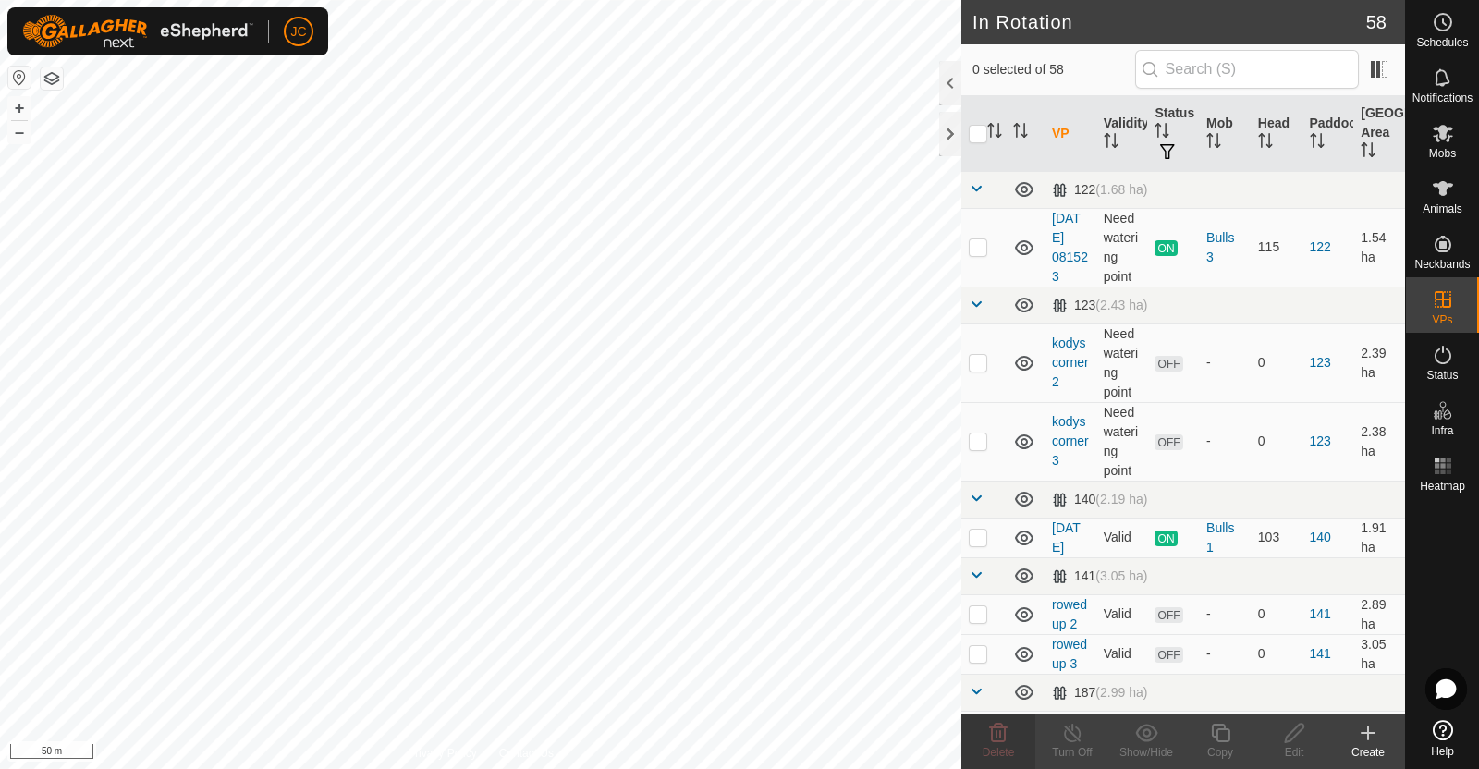
click at [1374, 751] on div "Create" at bounding box center [1368, 752] width 74 height 17
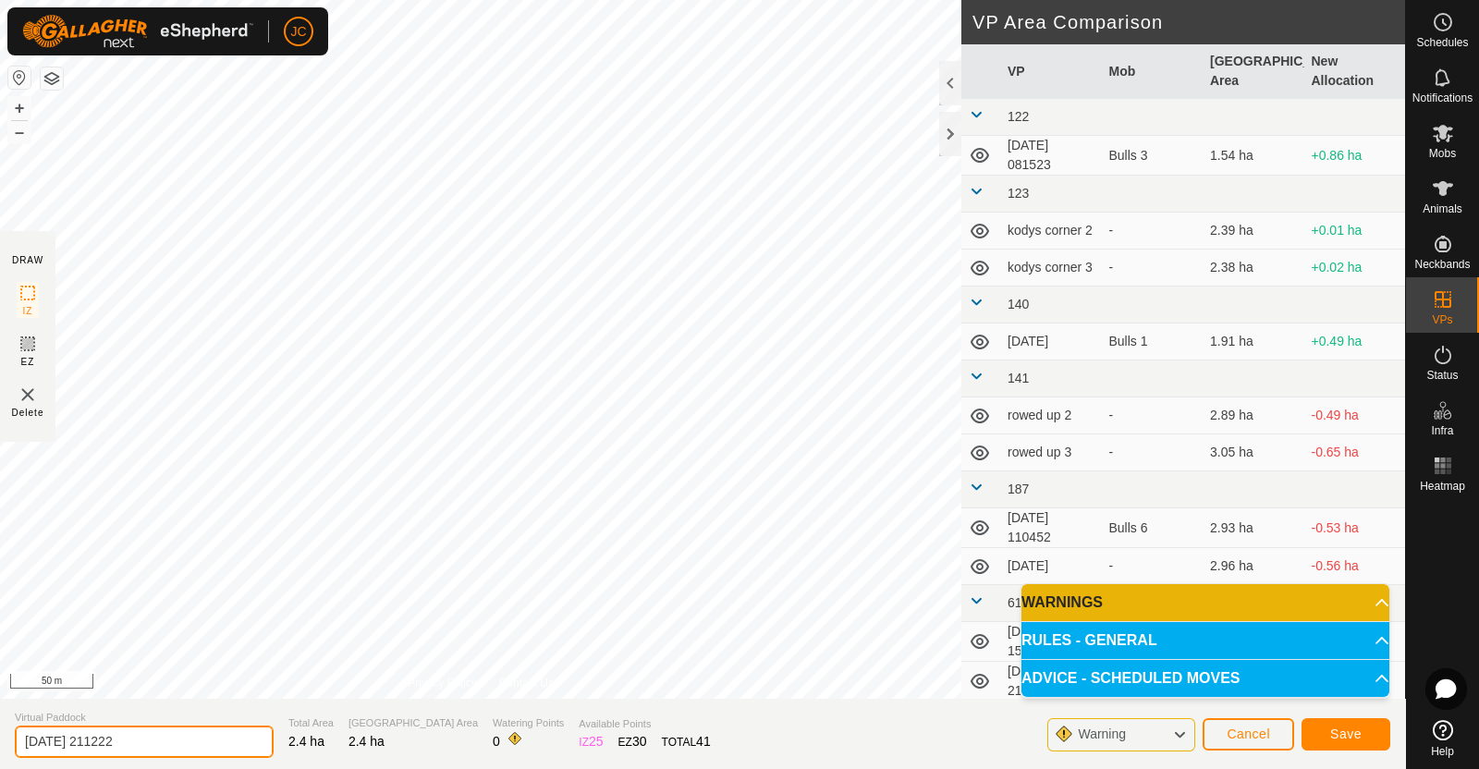
drag, startPoint x: 165, startPoint y: 735, endPoint x: 0, endPoint y: 742, distance: 165.6
click at [0, 742] on section "Virtual Paddock 2025-08-19 211222 Total Area 2.4 ha Grazing Area 2.4 ha Waterin…" at bounding box center [702, 734] width 1405 height 70
type input "Fowle Tuesday BF"
click at [1347, 732] on span "Save" at bounding box center [1345, 733] width 31 height 15
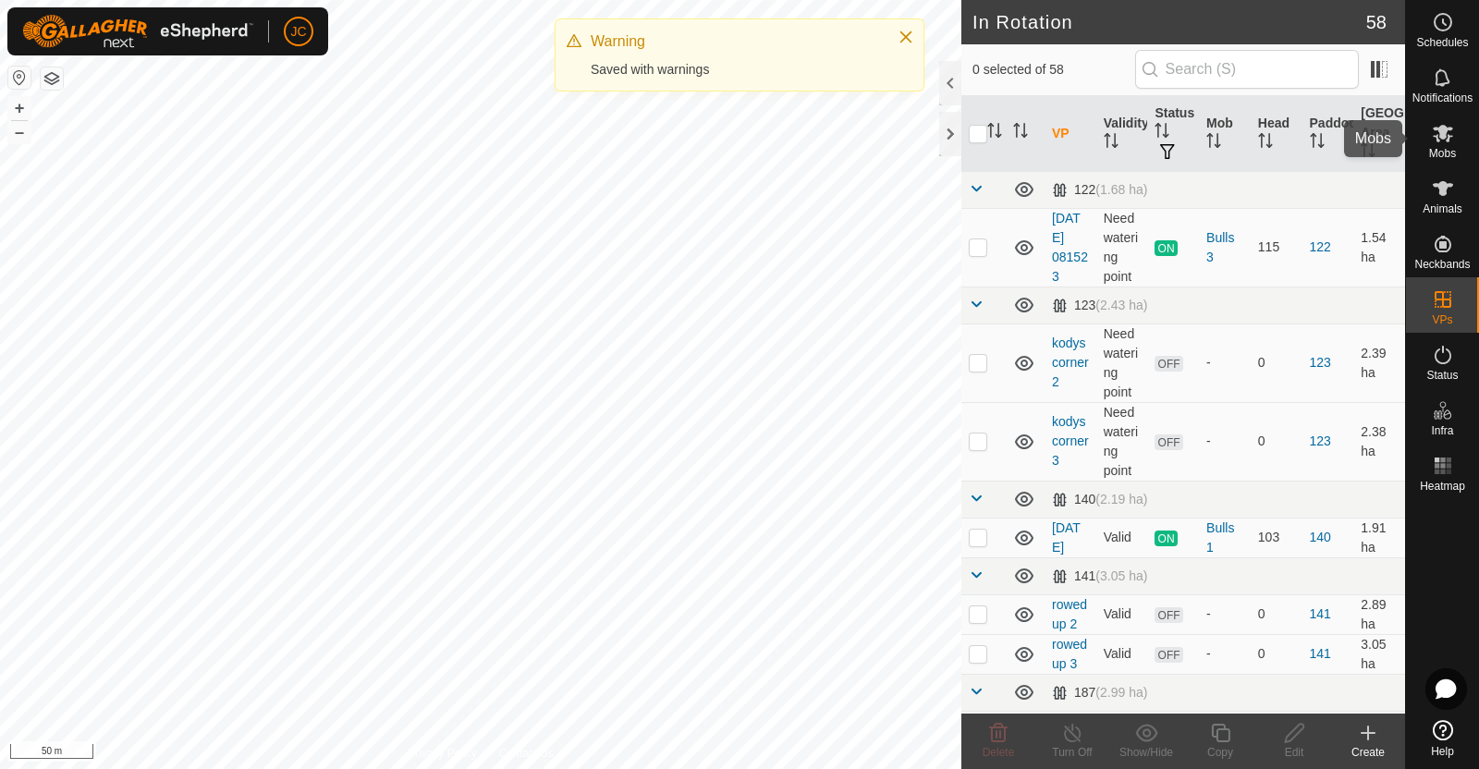
click at [1444, 135] on icon at bounding box center [1442, 134] width 20 height 18
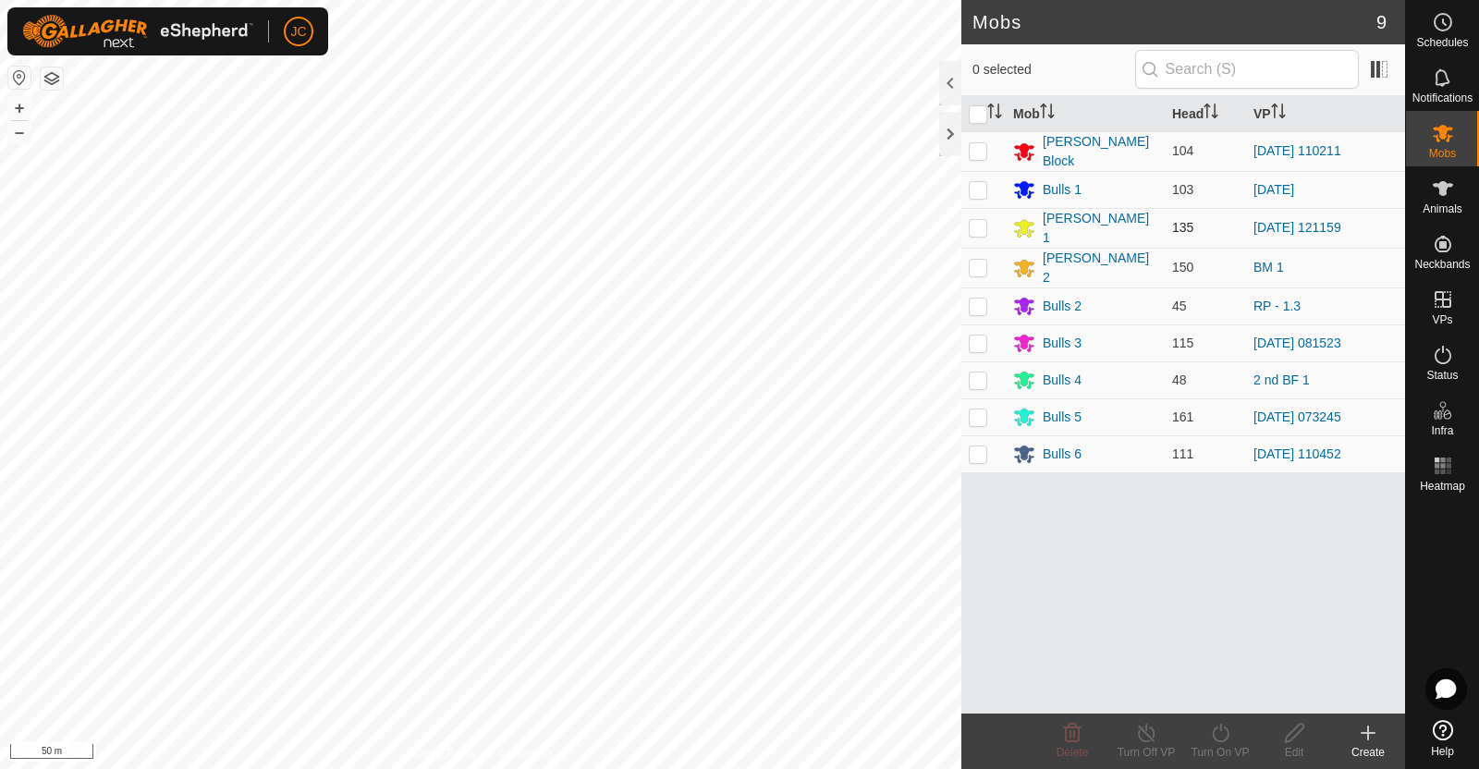
click at [979, 224] on p-checkbox at bounding box center [977, 227] width 18 height 15
checkbox input "true"
click at [1221, 737] on icon at bounding box center [1220, 733] width 23 height 22
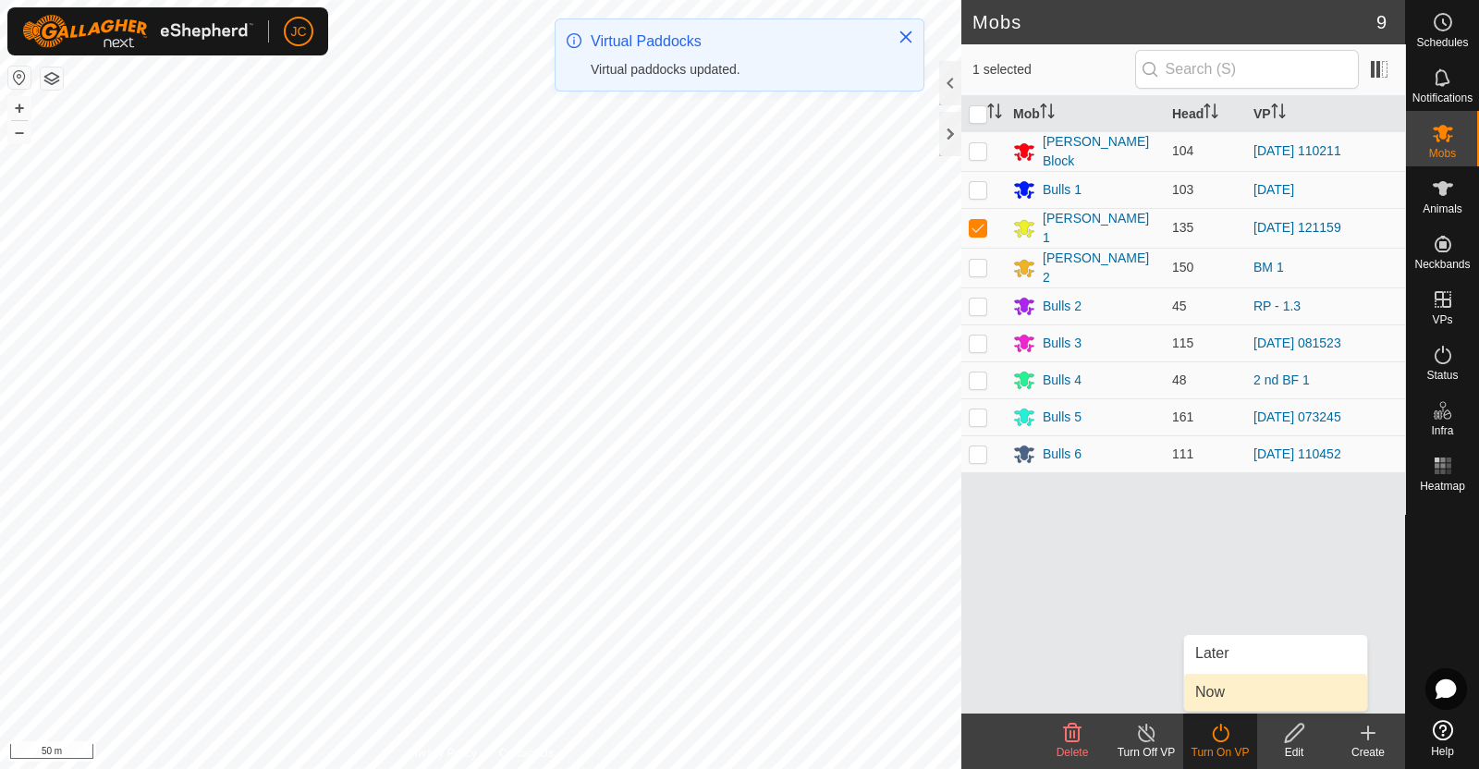
click at [1222, 686] on link "Now" at bounding box center [1275, 692] width 183 height 37
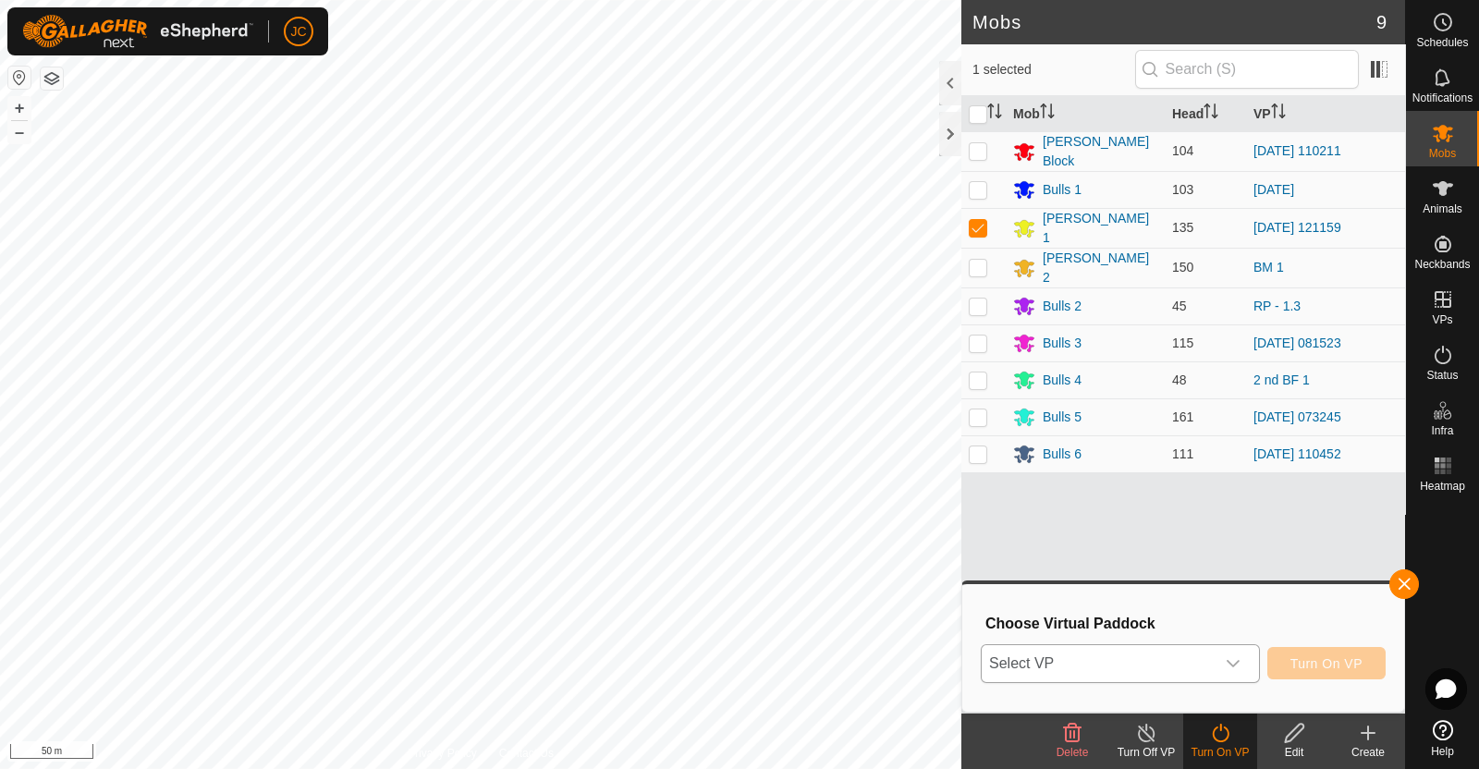
click at [1220, 668] on div "dropdown trigger" at bounding box center [1232, 663] width 37 height 37
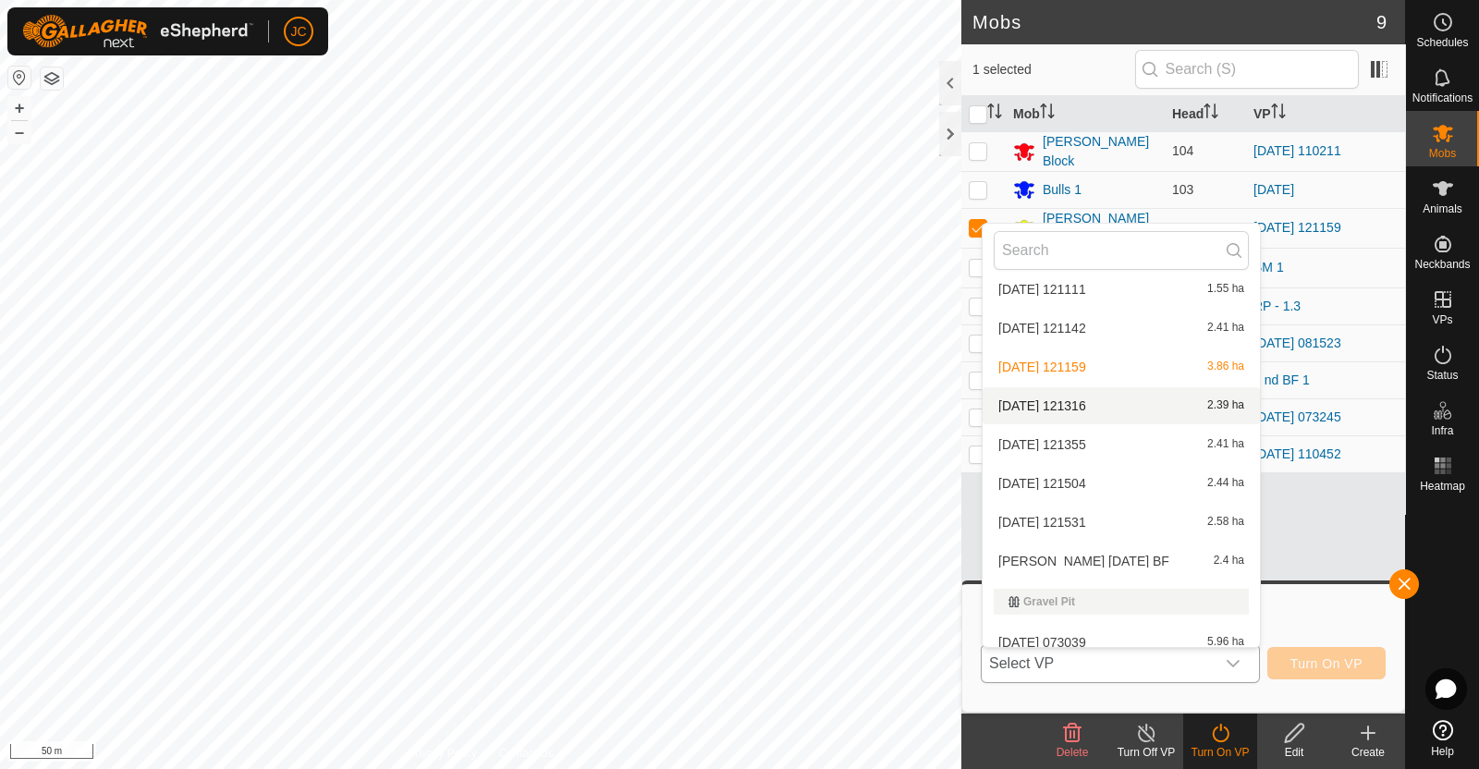
scroll to position [1450, 0]
click at [1130, 561] on li "Fowle Tuesday BF 2.4 ha" at bounding box center [1120, 562] width 277 height 37
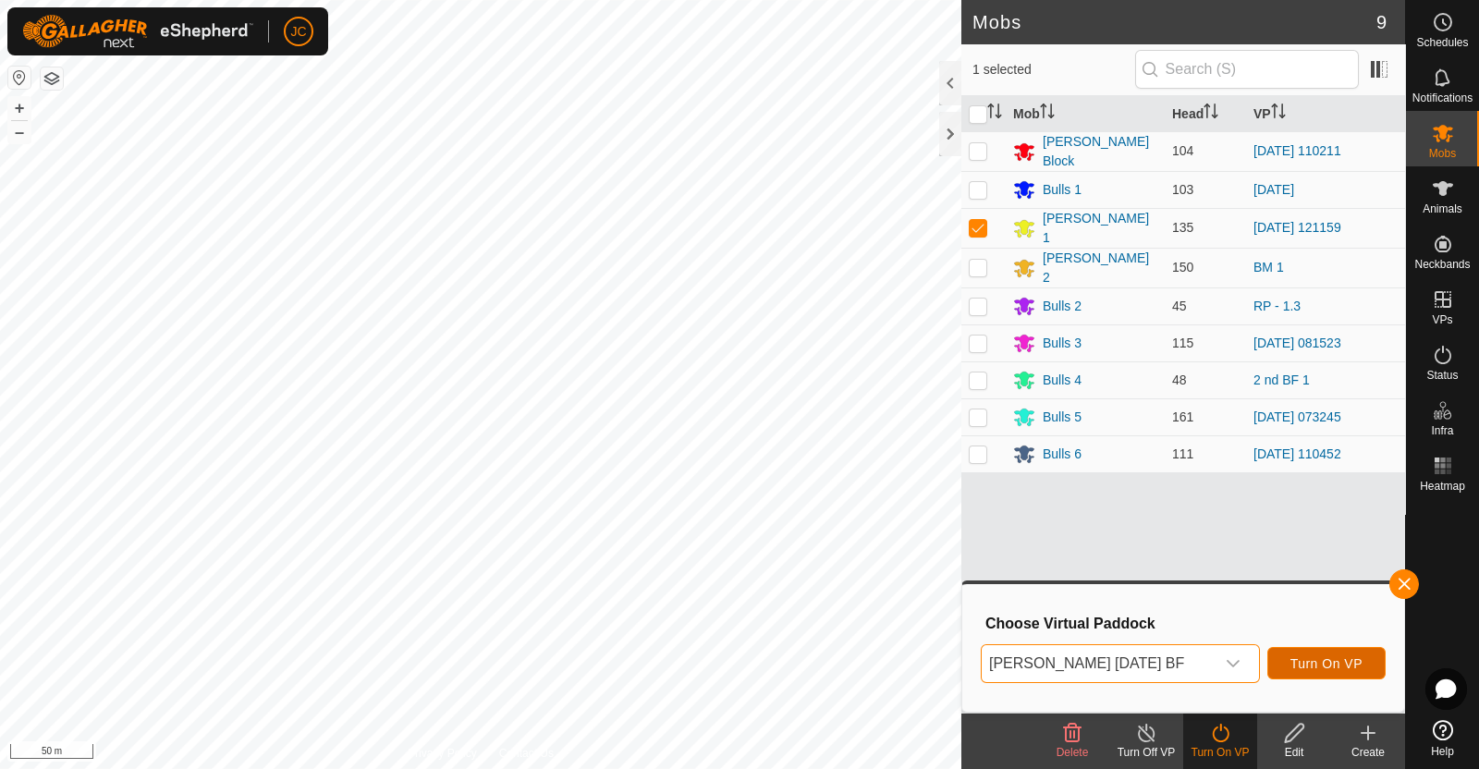
click at [1353, 653] on button "Turn On VP" at bounding box center [1326, 663] width 118 height 32
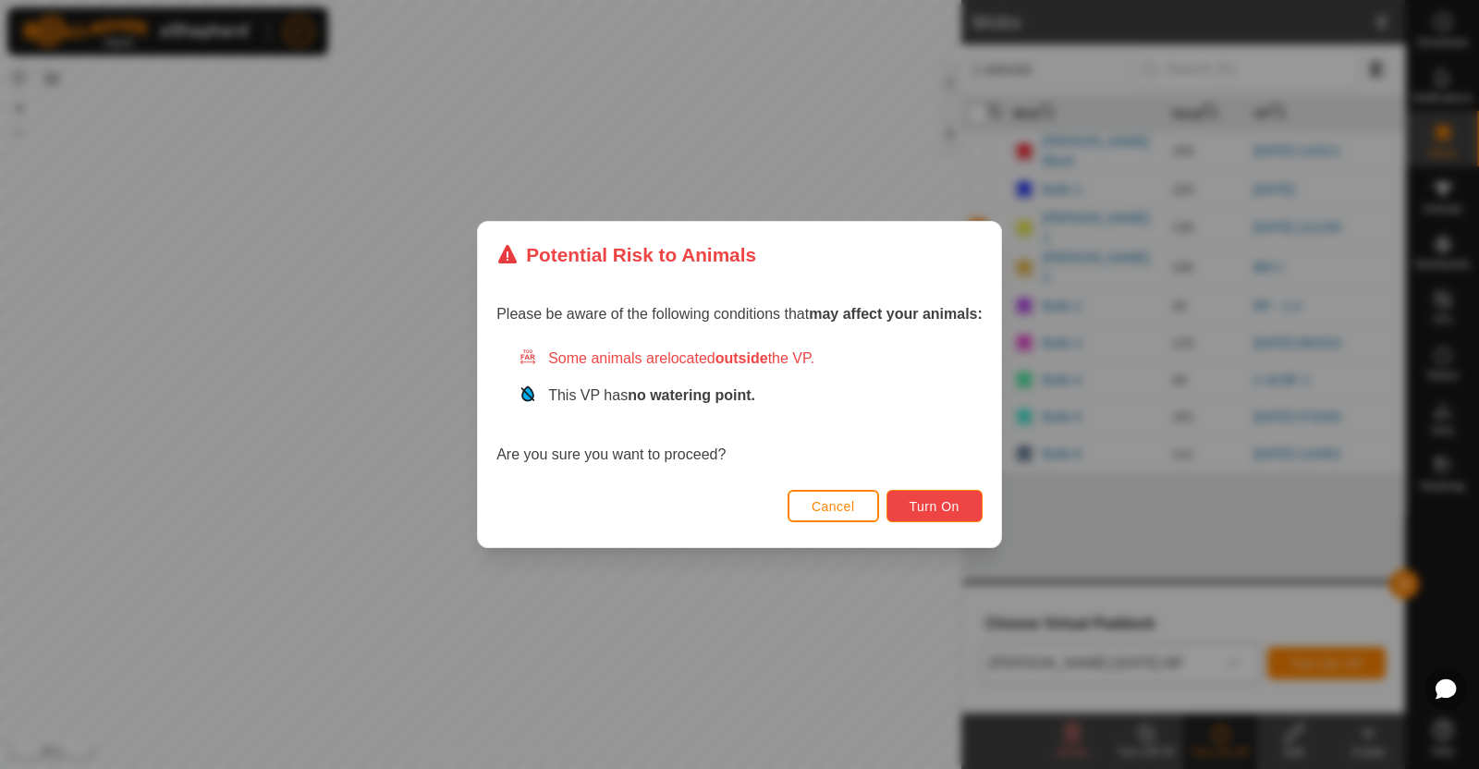
click at [957, 496] on button "Turn On" at bounding box center [934, 506] width 96 height 32
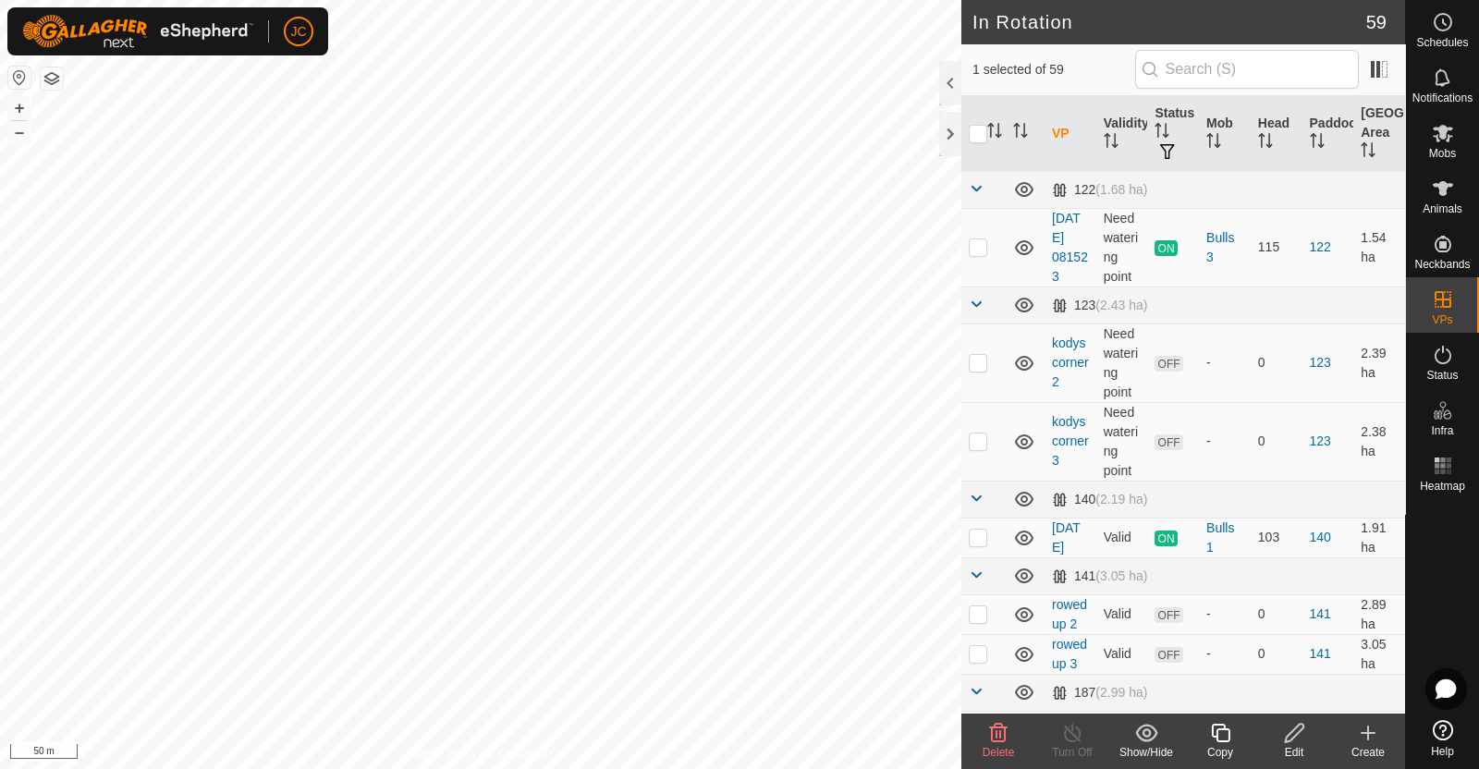
checkbox input "false"
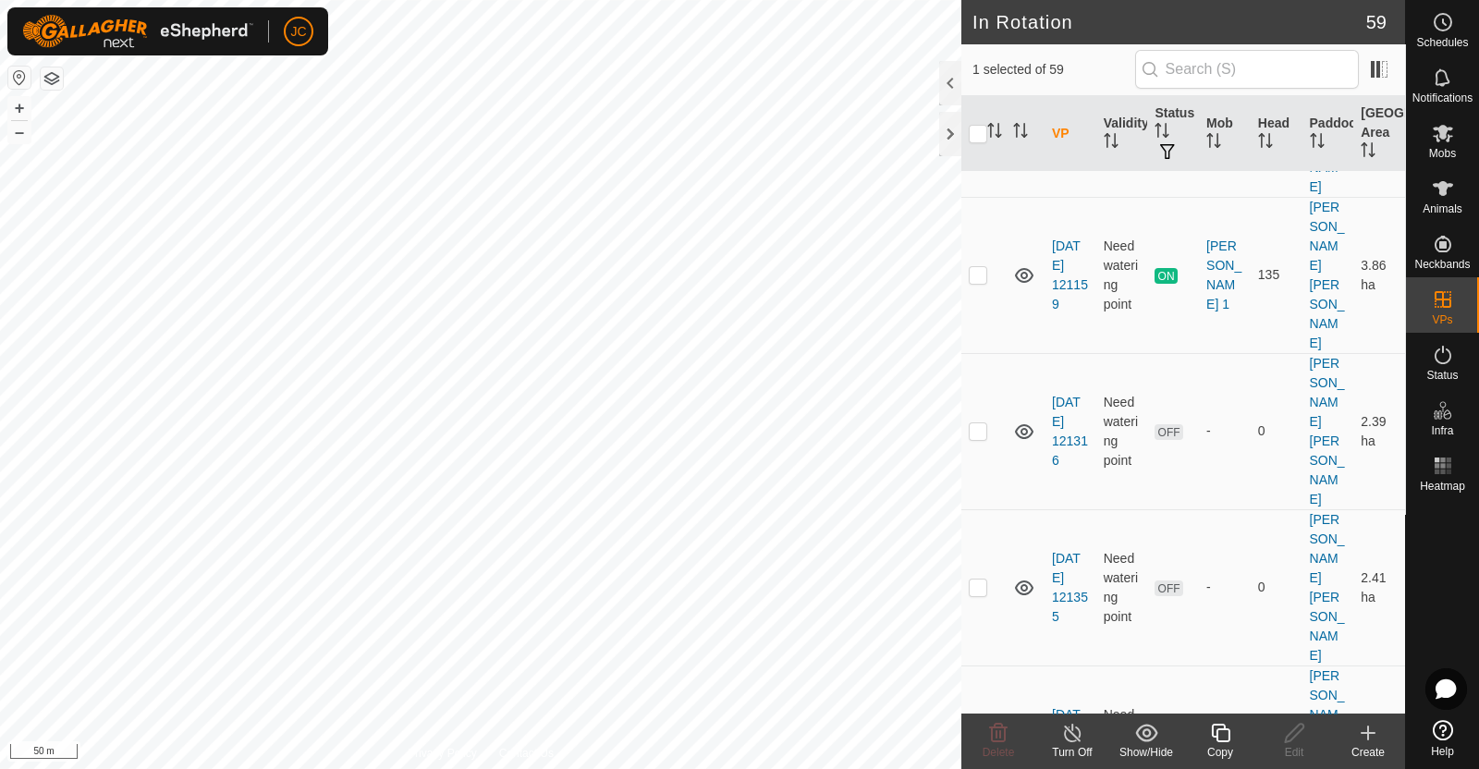
scroll to position [2190, 0]
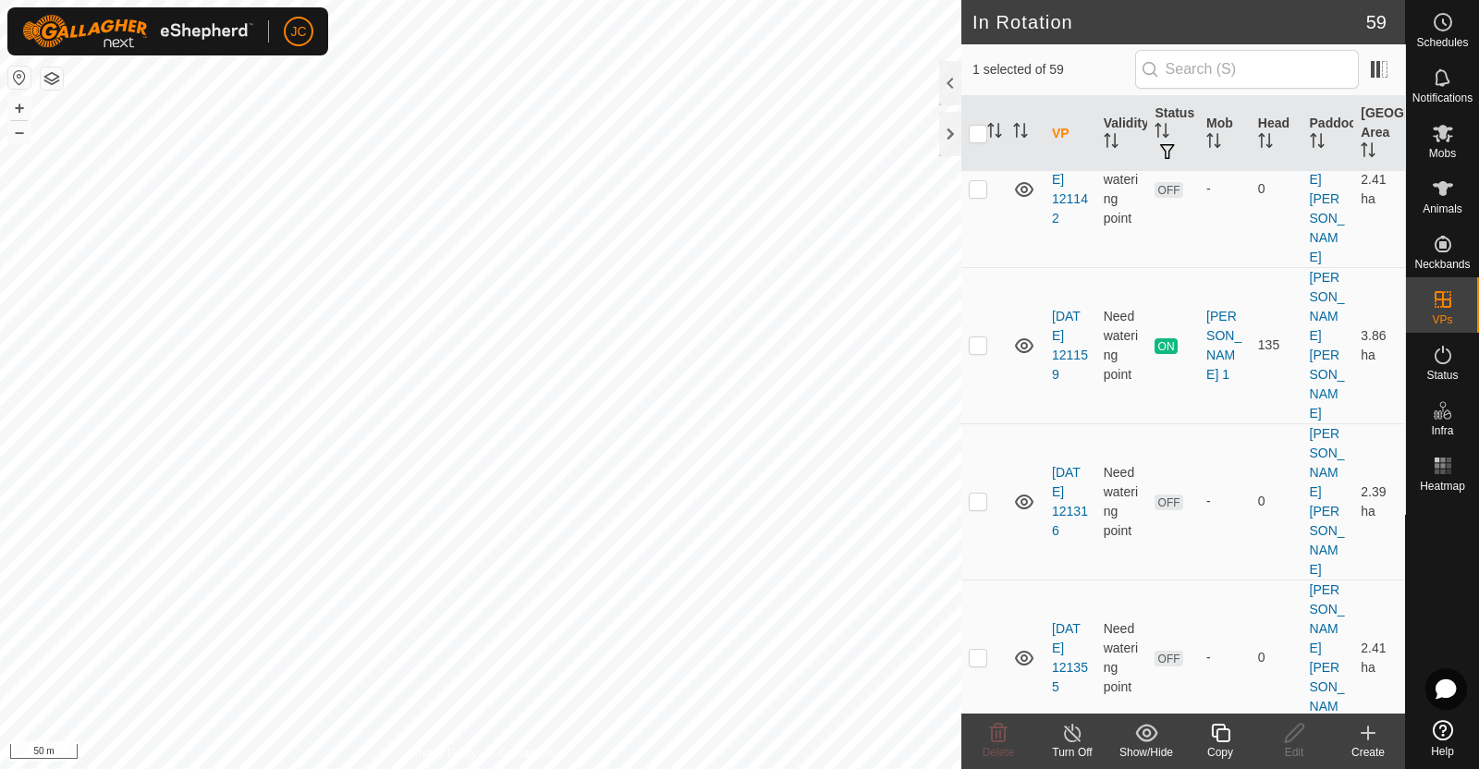
checkbox input "false"
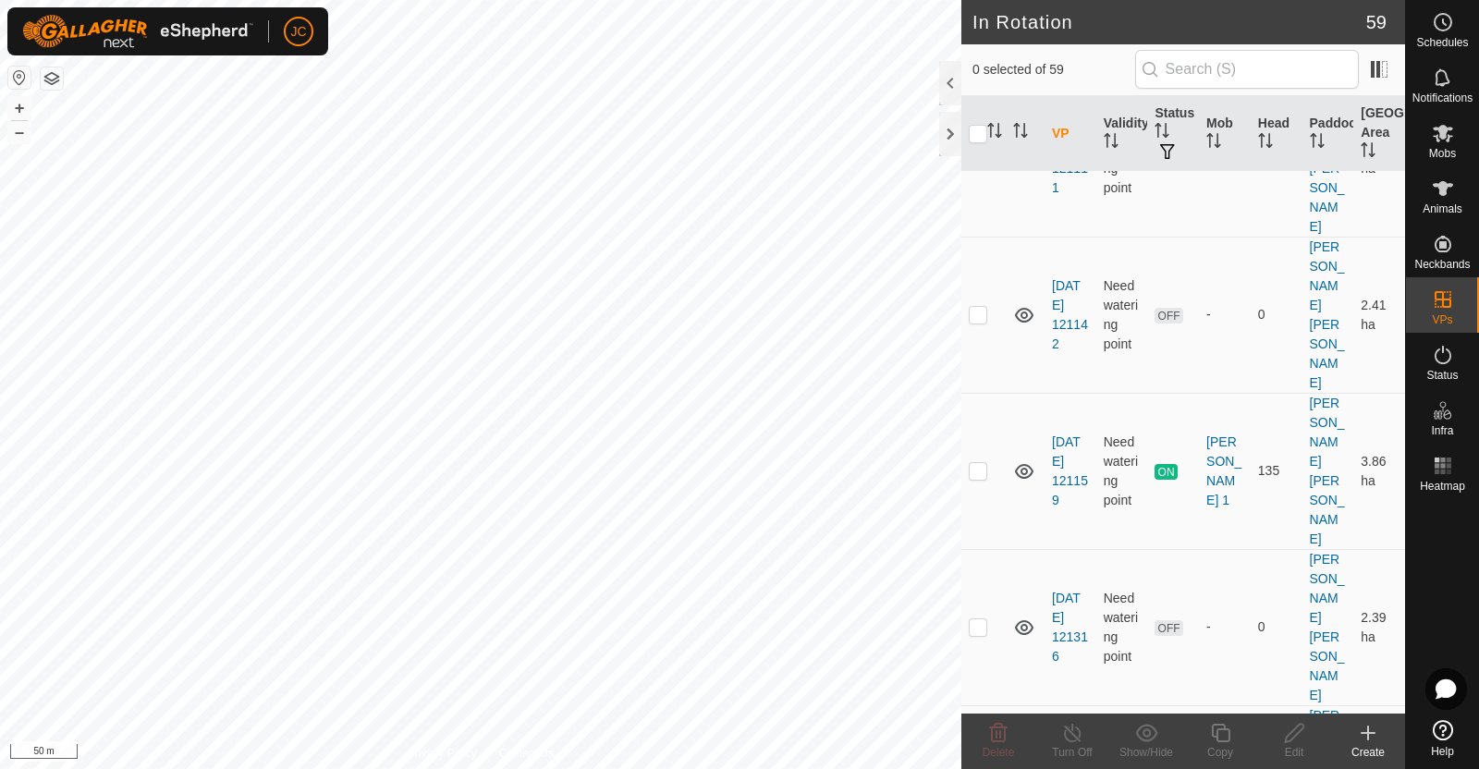
scroll to position [2103, 0]
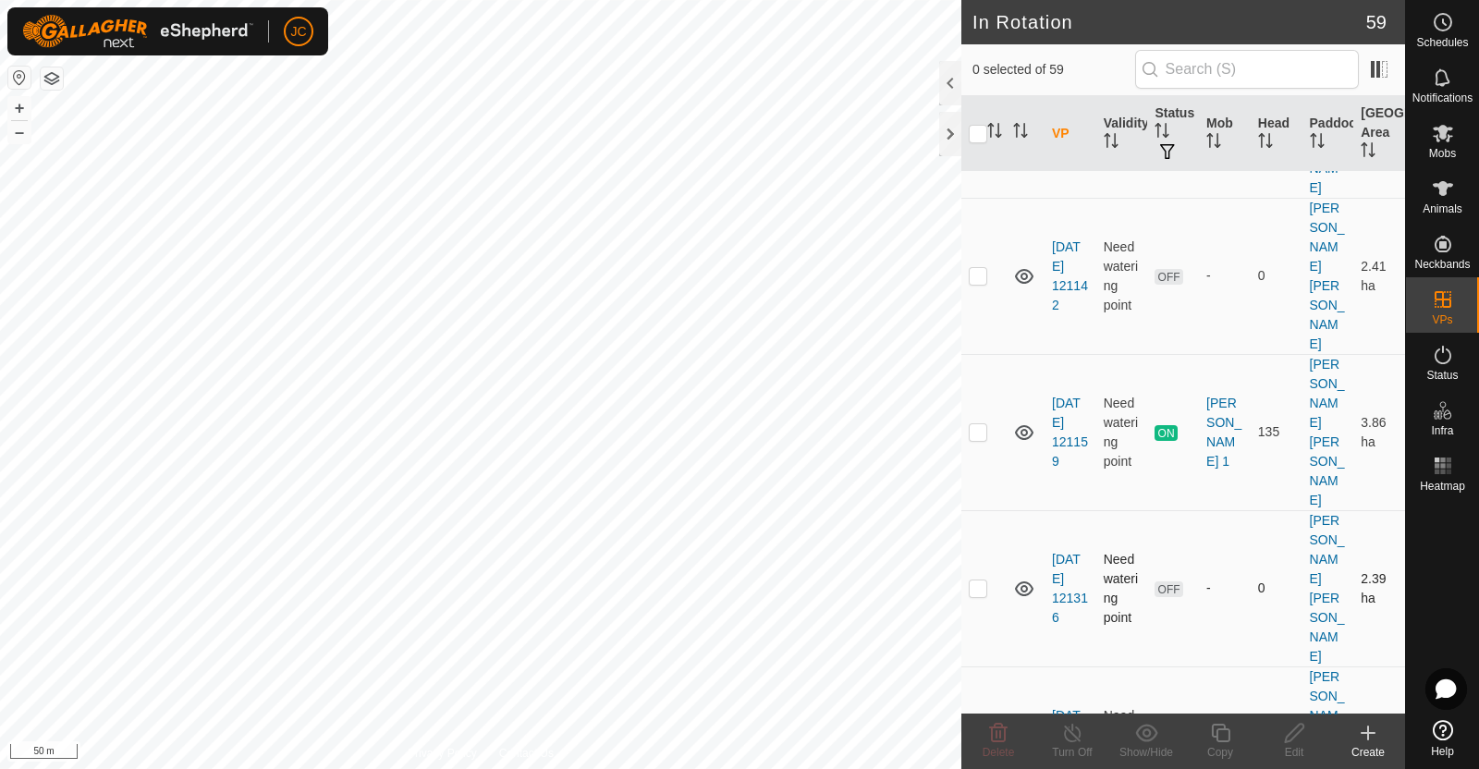
click at [973, 580] on p-checkbox at bounding box center [977, 587] width 18 height 15
checkbox input "false"
click at [986, 737] on p-checkbox at bounding box center [977, 744] width 18 height 15
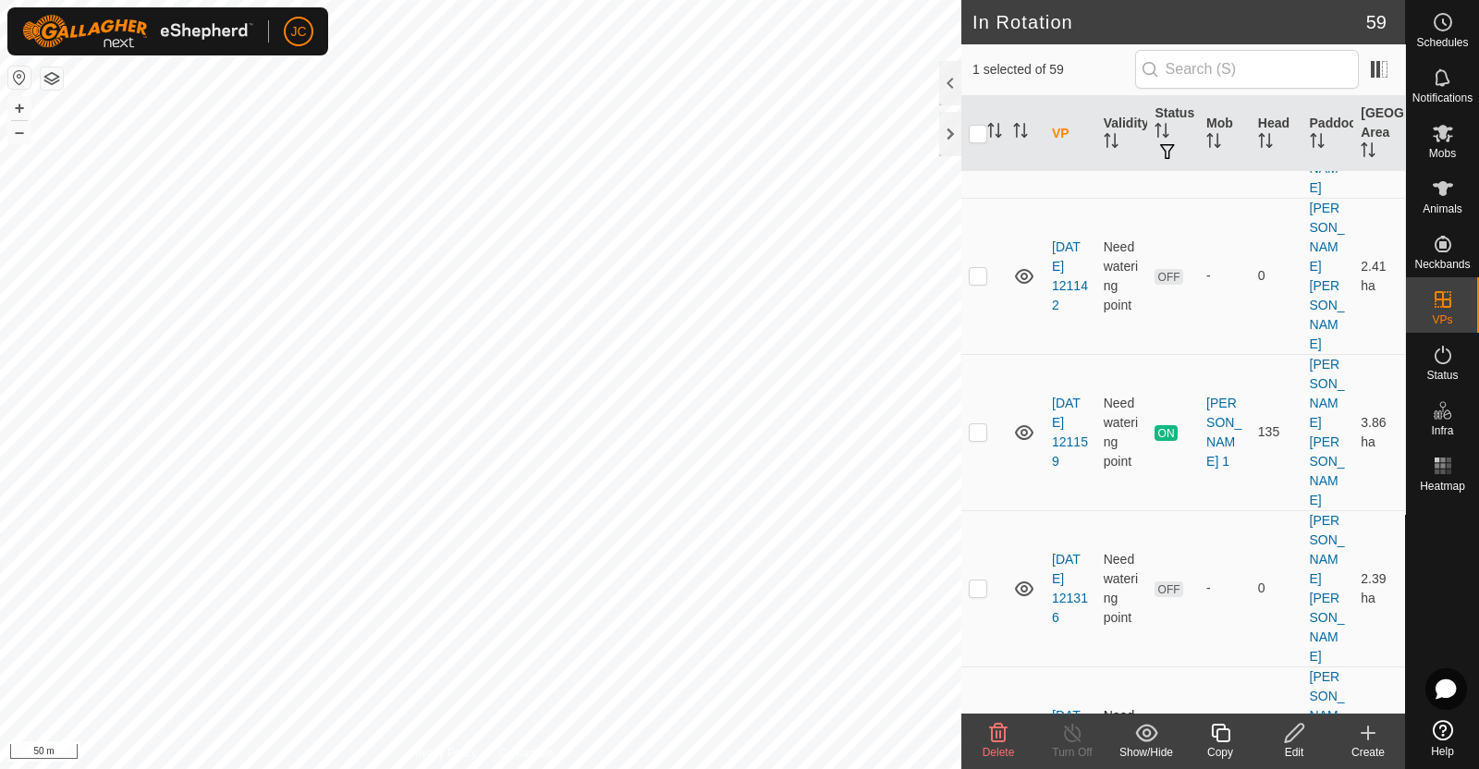
checkbox input "false"
click at [980, 580] on p-checkbox at bounding box center [977, 587] width 18 height 15
checkbox input "true"
click at [1297, 747] on div "Edit" at bounding box center [1294, 752] width 74 height 17
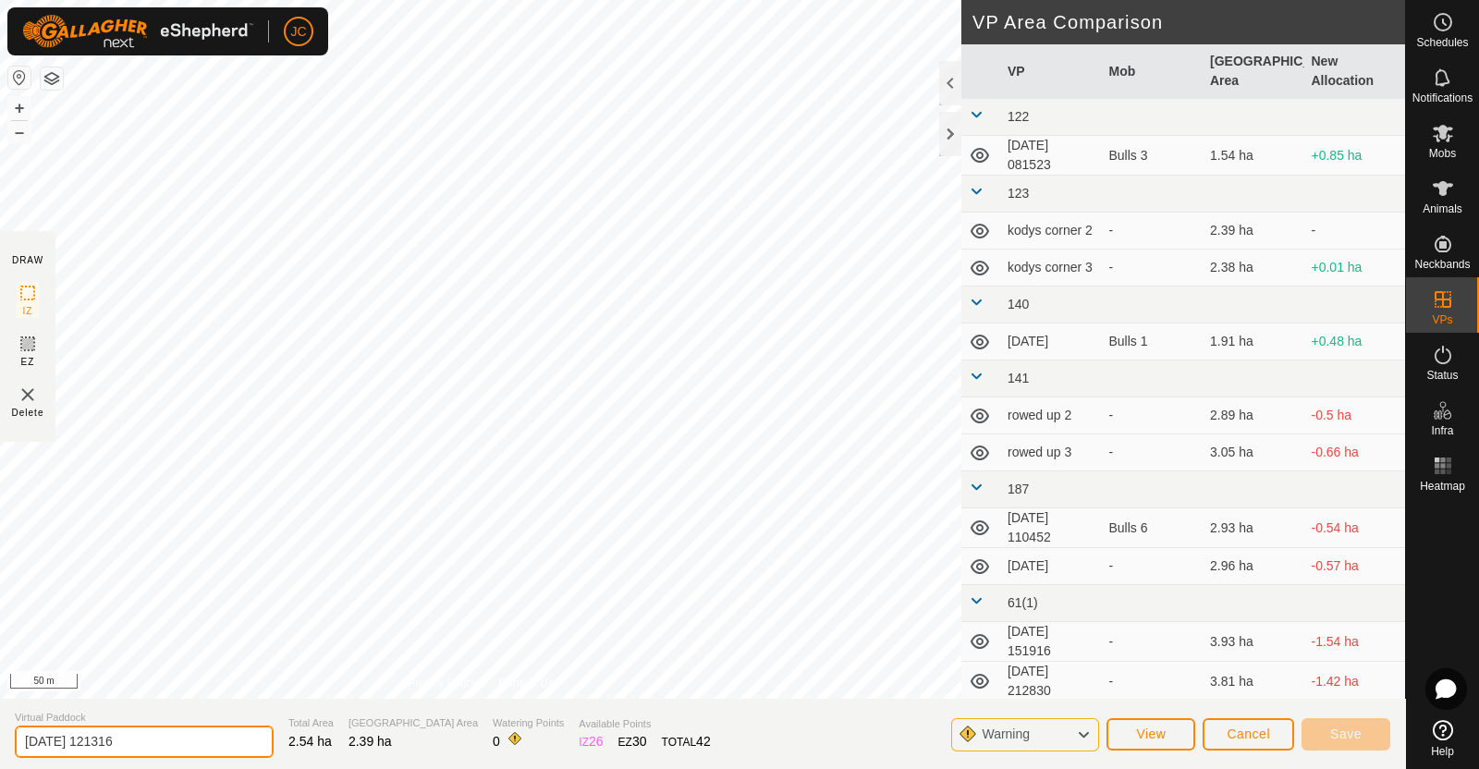
drag, startPoint x: 143, startPoint y: 734, endPoint x: 0, endPoint y: 751, distance: 144.3
click at [0, 751] on section "Virtual Paddock 2025-08-11 121316 Total Area 2.54 ha Grazing Area 2.39 ha Water…" at bounding box center [702, 734] width 1405 height 70
type input "1"
type input "FC 1"
click at [1368, 740] on button "Save" at bounding box center [1345, 734] width 89 height 32
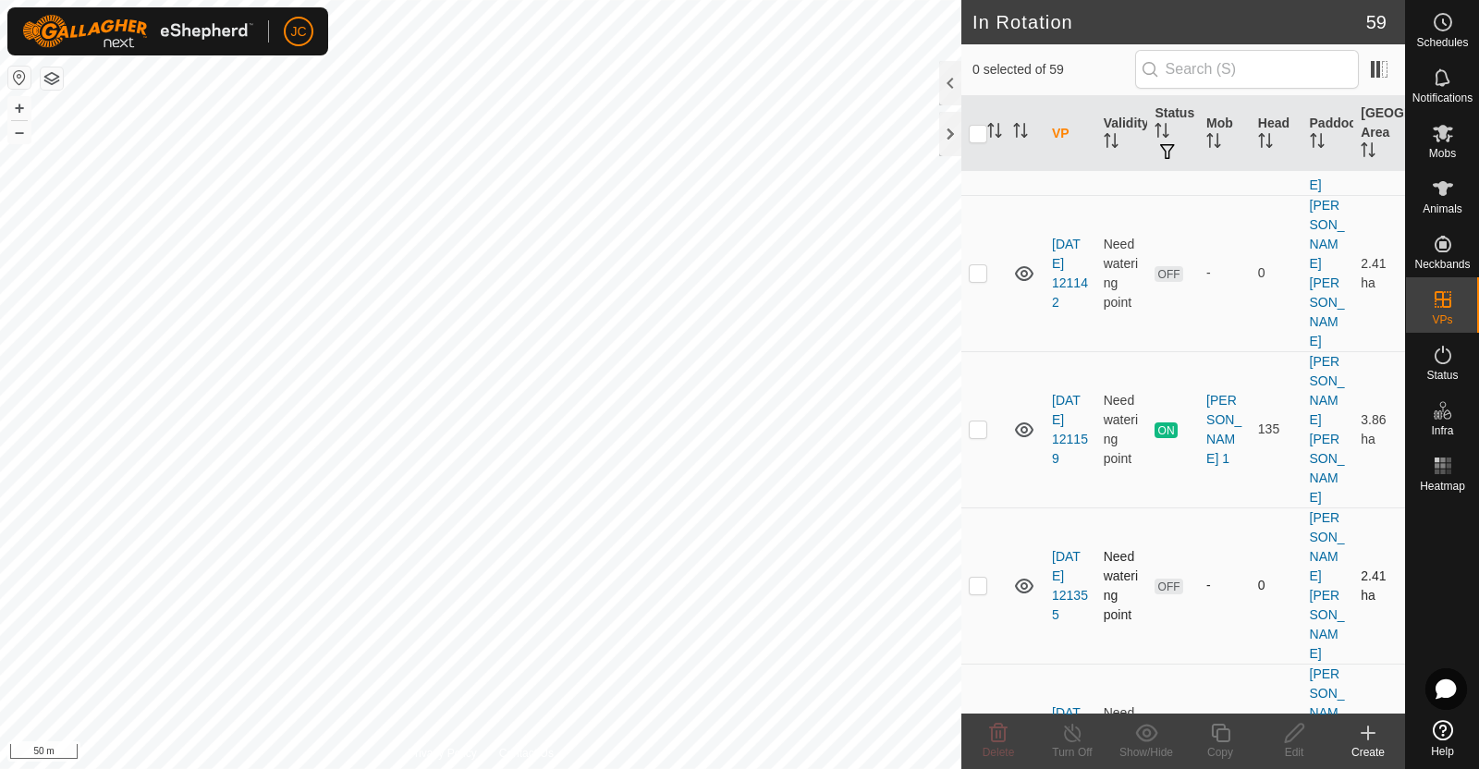
scroll to position [2099, 0]
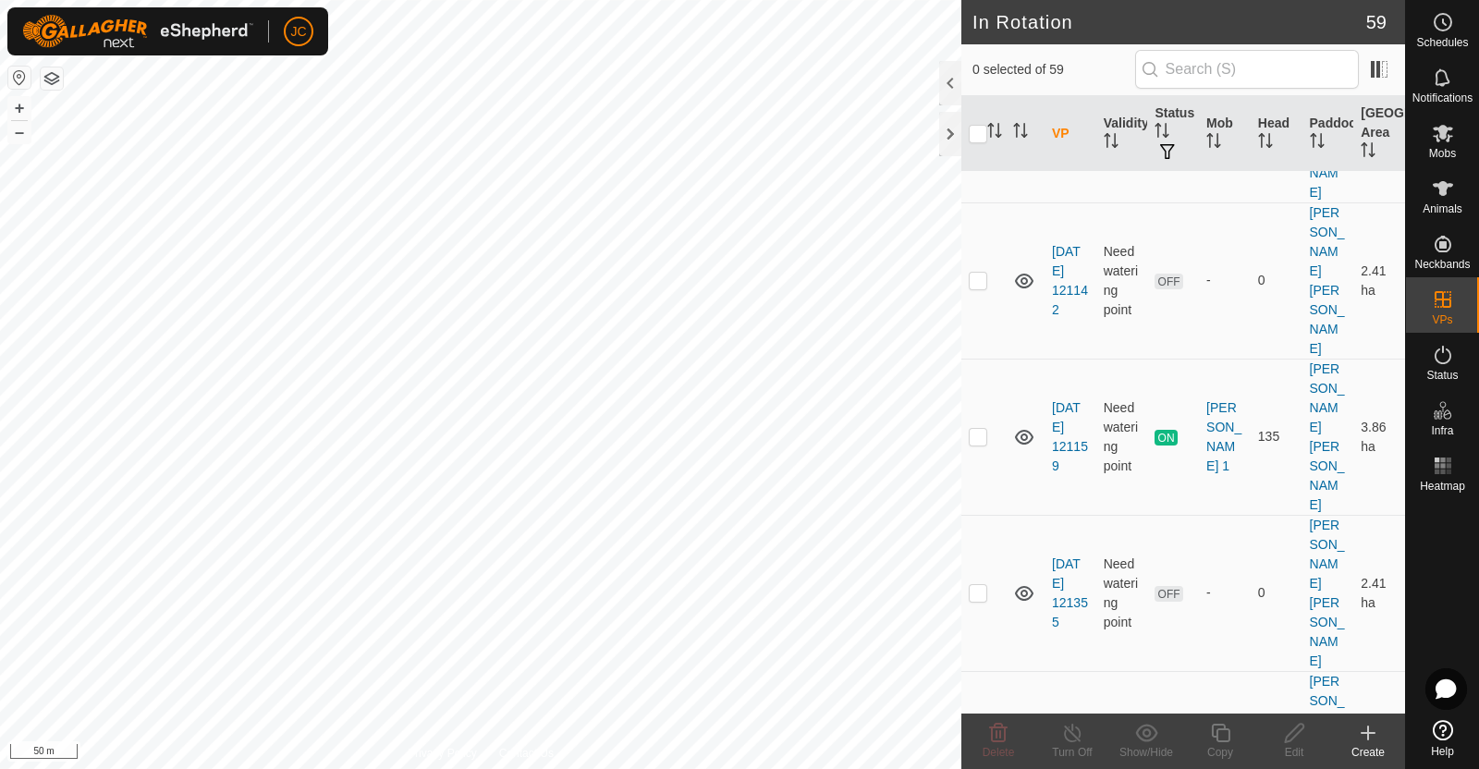
checkbox input "false"
click at [978, 741] on p-checkbox at bounding box center [977, 748] width 18 height 15
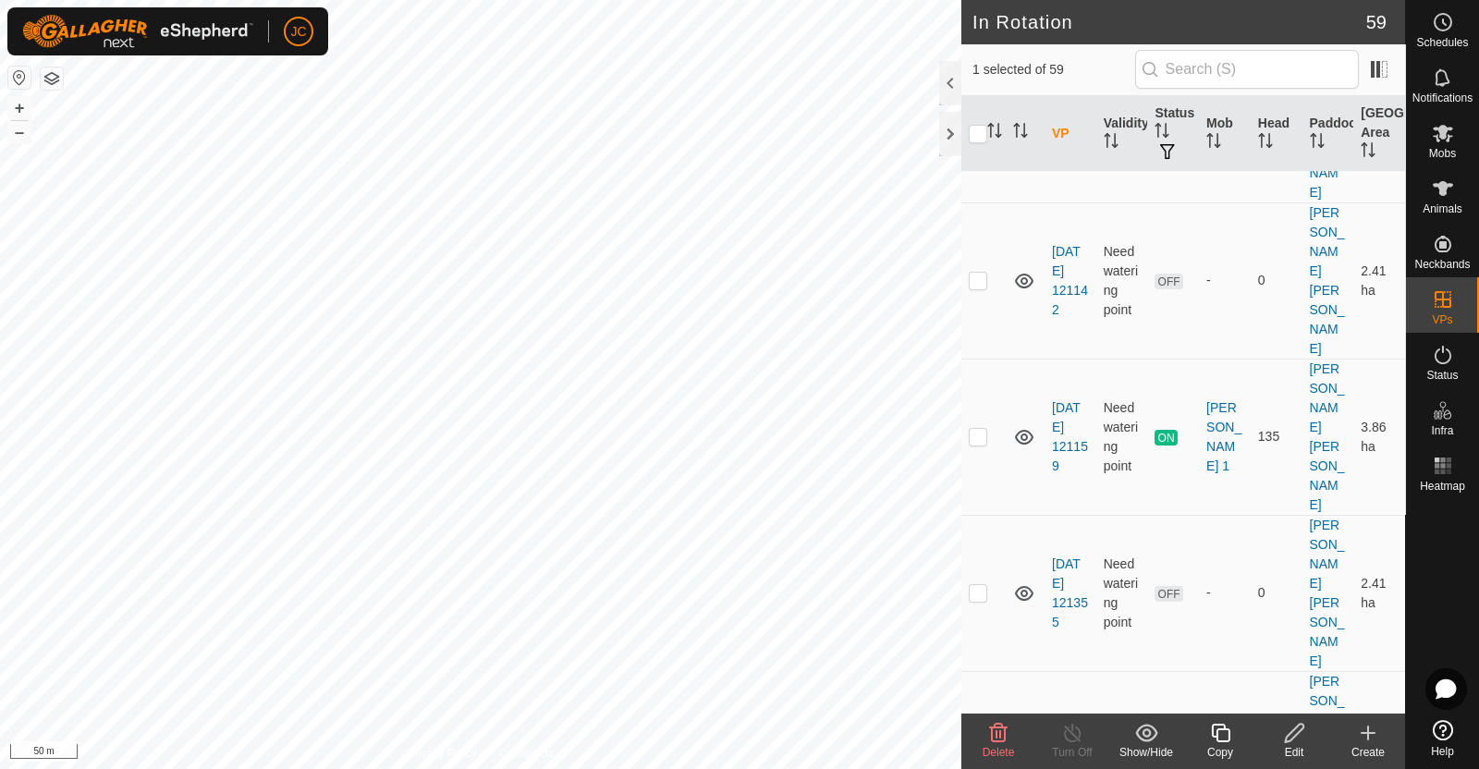
checkbox input "false"
click at [980, 515] on td at bounding box center [983, 593] width 44 height 156
checkbox input "true"
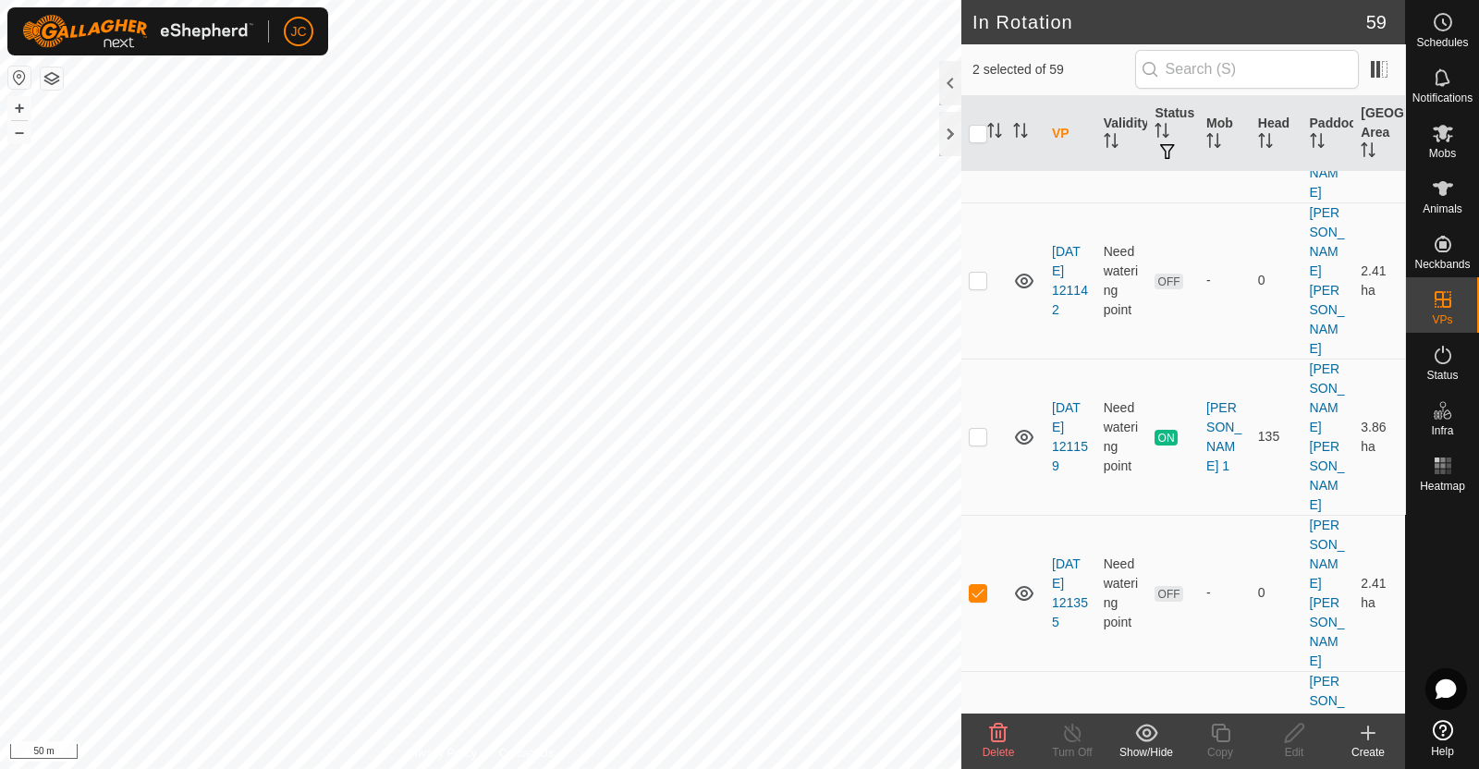
checkbox input "false"
click at [976, 429] on p-checkbox at bounding box center [977, 436] width 18 height 15
checkbox input "false"
click at [984, 273] on p-checkbox at bounding box center [977, 280] width 18 height 15
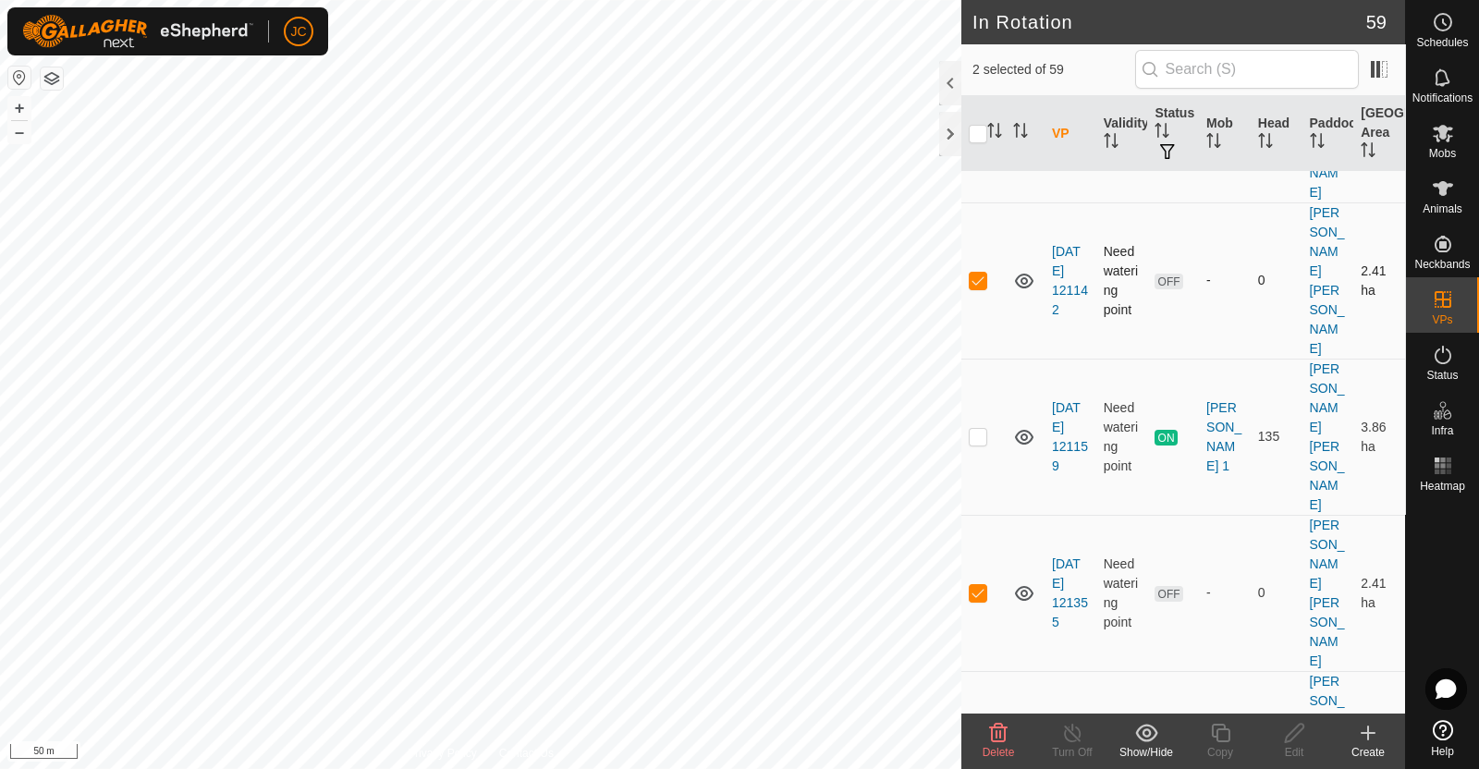
click at [984, 273] on p-checkbox at bounding box center [977, 280] width 18 height 15
checkbox input "false"
click at [983, 741] on p-checkbox at bounding box center [977, 748] width 18 height 15
checkbox input "true"
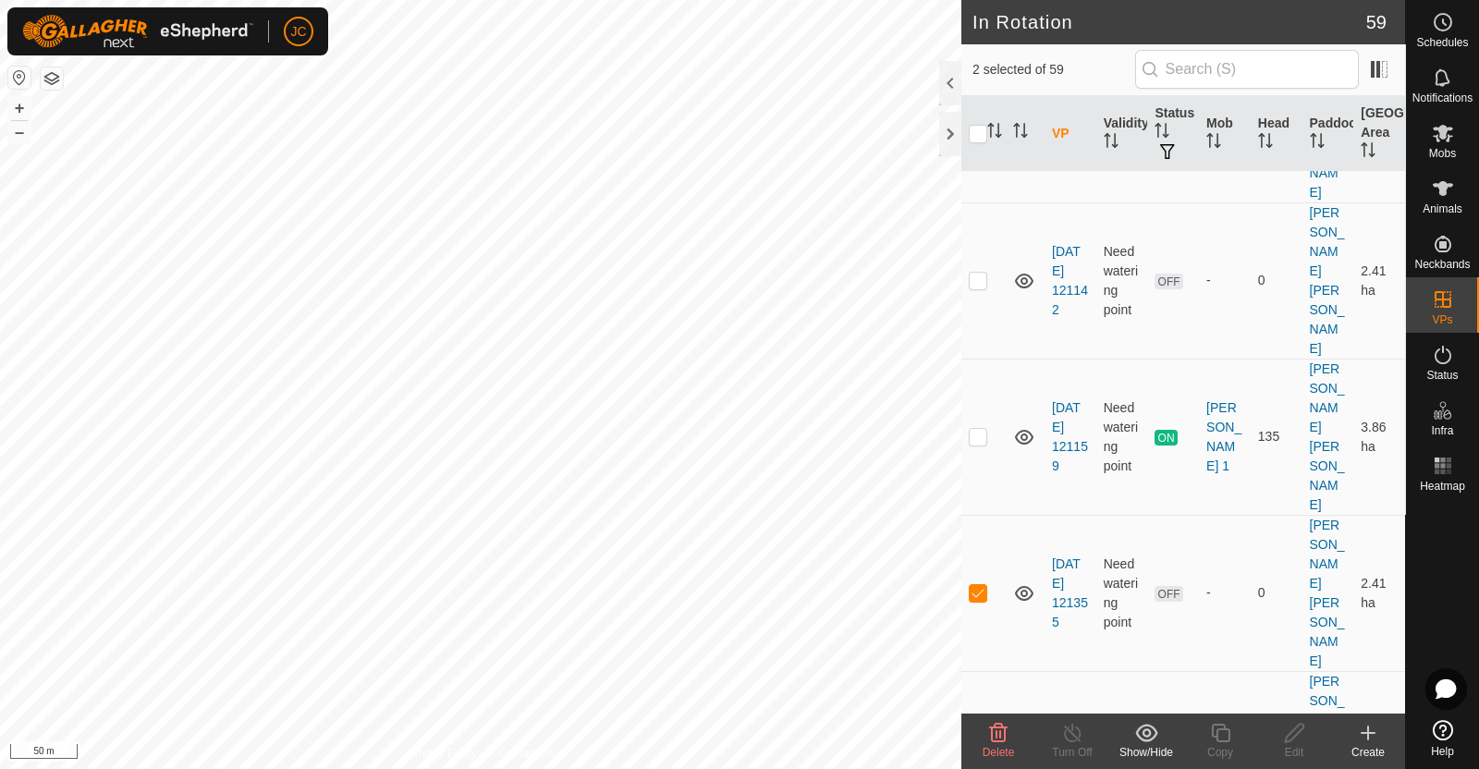
checkbox input "true"
click at [995, 735] on icon at bounding box center [999, 733] width 18 height 18
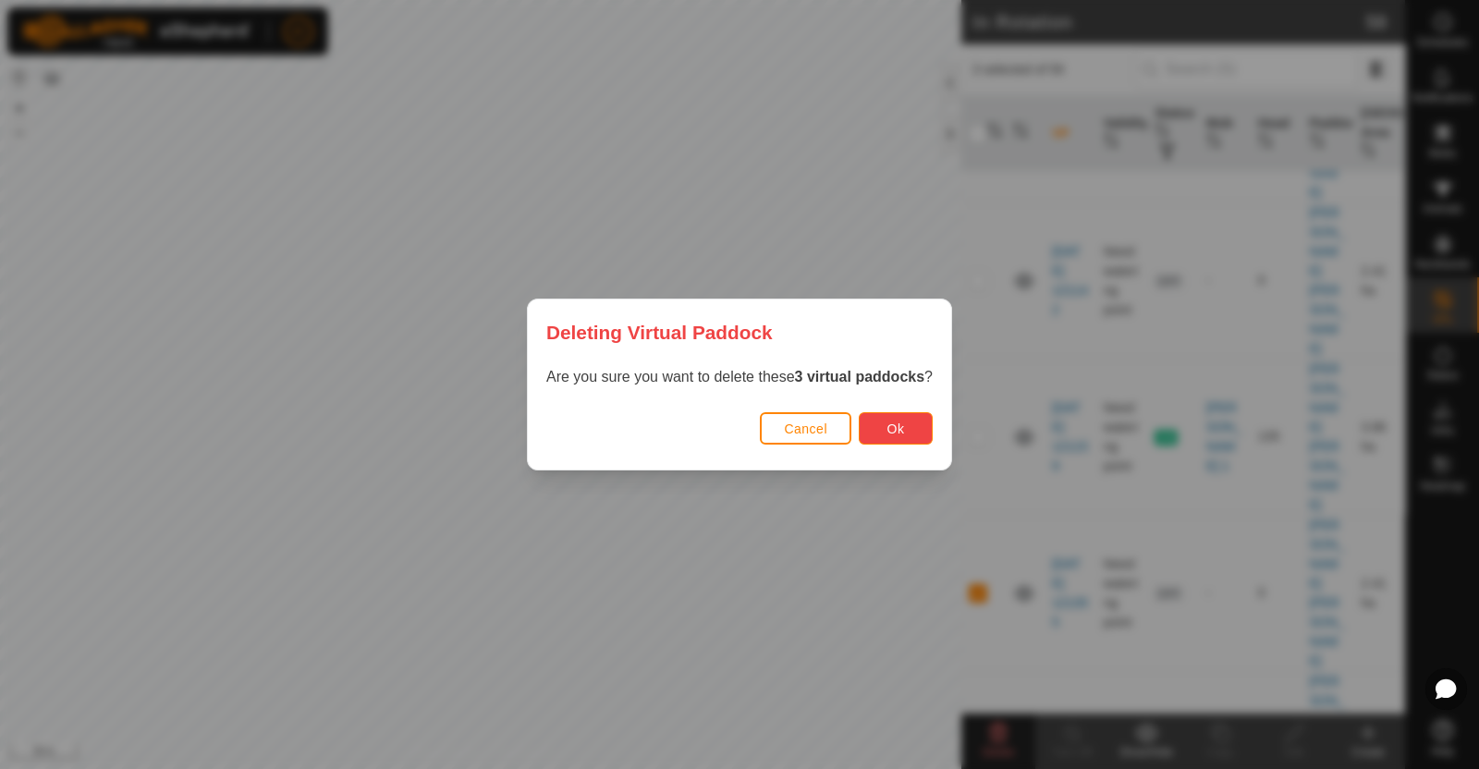
click at [895, 421] on span "Ok" at bounding box center [896, 428] width 18 height 15
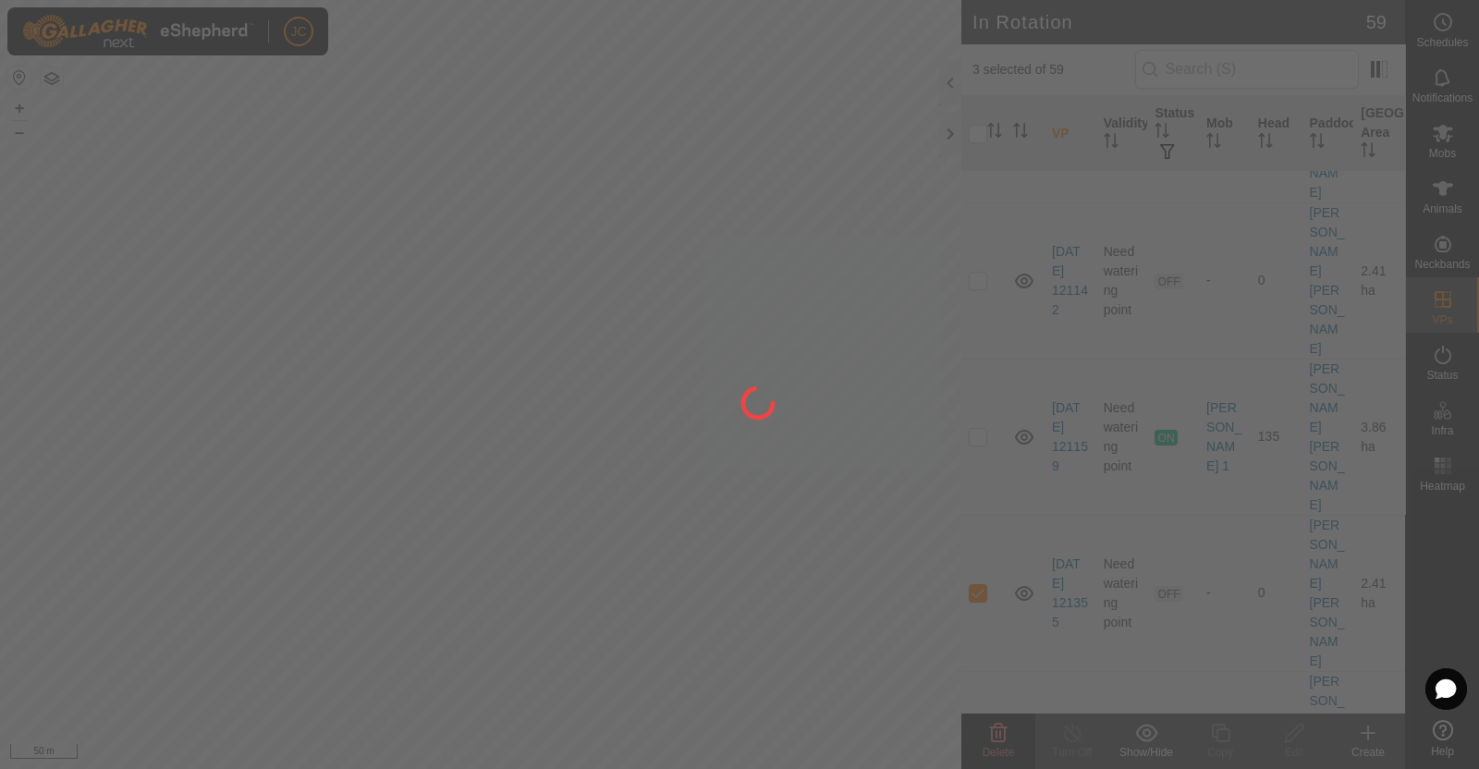
checkbox input "false"
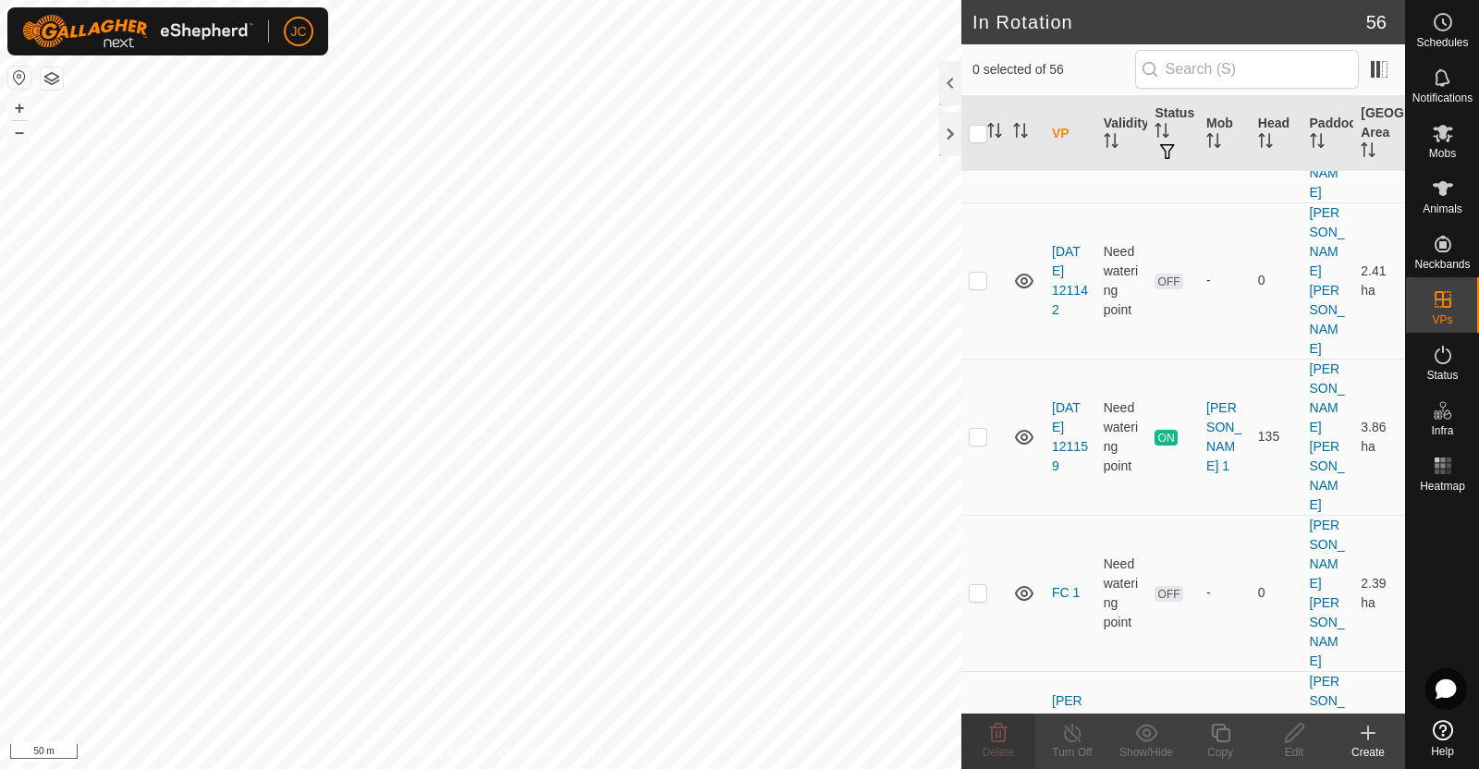
checkbox input "true"
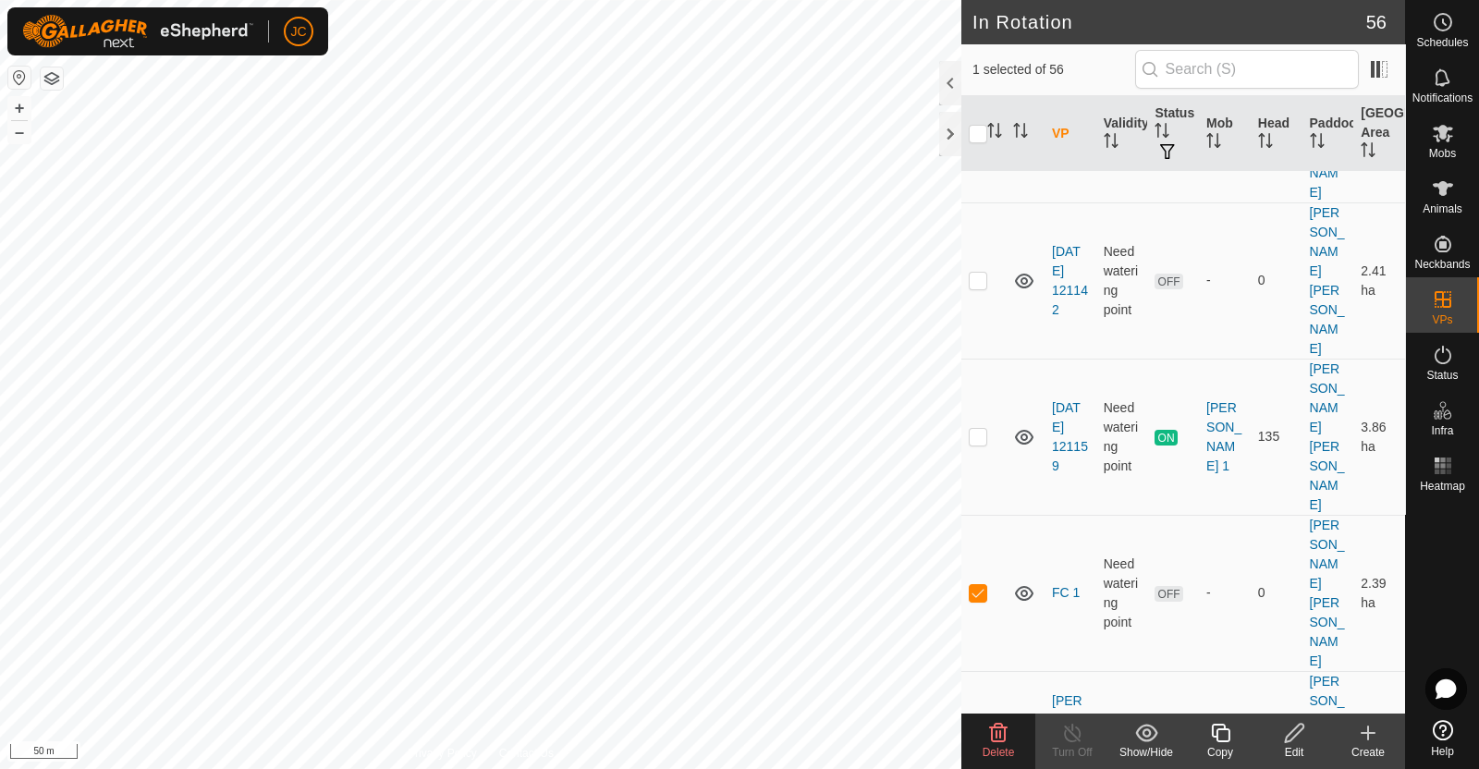
checkbox input "false"
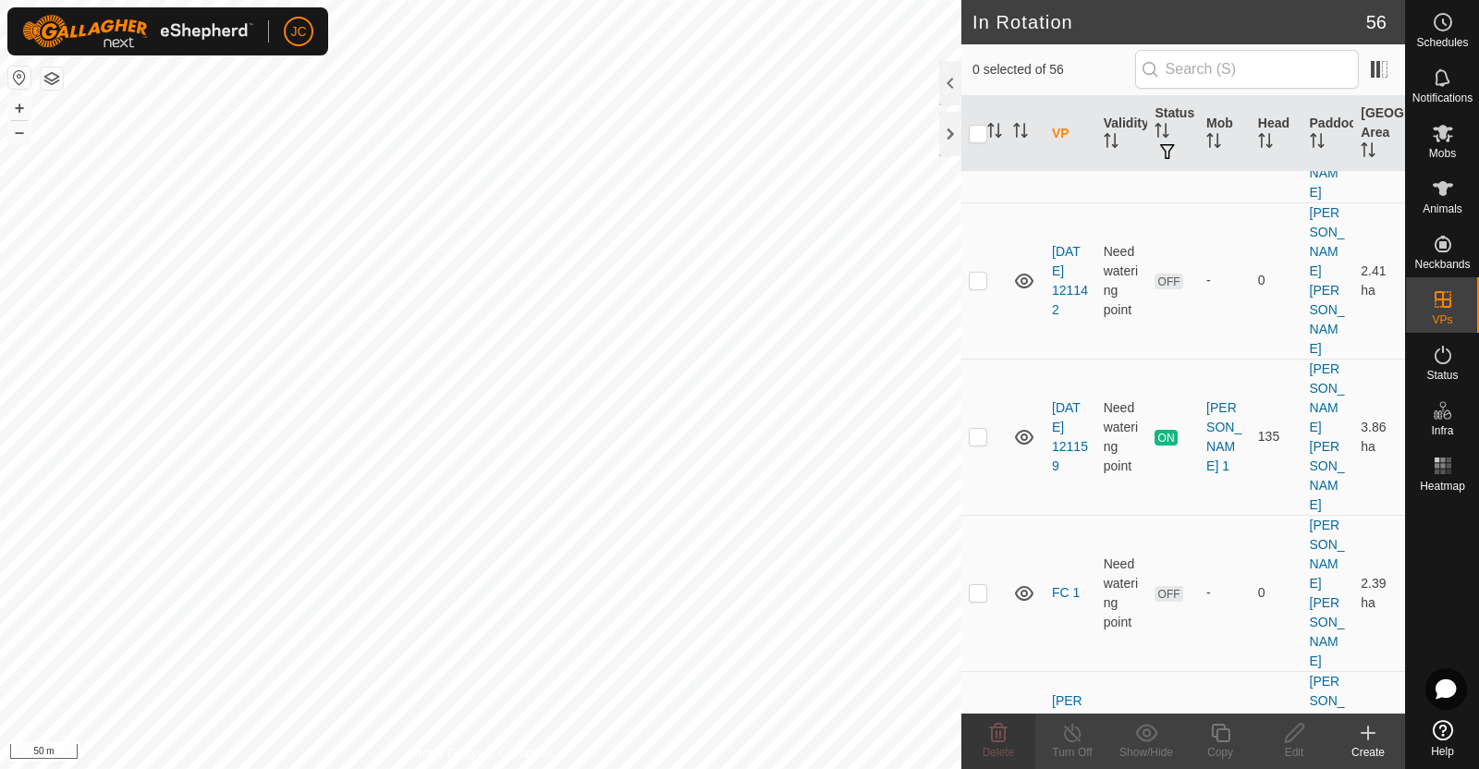
click at [1372, 738] on icon at bounding box center [1368, 733] width 22 height 22
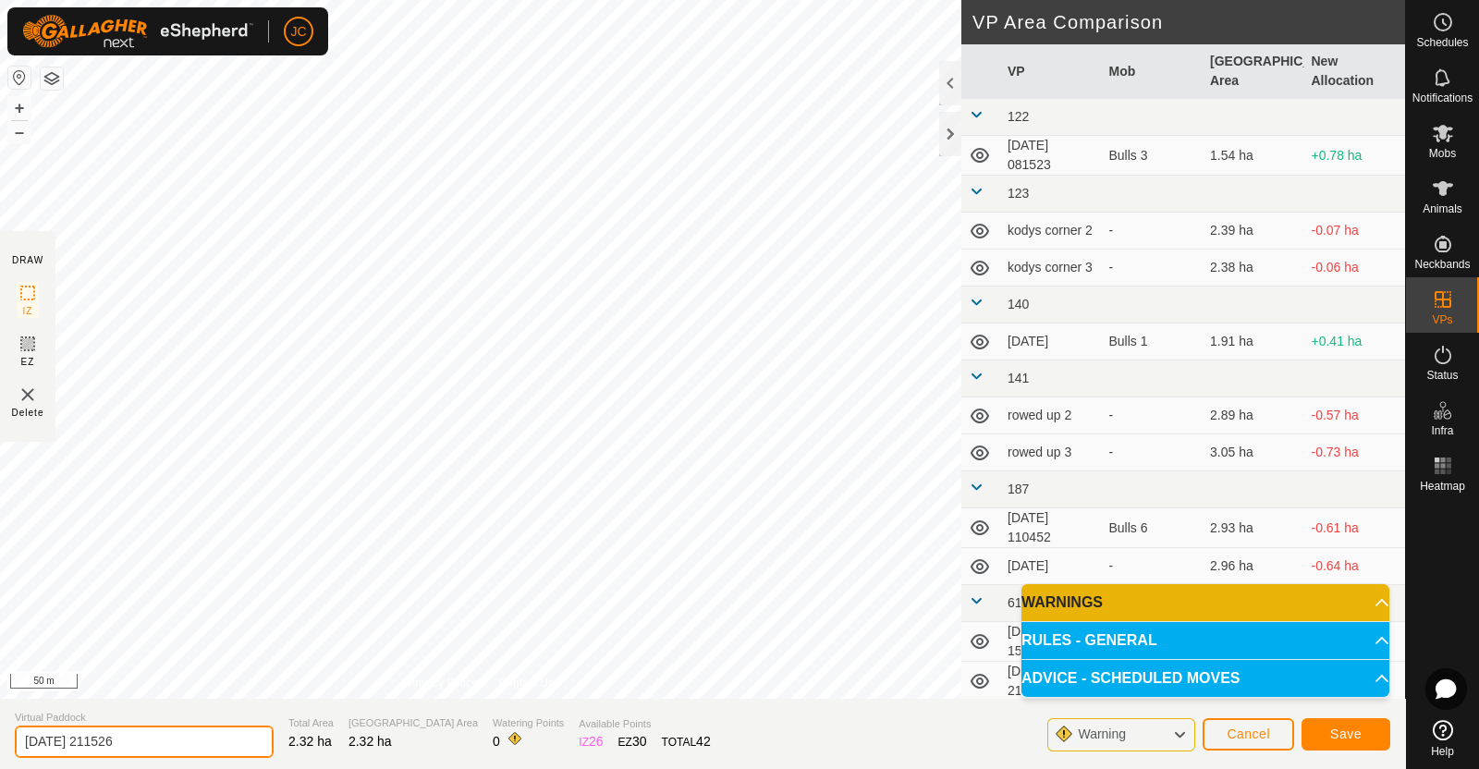
drag, startPoint x: 179, startPoint y: 747, endPoint x: 0, endPoint y: 747, distance: 179.3
click at [0, 747] on section "Virtual Paddock 2025-08-19 211526 Total Area 2.32 ha Grazing Area 2.32 ha Water…" at bounding box center [702, 734] width 1405 height 70
type input "FC 2"
click at [1345, 729] on span "Save" at bounding box center [1345, 733] width 31 height 15
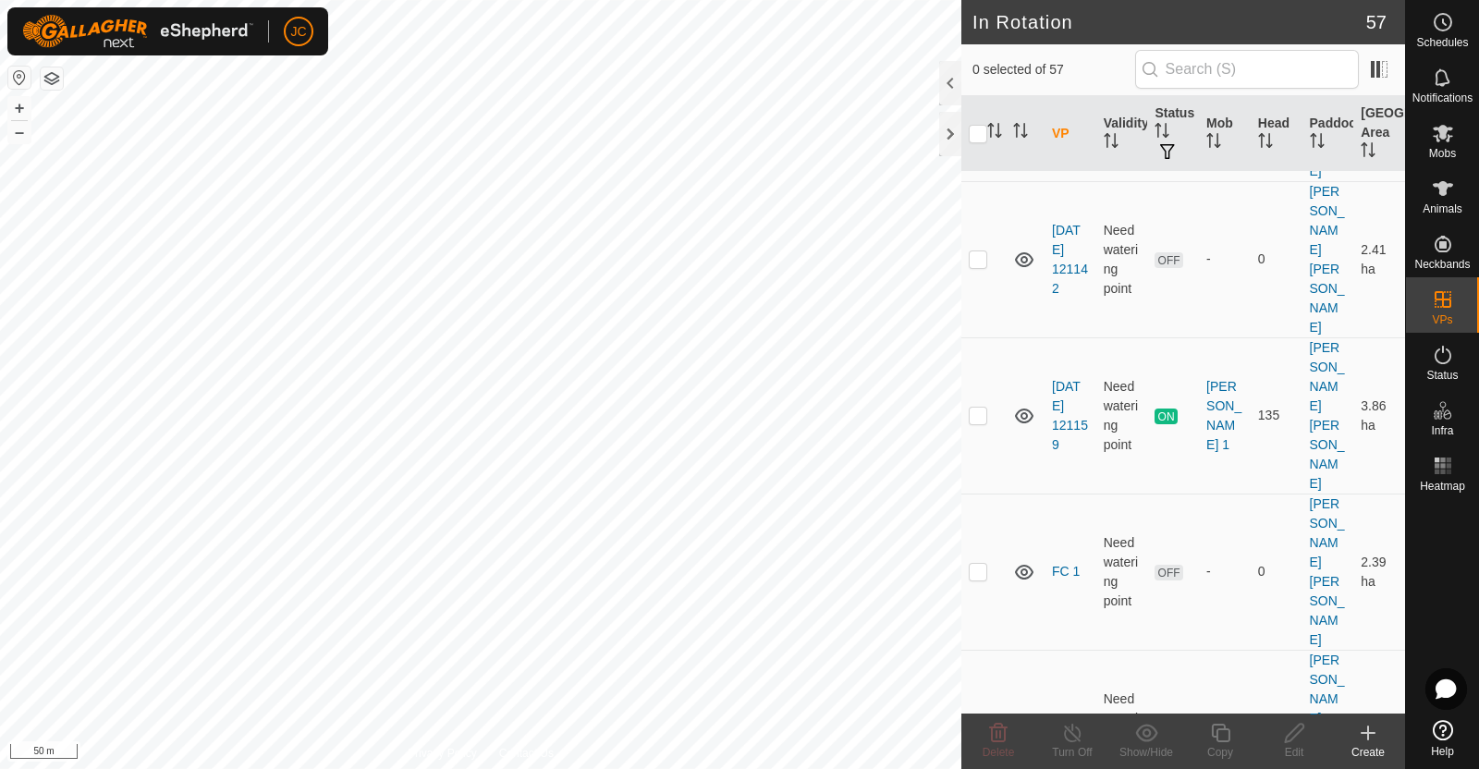
scroll to position [2123, 0]
click at [980, 717] on p-checkbox at bounding box center [977, 724] width 18 height 15
checkbox input "false"
click at [1382, 742] on create-svg-icon at bounding box center [1368, 733] width 74 height 22
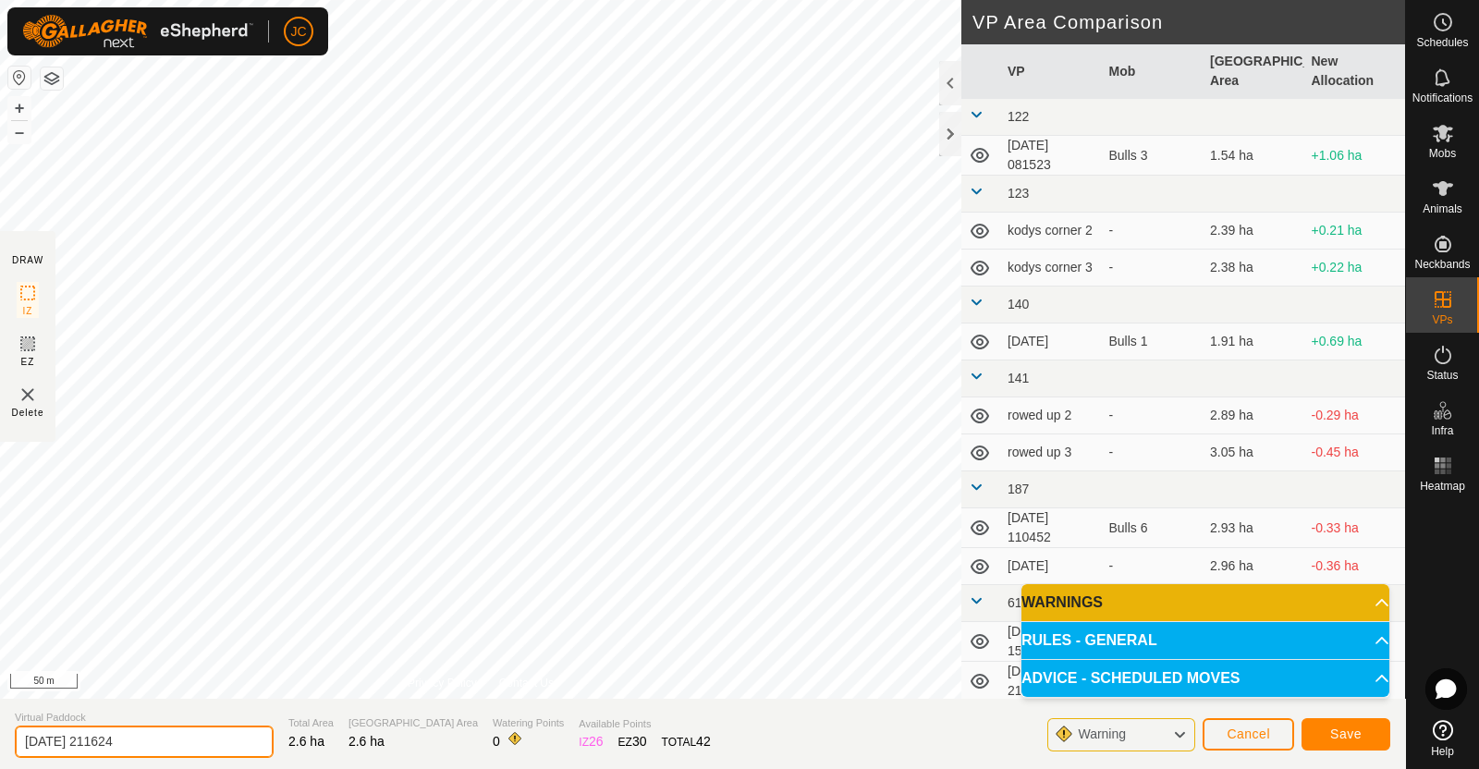
drag, startPoint x: 178, startPoint y: 745, endPoint x: 0, endPoint y: 744, distance: 178.4
click at [0, 744] on section "Virtual Paddock 2025-08-19 211624 Total Area 2.6 ha Grazing Area 2.6 ha Waterin…" at bounding box center [702, 734] width 1405 height 70
type input "FC 3"
click at [1350, 736] on span "Save" at bounding box center [1345, 733] width 31 height 15
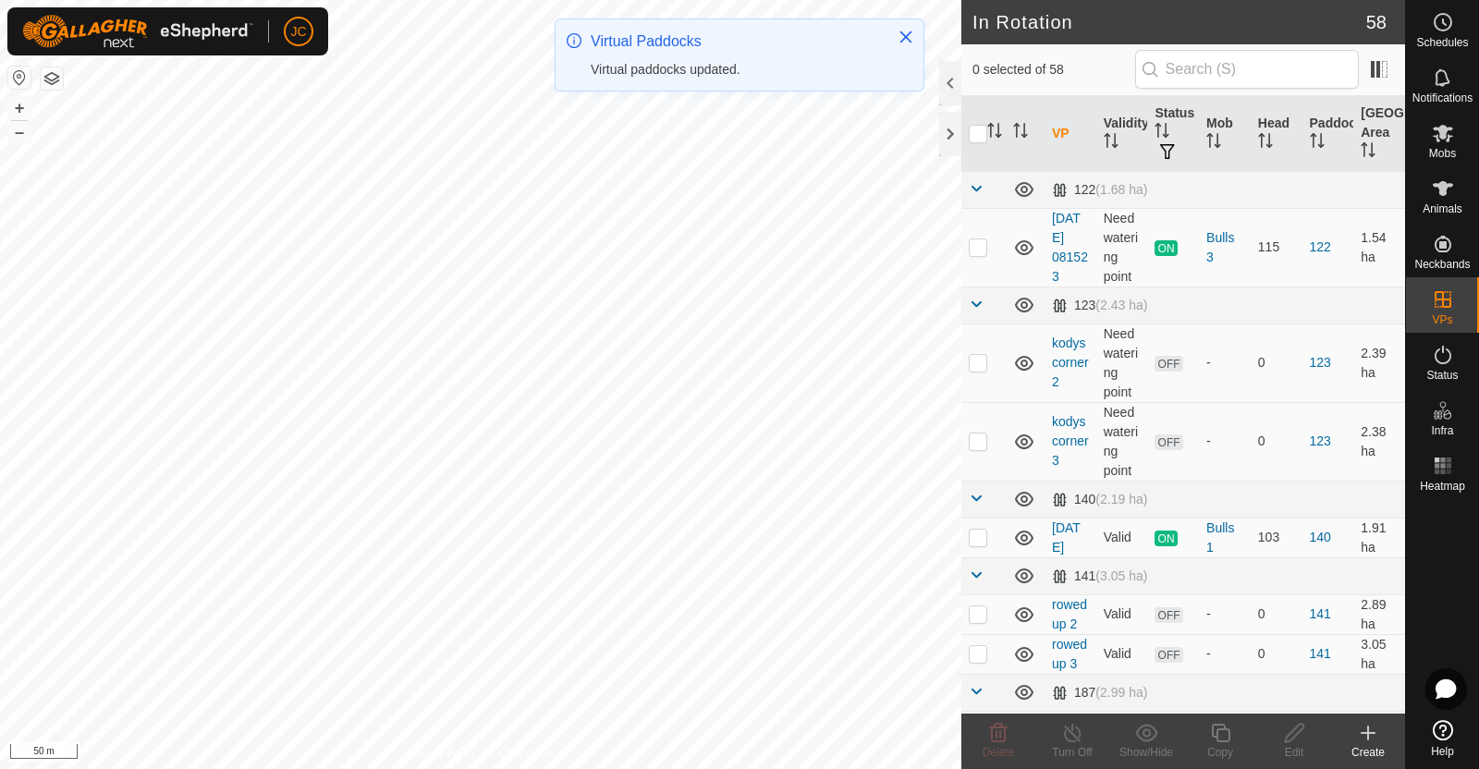
checkbox input "true"
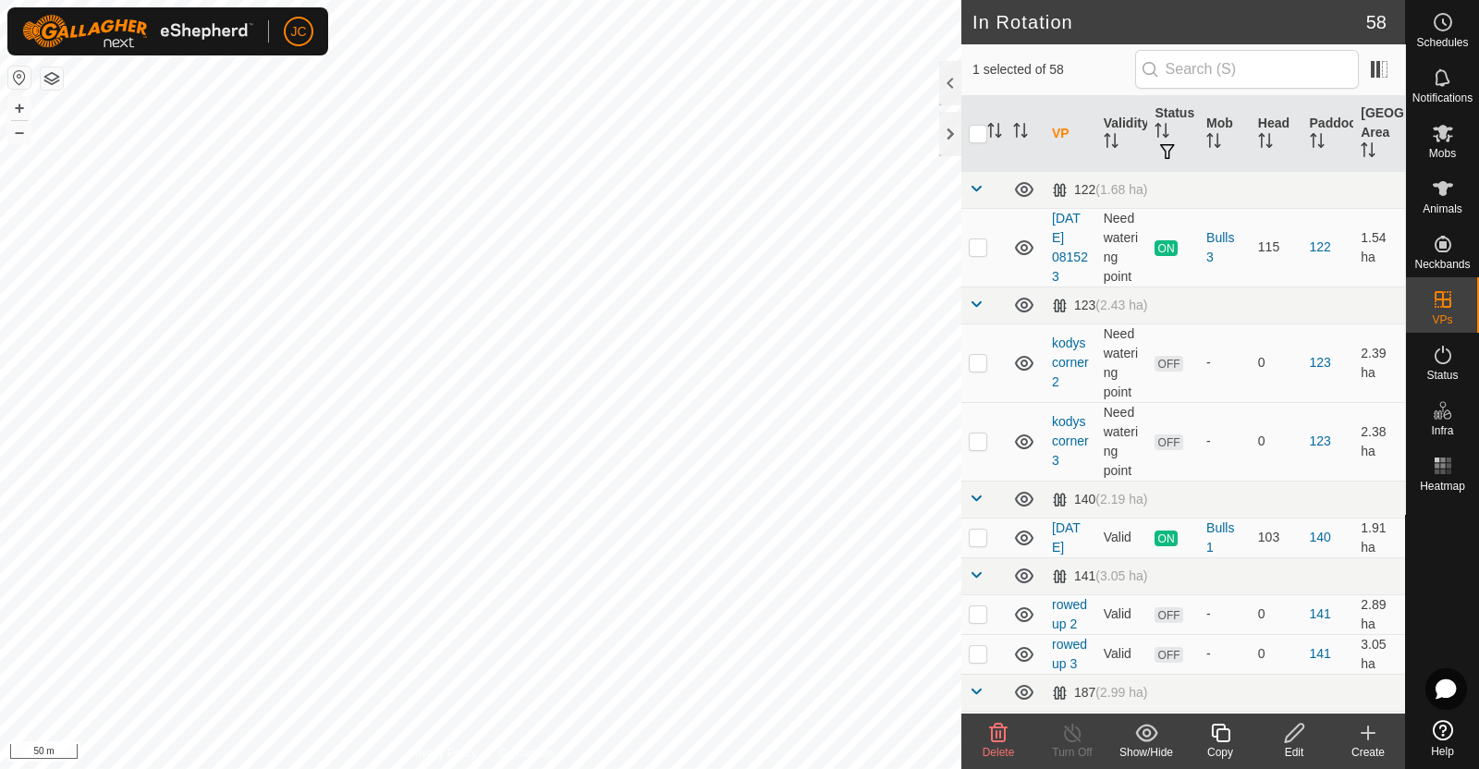
click at [1362, 737] on icon at bounding box center [1368, 733] width 22 height 22
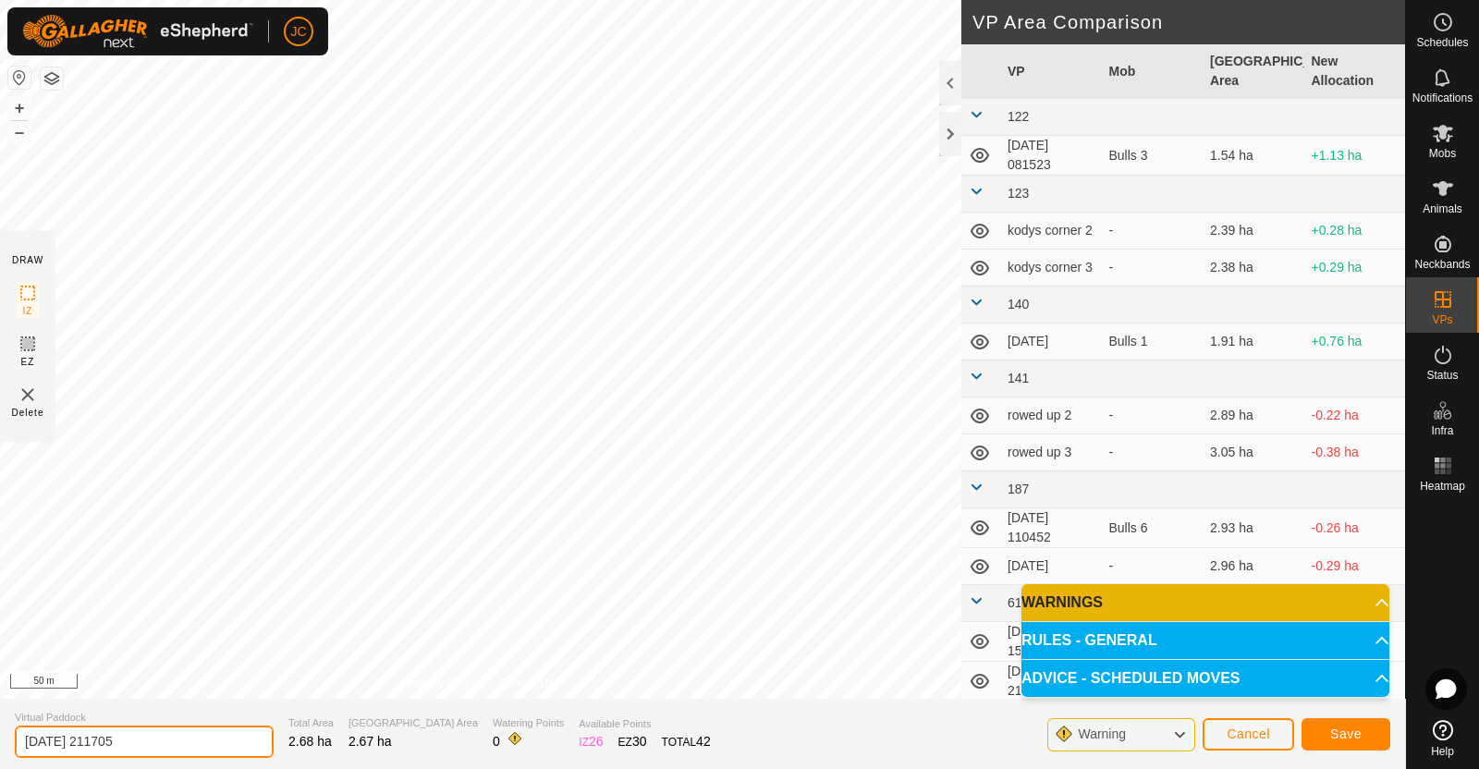
drag, startPoint x: 199, startPoint y: 737, endPoint x: 0, endPoint y: 746, distance: 198.9
click at [0, 746] on section "Virtual Paddock 2025-08-19 211705 Total Area 2.68 ha Grazing Area 2.67 ha Water…" at bounding box center [702, 734] width 1405 height 70
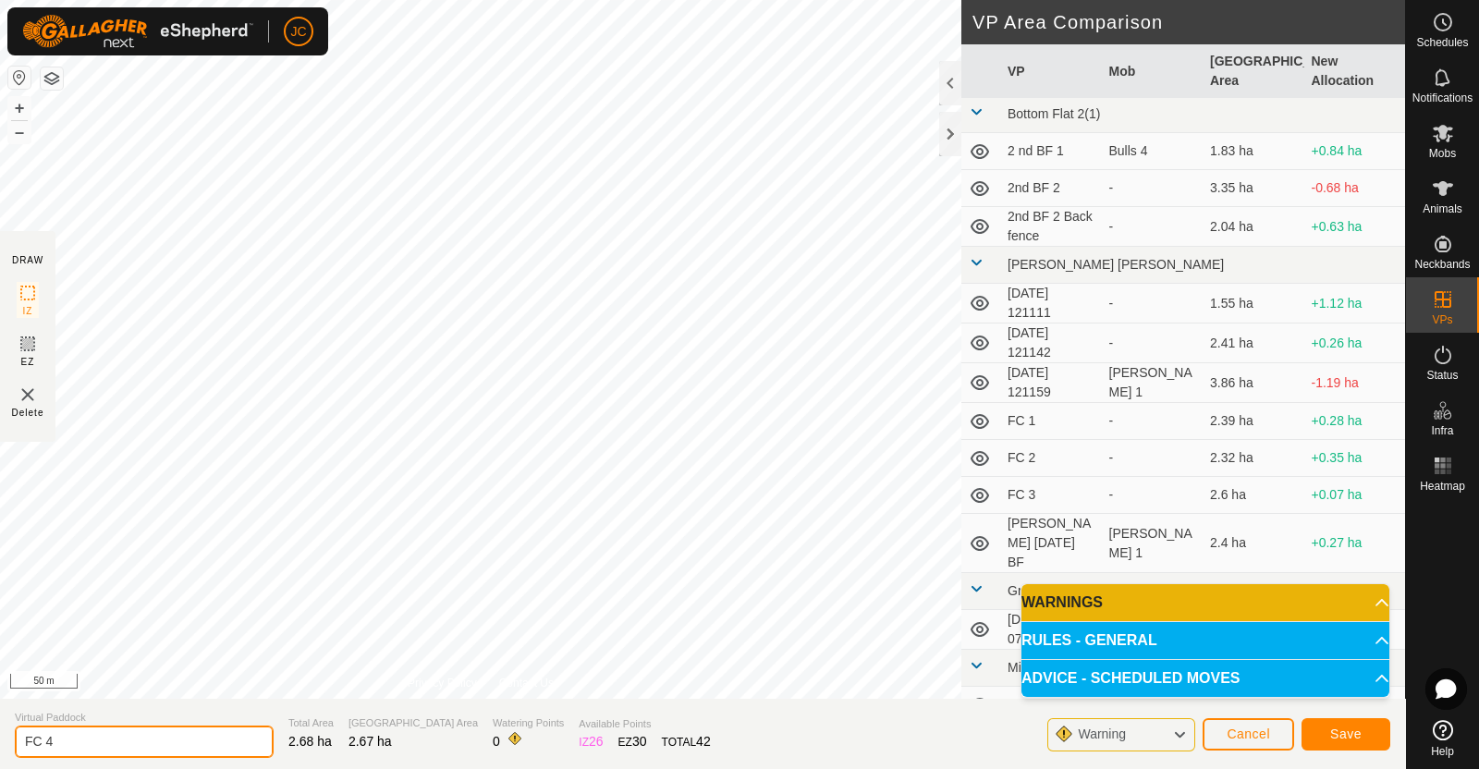
scroll to position [1197, 0]
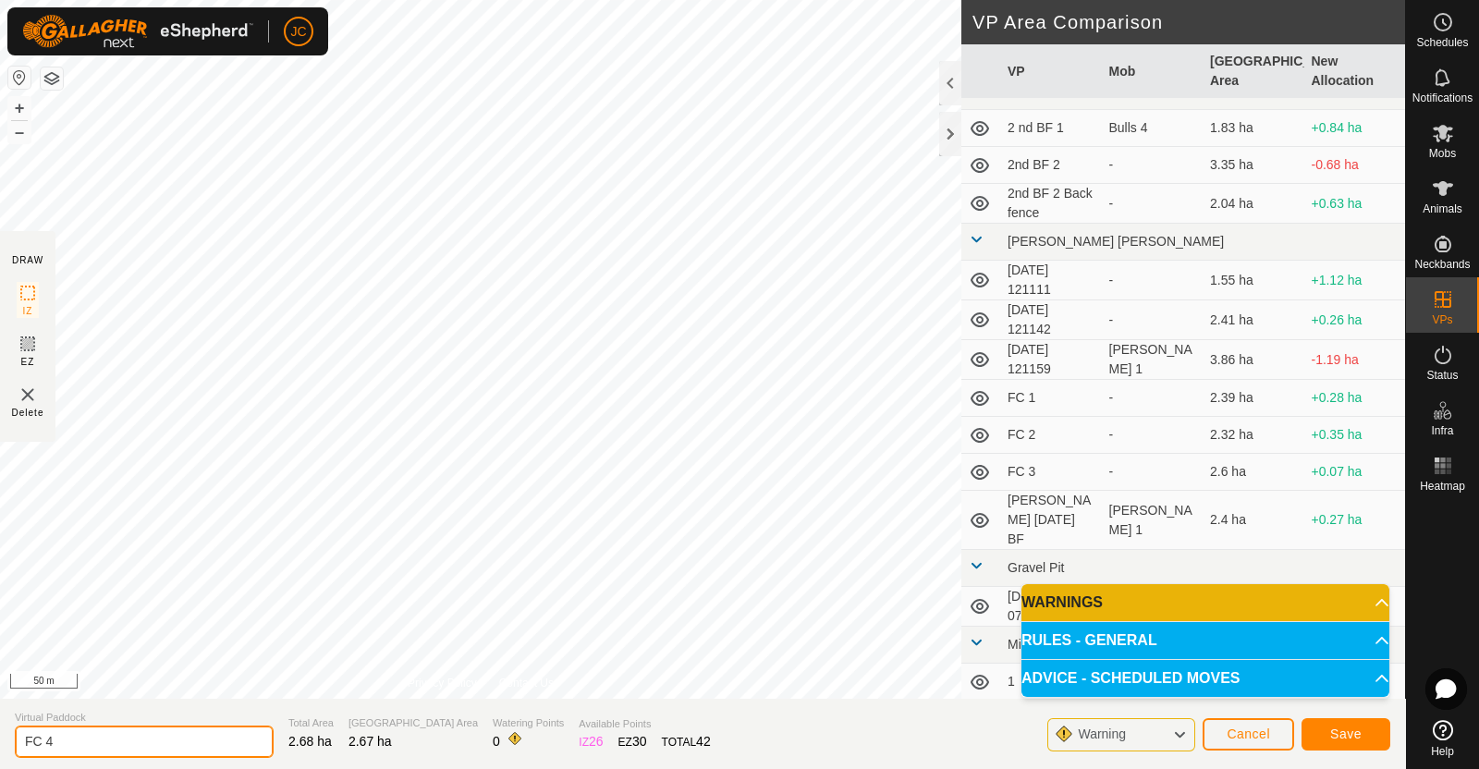
type input "FC 4"
click at [1345, 723] on button "Save" at bounding box center [1345, 734] width 89 height 32
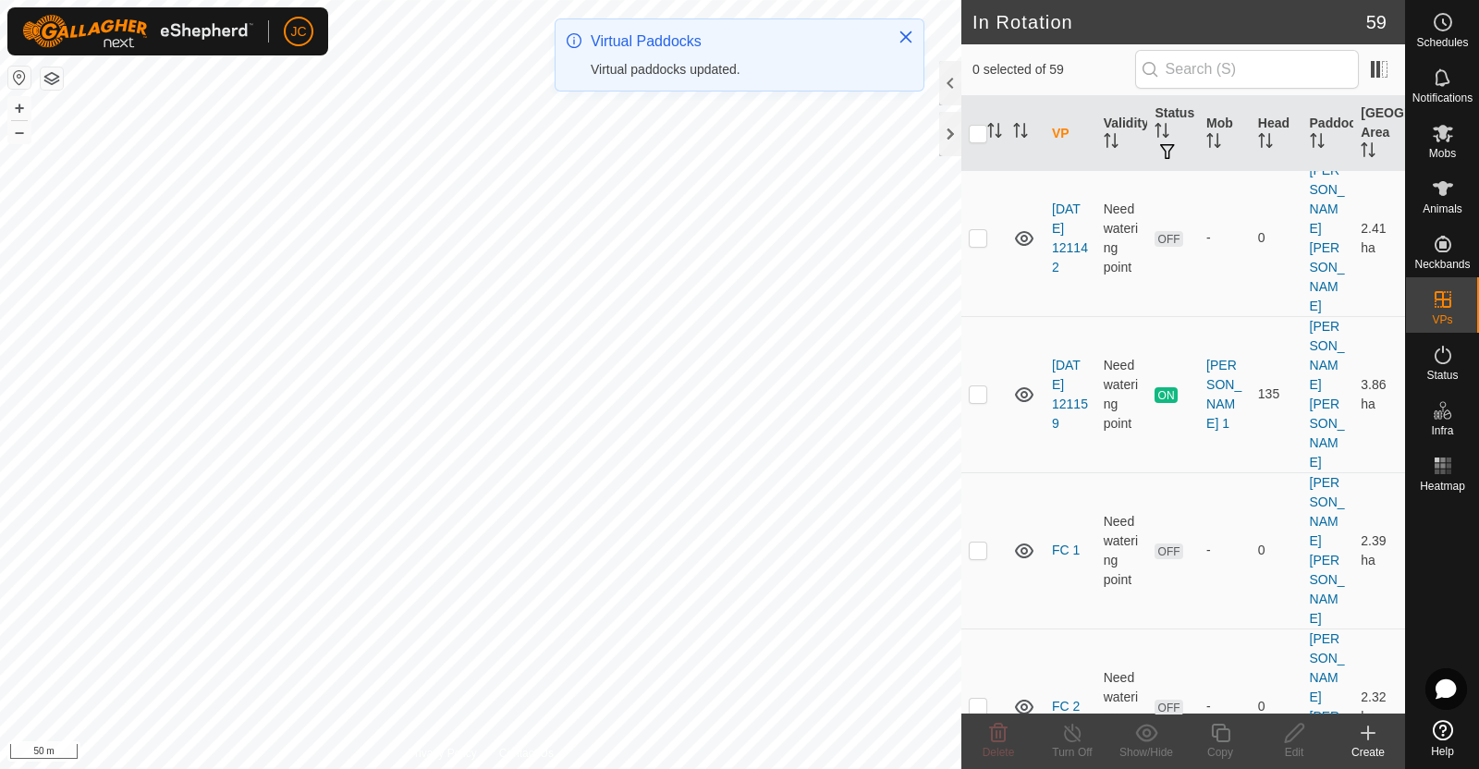
scroll to position [2141, 0]
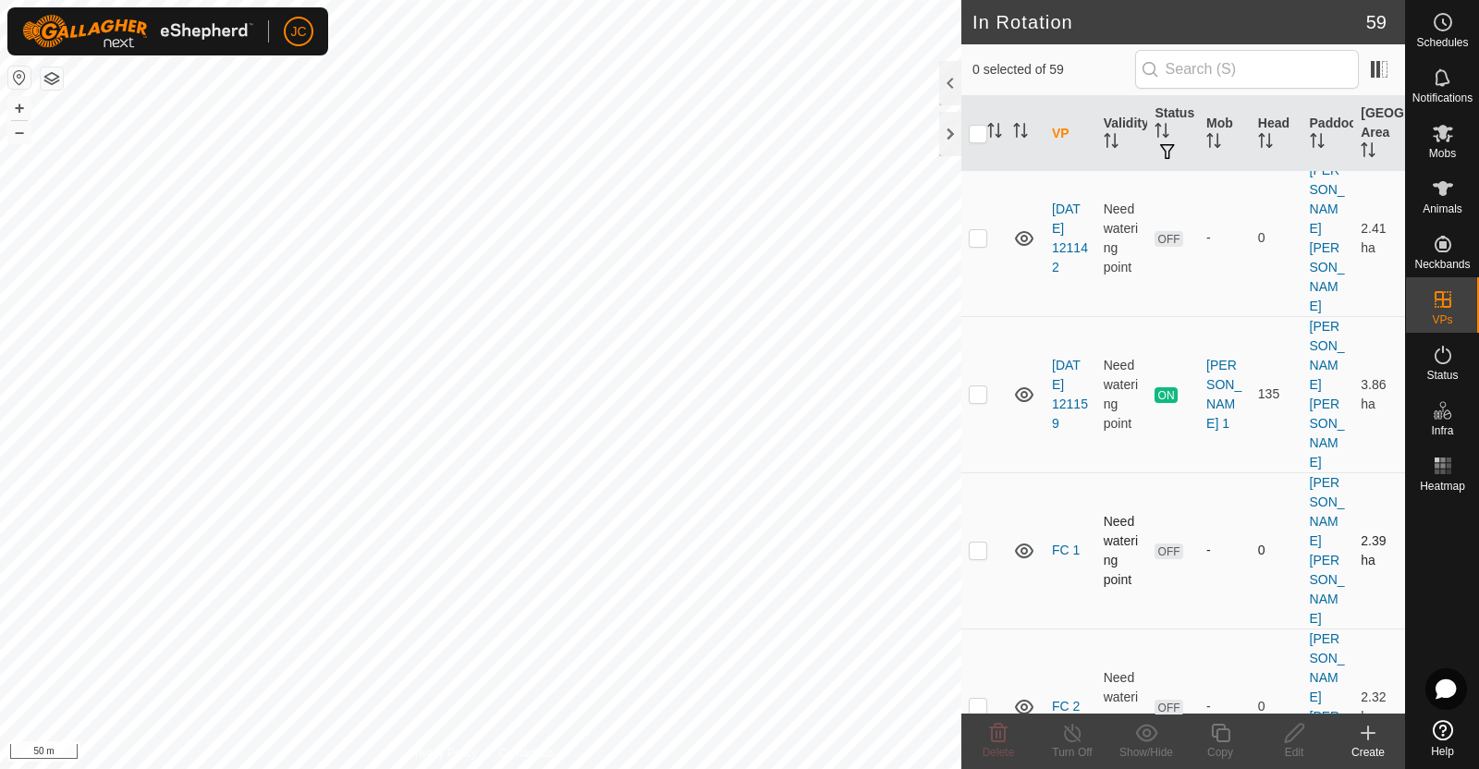
click at [982, 472] on td at bounding box center [983, 550] width 44 height 156
click at [986, 542] on p-checkbox at bounding box center [977, 549] width 18 height 15
checkbox input "true"
click at [981, 699] on p-checkbox at bounding box center [977, 706] width 18 height 15
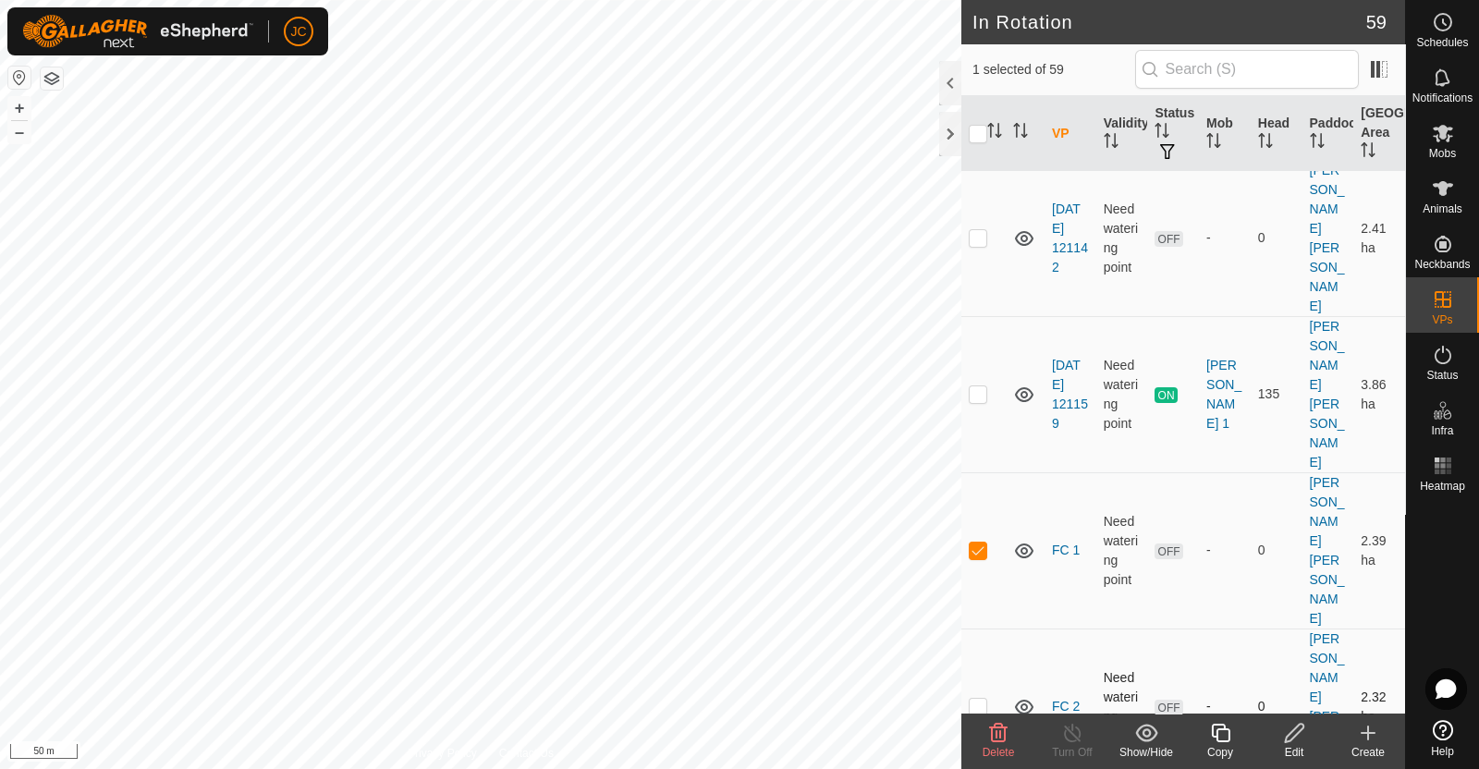
checkbox input "true"
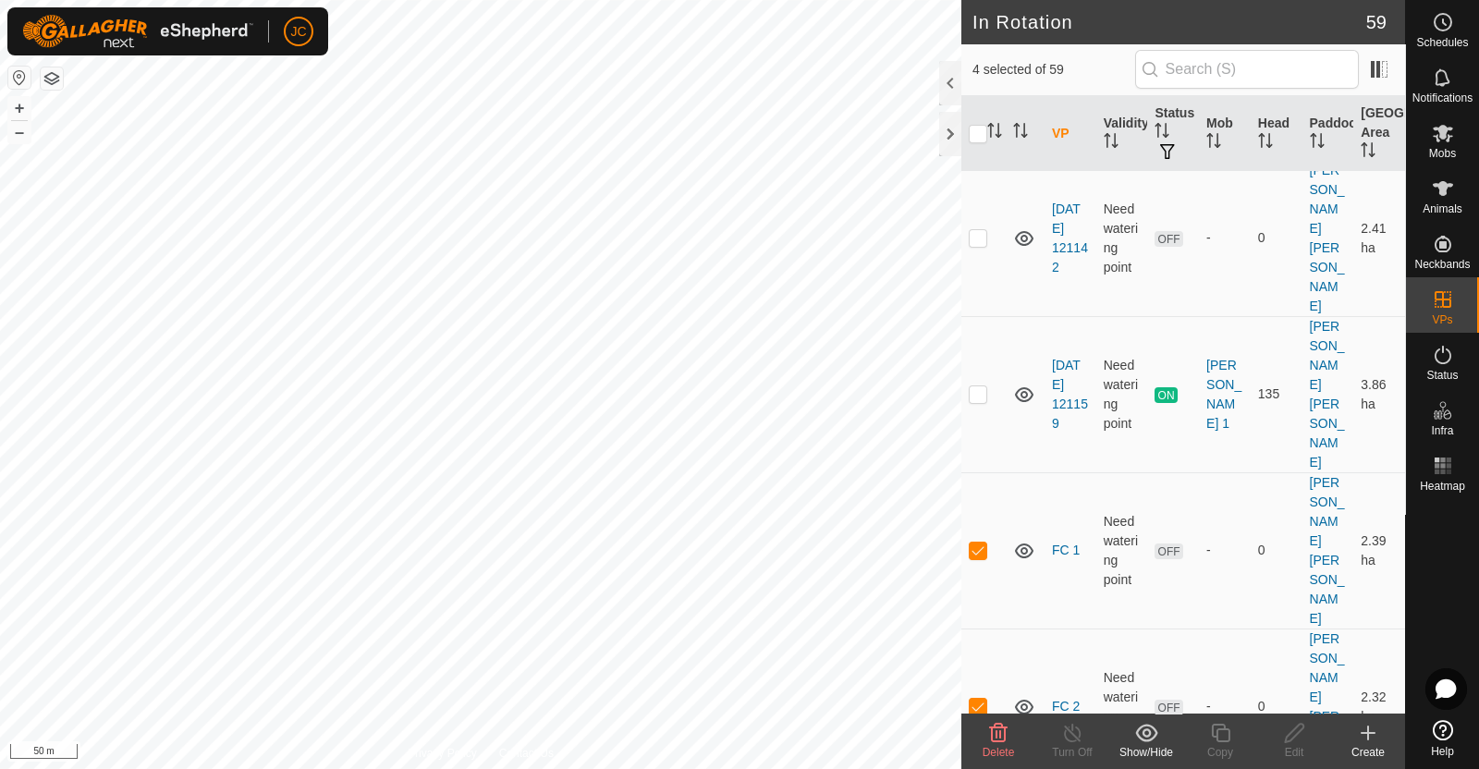
checkbox input "false"
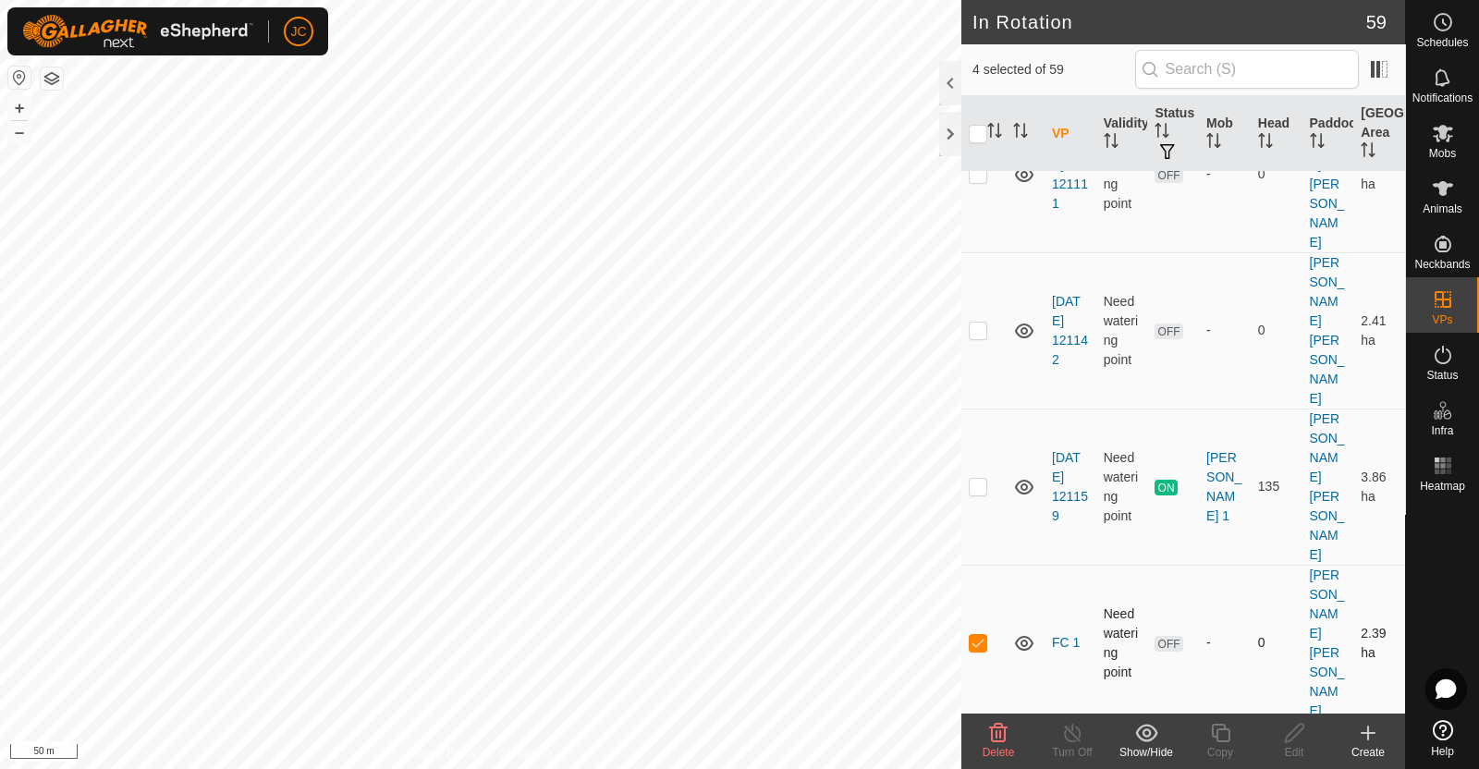
scroll to position [2047, 0]
click at [977, 481] on p-checkbox at bounding box center [977, 488] width 18 height 15
checkbox input "false"
click at [981, 324] on p-checkbox at bounding box center [977, 331] width 18 height 15
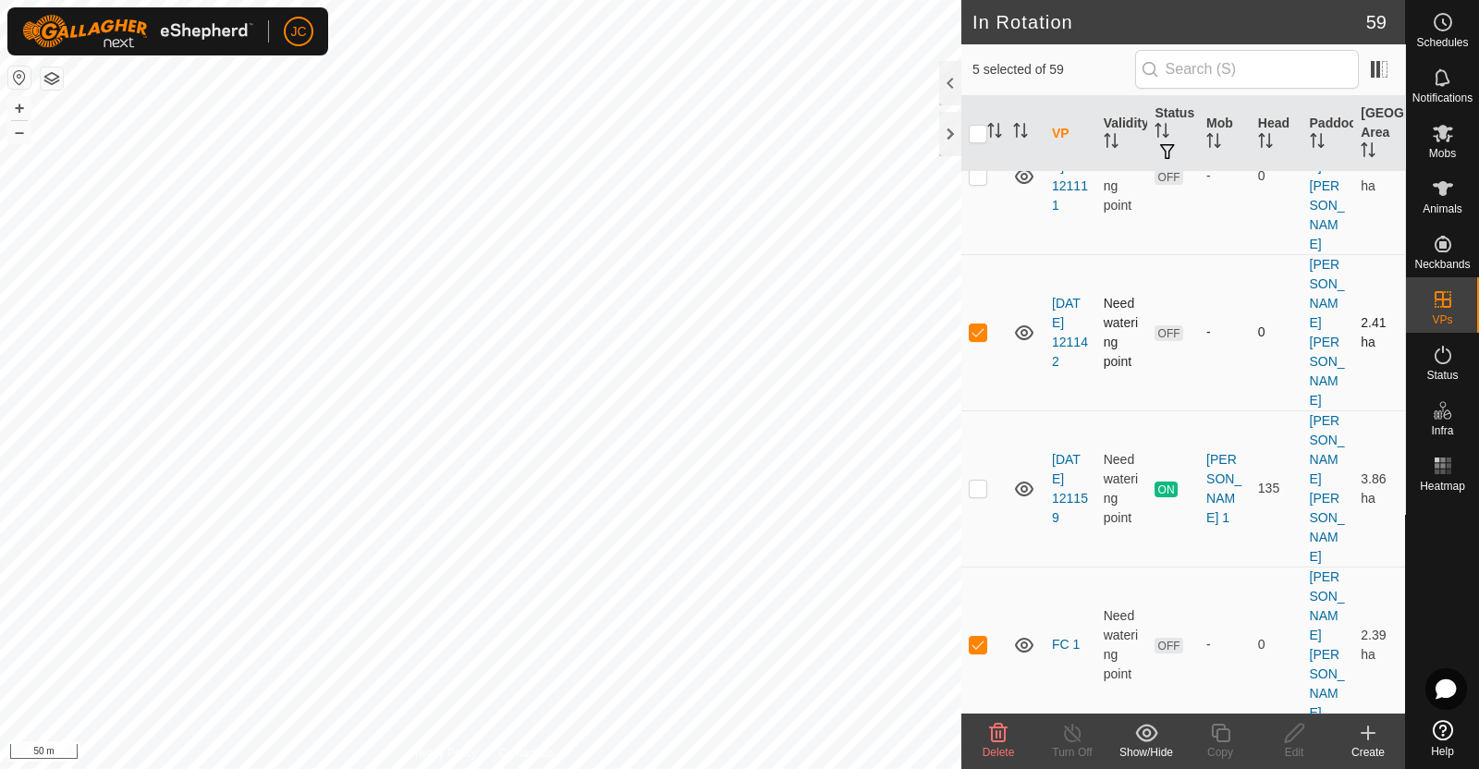
click at [981, 324] on p-checkbox at bounding box center [977, 331] width 18 height 15
checkbox input "false"
click at [977, 183] on p-checkbox at bounding box center [977, 175] width 18 height 15
checkbox input "true"
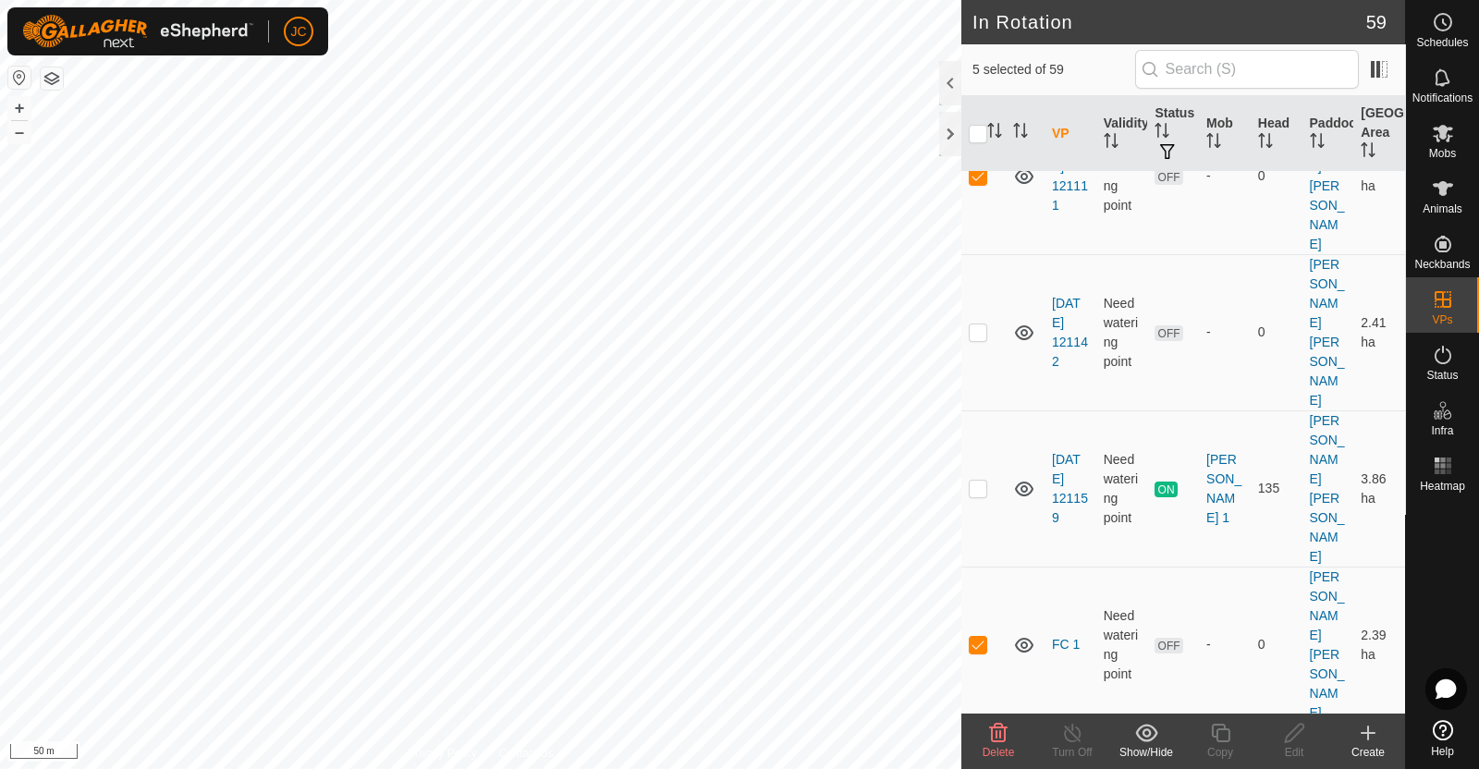
checkbox input "false"
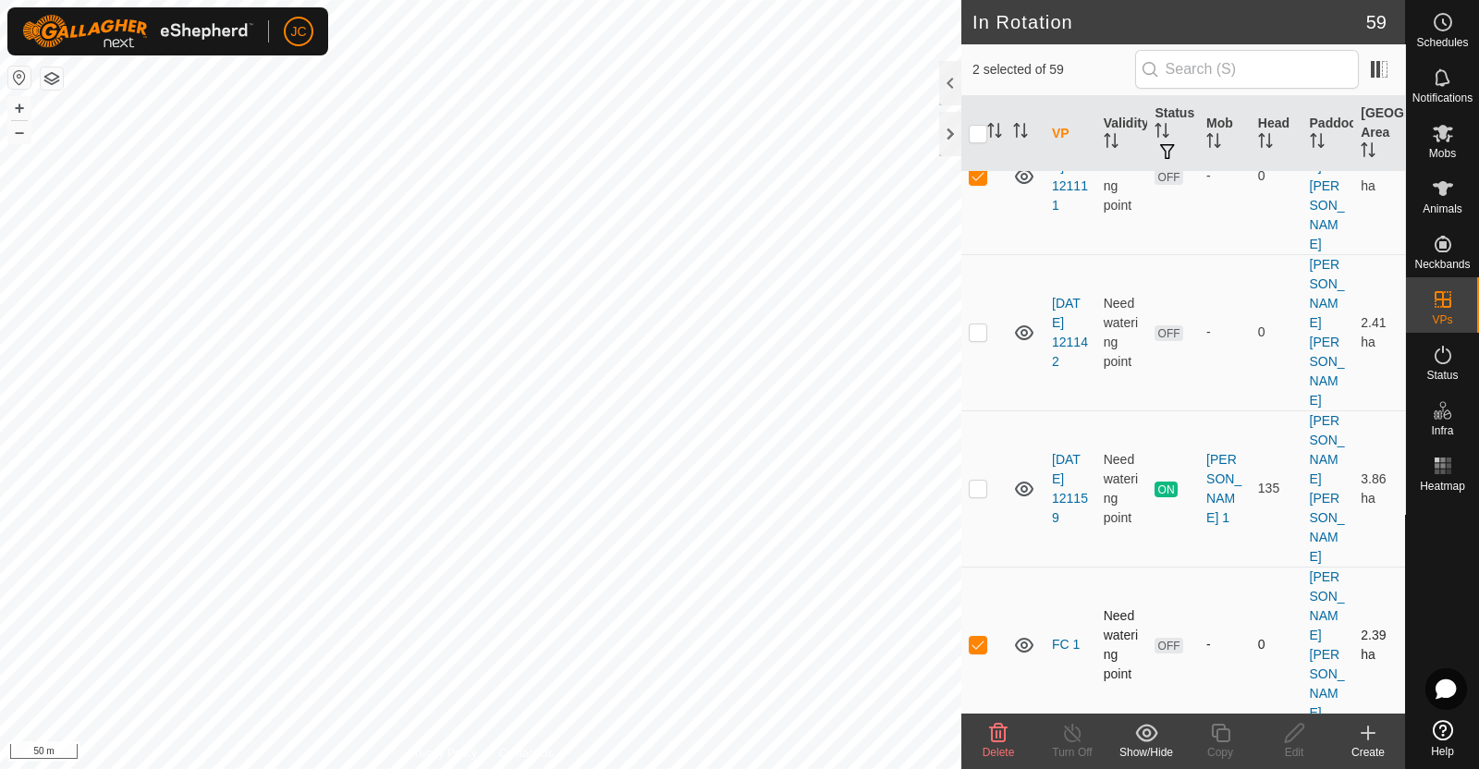
click at [981, 566] on td at bounding box center [983, 644] width 44 height 156
checkbox input "false"
click at [994, 739] on icon at bounding box center [998, 733] width 22 height 22
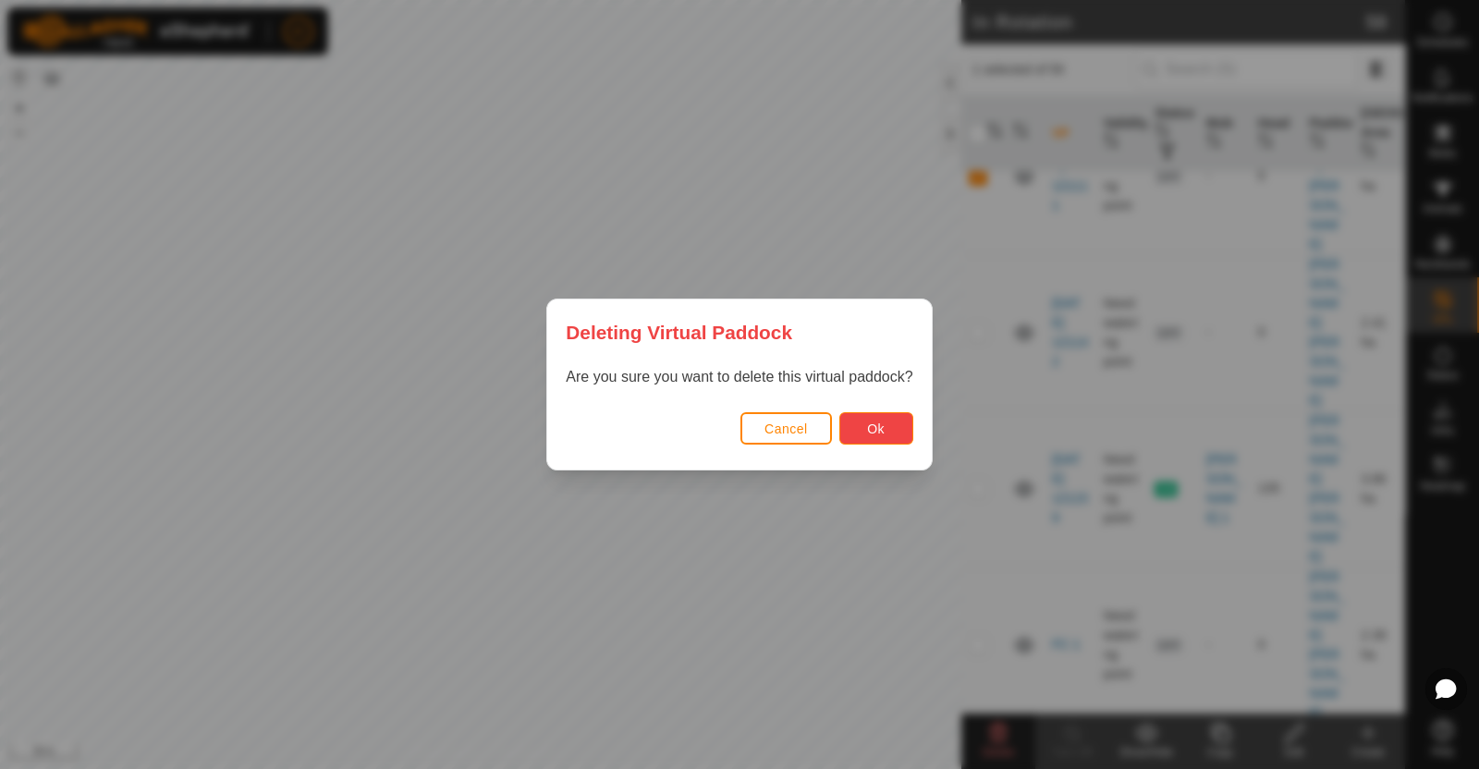
click at [887, 416] on button "Ok" at bounding box center [876, 428] width 74 height 32
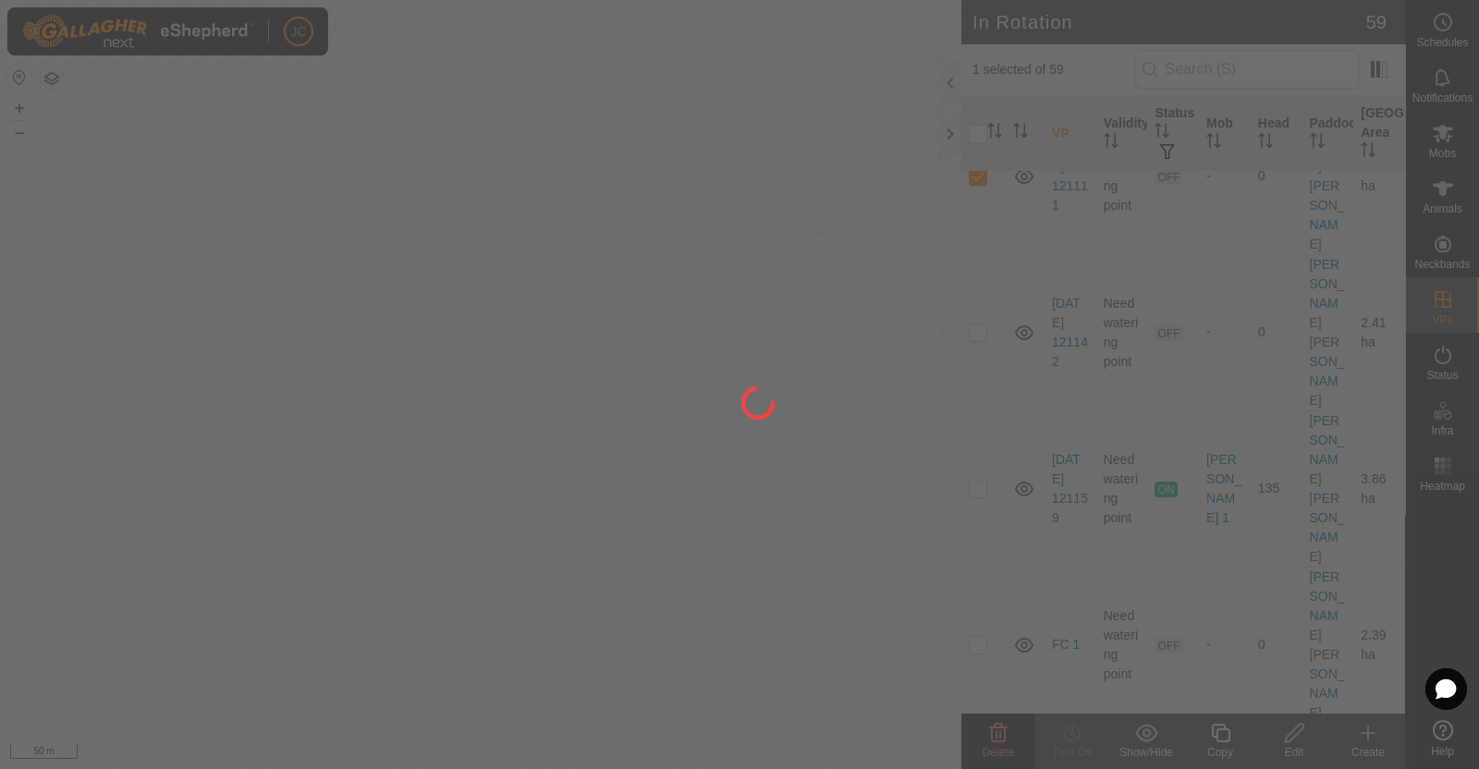
checkbox input "false"
